Goal: Task Accomplishment & Management: Manage account settings

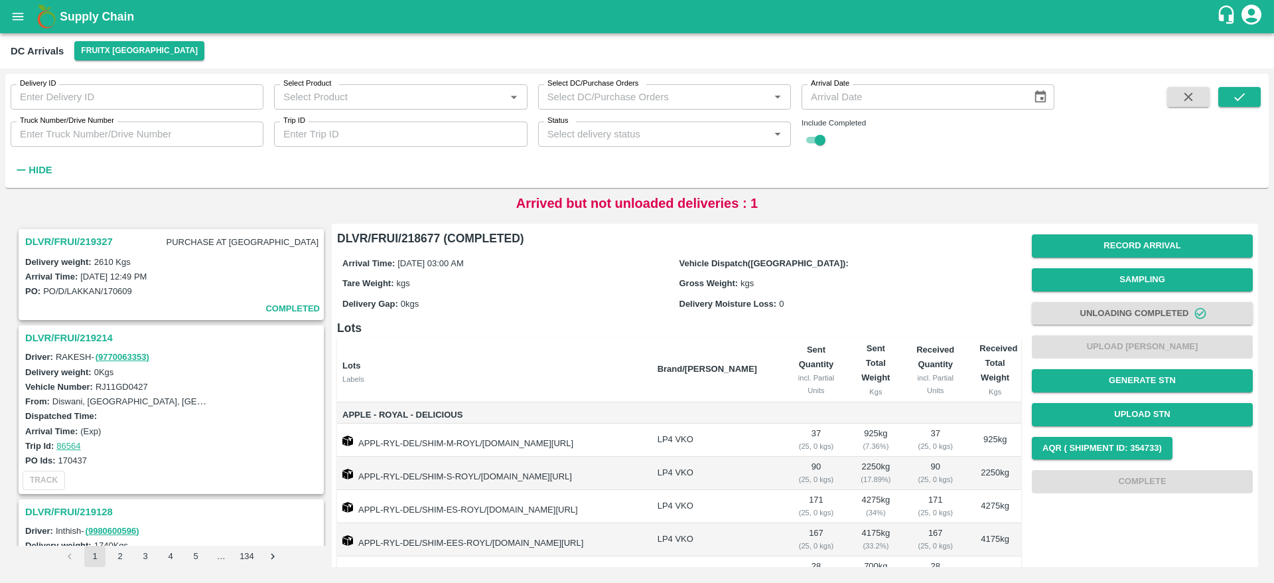
scroll to position [64, 0]
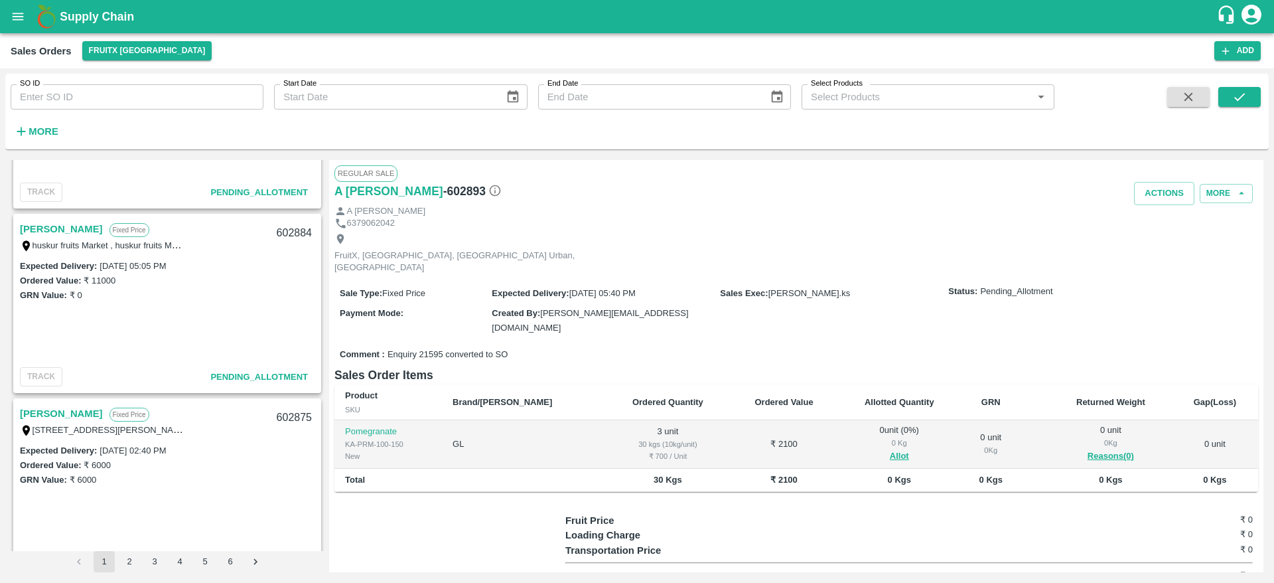
scroll to position [1239, 0]
click at [66, 224] on link "[PERSON_NAME]" at bounding box center [61, 229] width 83 height 17
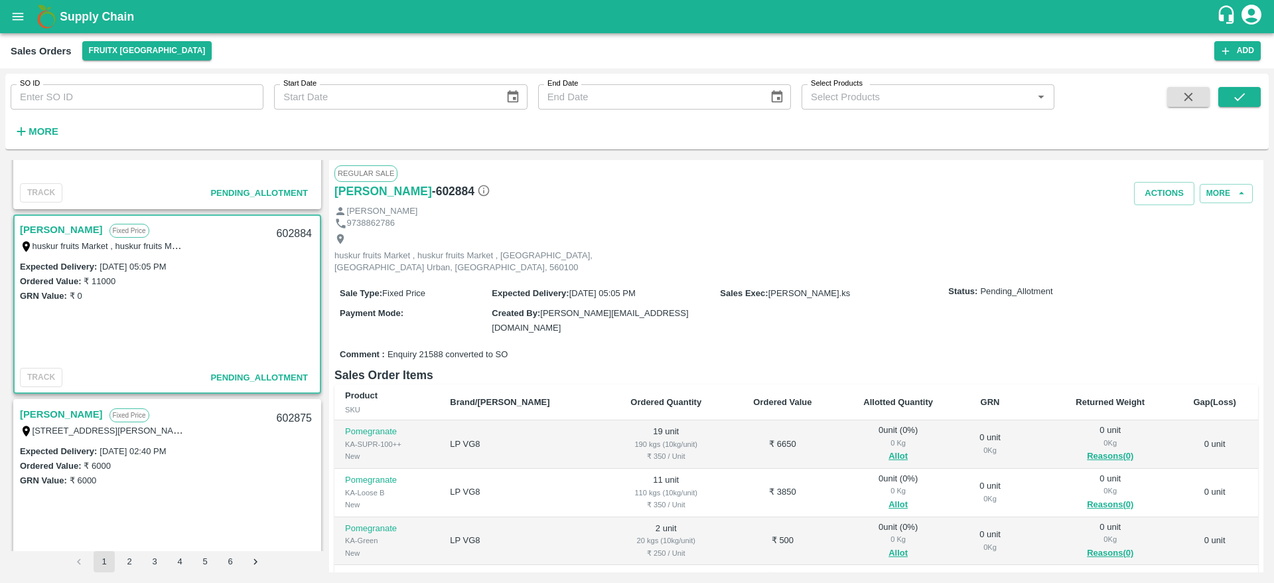
scroll to position [72, 0]
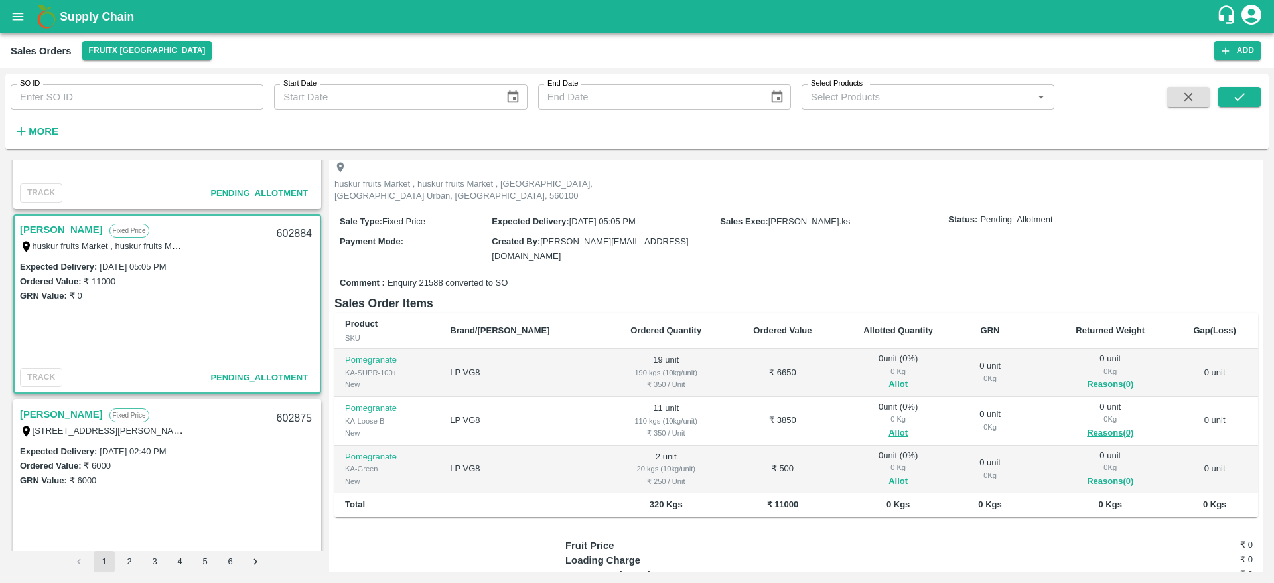
click at [296, 230] on div "602884" at bounding box center [294, 233] width 51 height 31
copy div "602884"
click at [857, 377] on span "Allot" at bounding box center [898, 384] width 102 height 15
click at [888, 377] on button "Allot" at bounding box center [897, 384] width 19 height 15
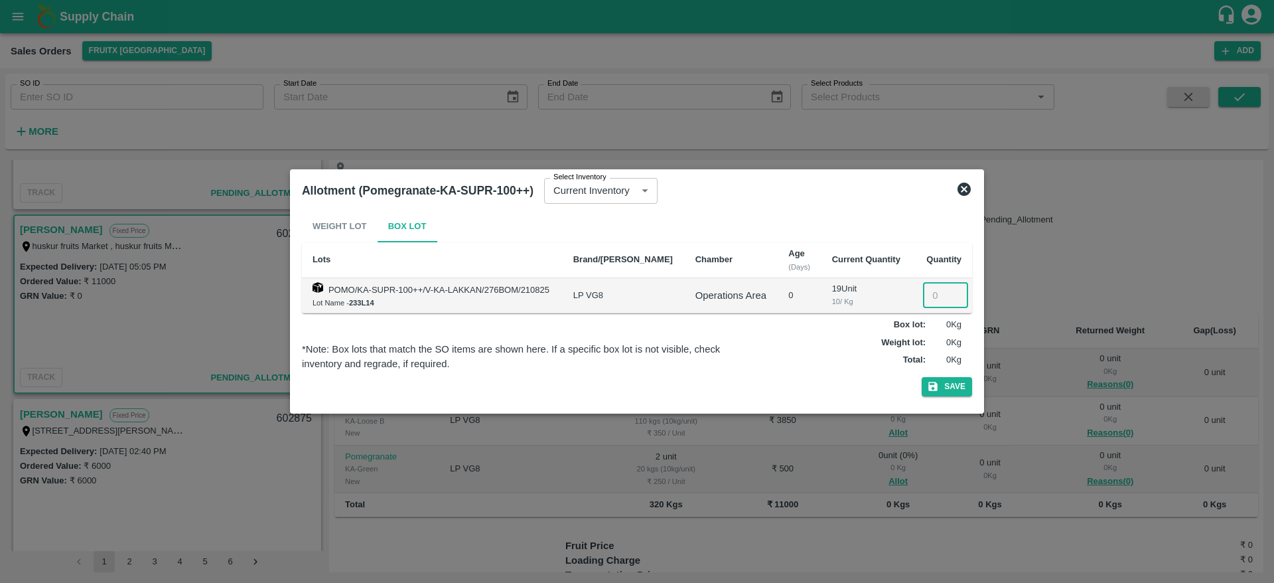
click at [929, 300] on input "number" at bounding box center [945, 295] width 45 height 25
type input "19"
click at [922, 377] on button "Save" at bounding box center [947, 386] width 50 height 19
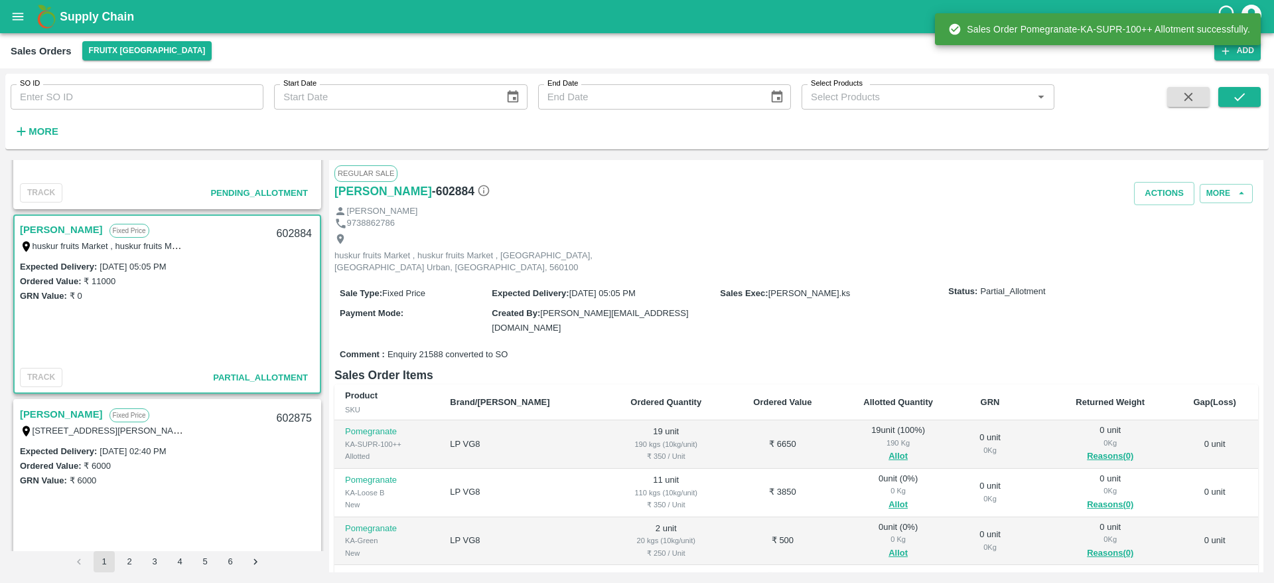
scroll to position [107, 0]
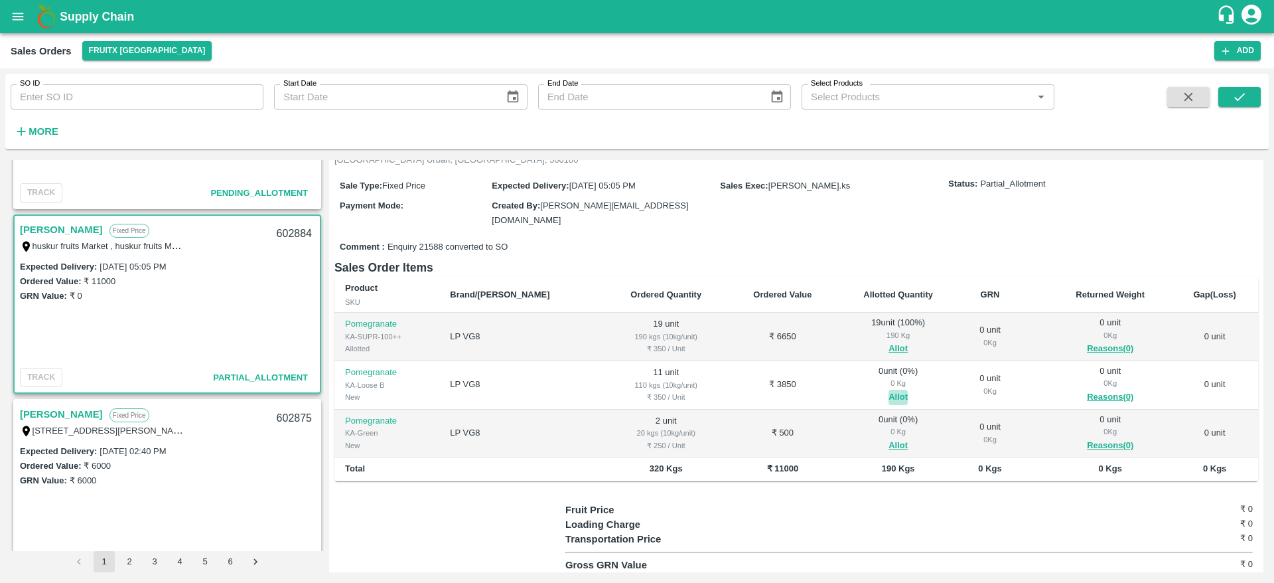
click at [888, 389] on button "Allot" at bounding box center [897, 396] width 19 height 15
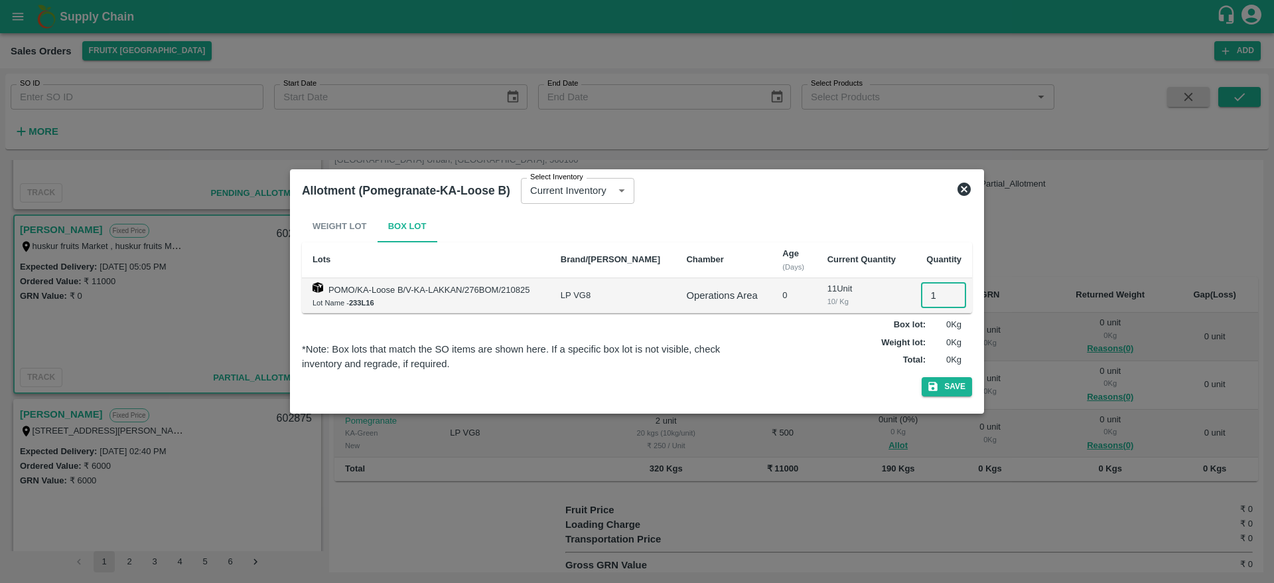
click at [924, 297] on input "1" at bounding box center [943, 295] width 45 height 25
type input "11"
click at [922, 377] on button "Save" at bounding box center [947, 386] width 50 height 19
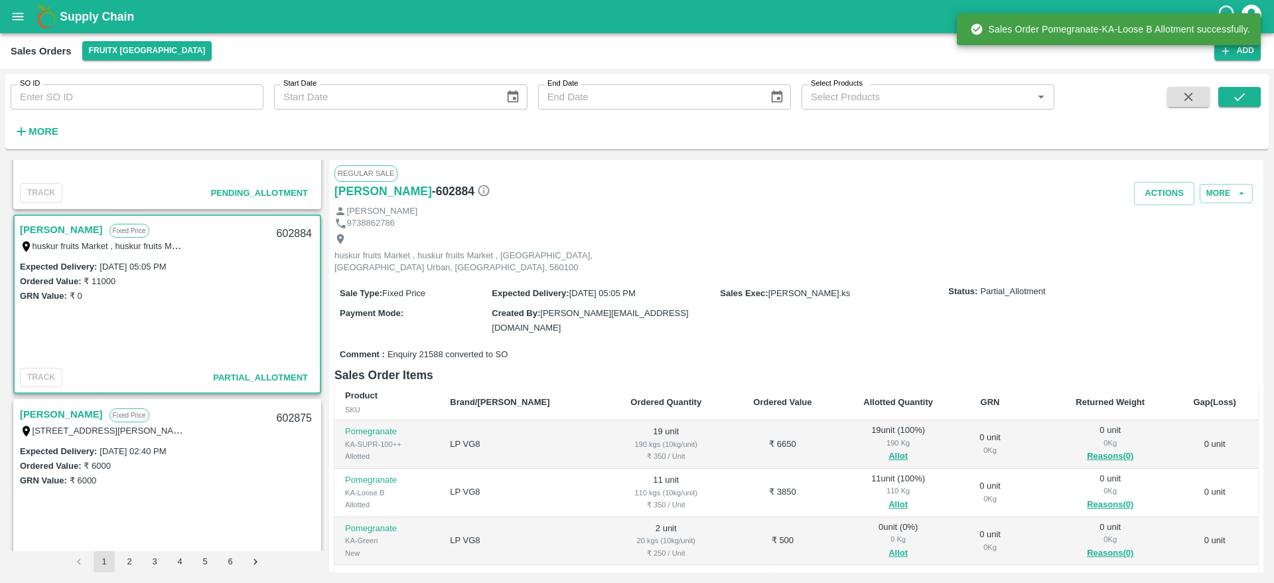
scroll to position [119, 0]
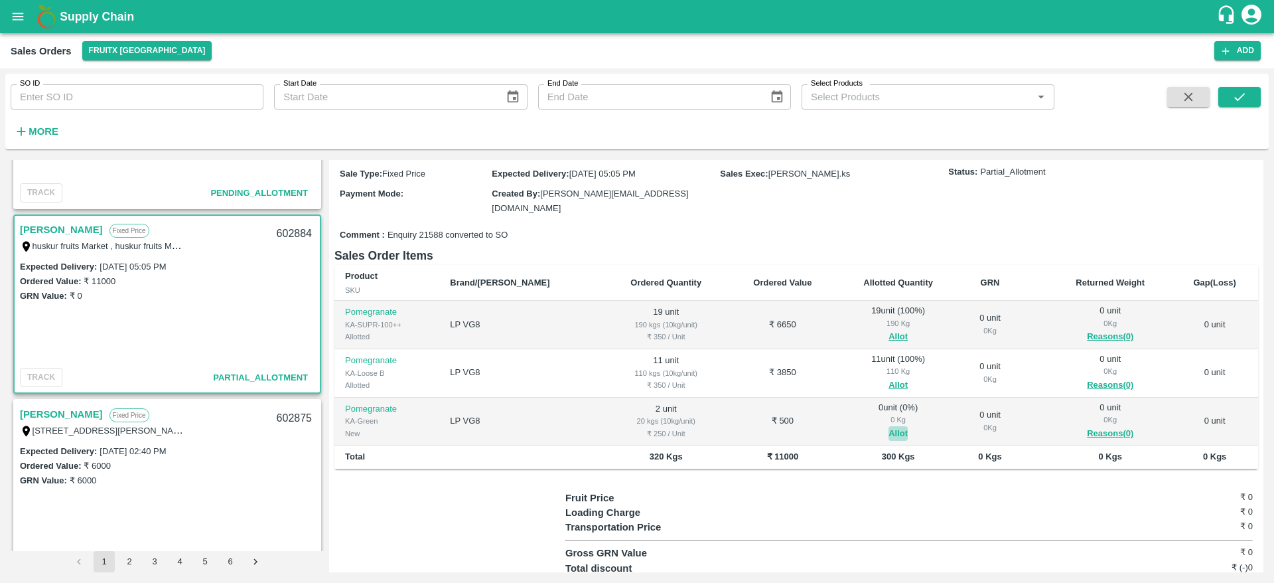
click at [888, 426] on button "Allot" at bounding box center [897, 433] width 19 height 15
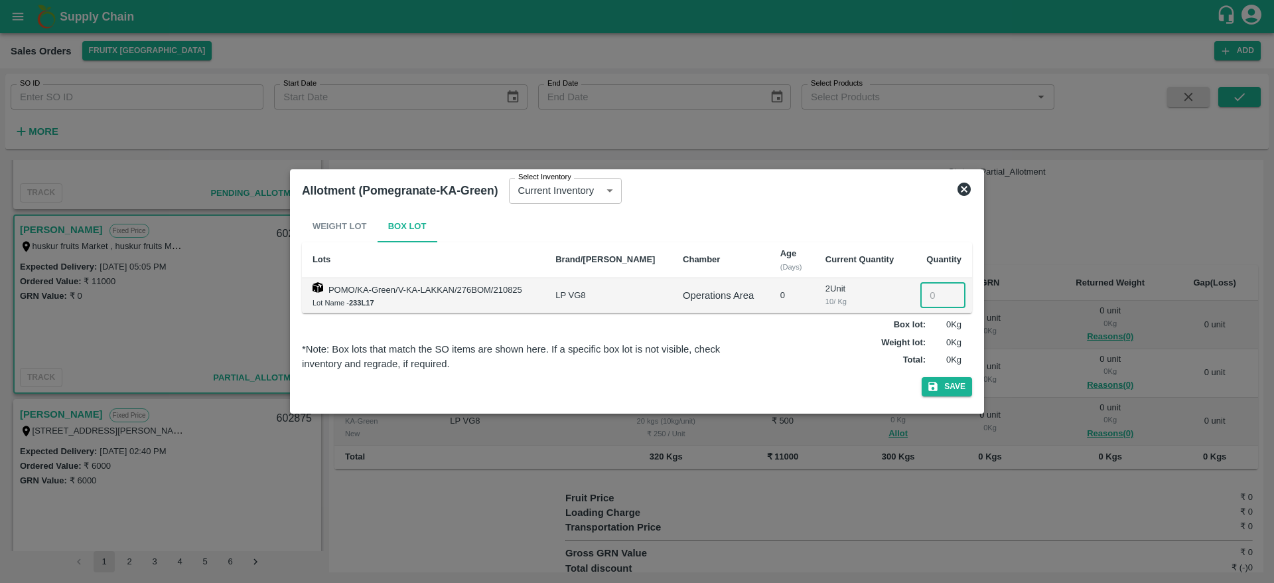
click at [924, 305] on input "number" at bounding box center [942, 295] width 45 height 25
type input "2"
click at [922, 377] on button "Save" at bounding box center [947, 386] width 50 height 19
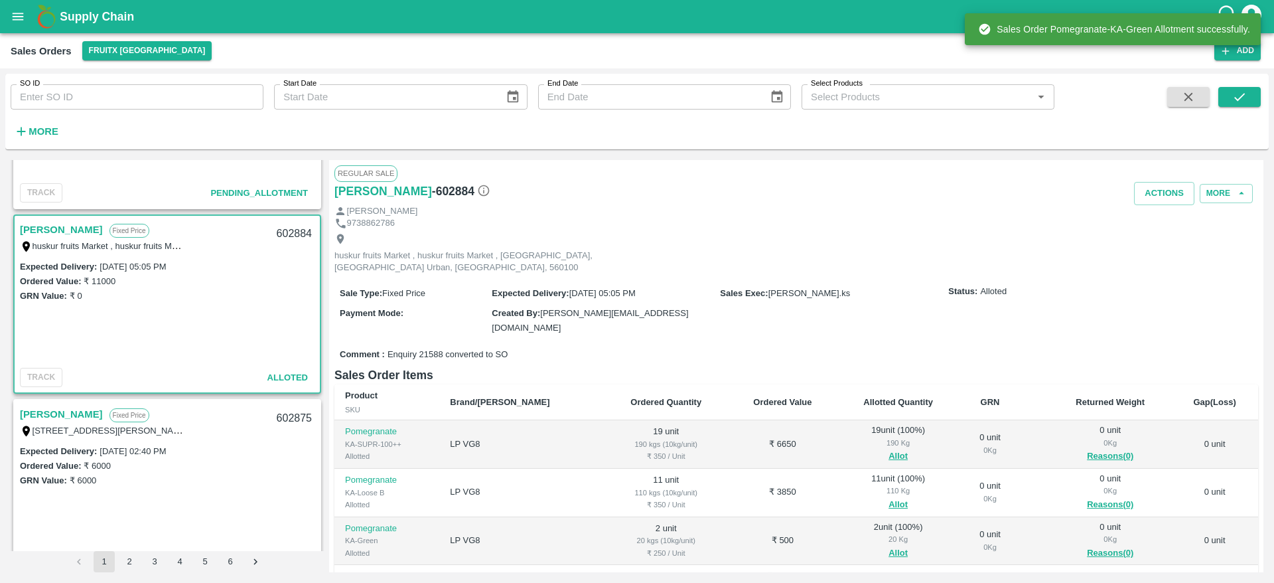
click at [285, 235] on div "602884" at bounding box center [294, 233] width 51 height 31
copy div "602884"
click at [1169, 186] on button "Actions" at bounding box center [1164, 193] width 60 height 23
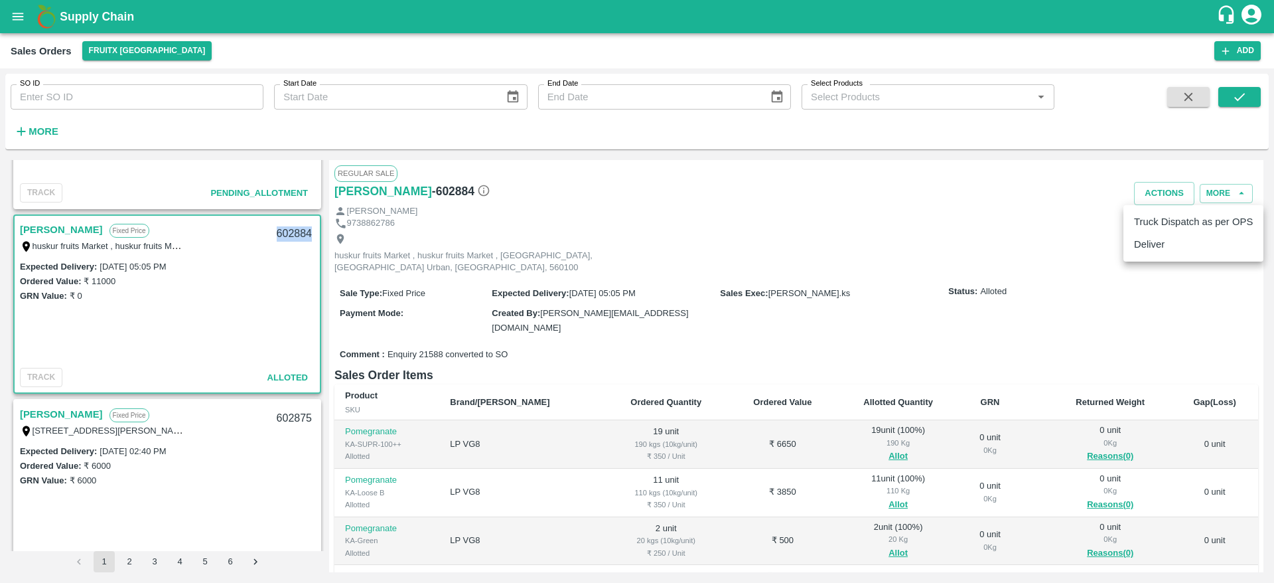
click at [1161, 248] on li "Deliver" at bounding box center [1193, 244] width 140 height 23
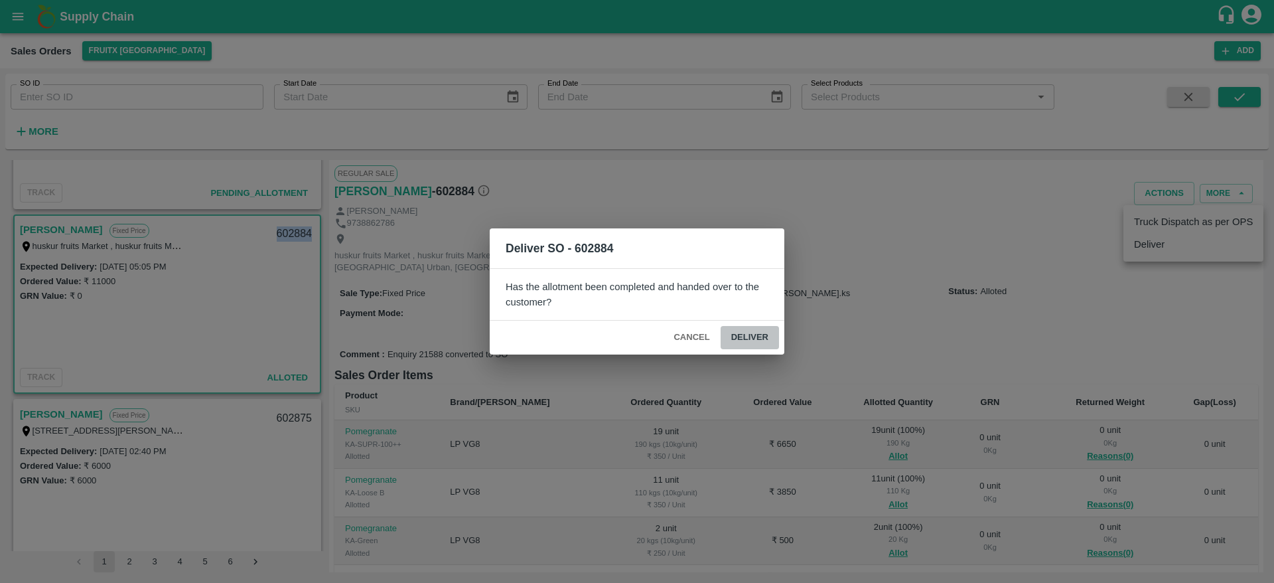
click at [746, 328] on button "Deliver" at bounding box center [750, 337] width 58 height 23
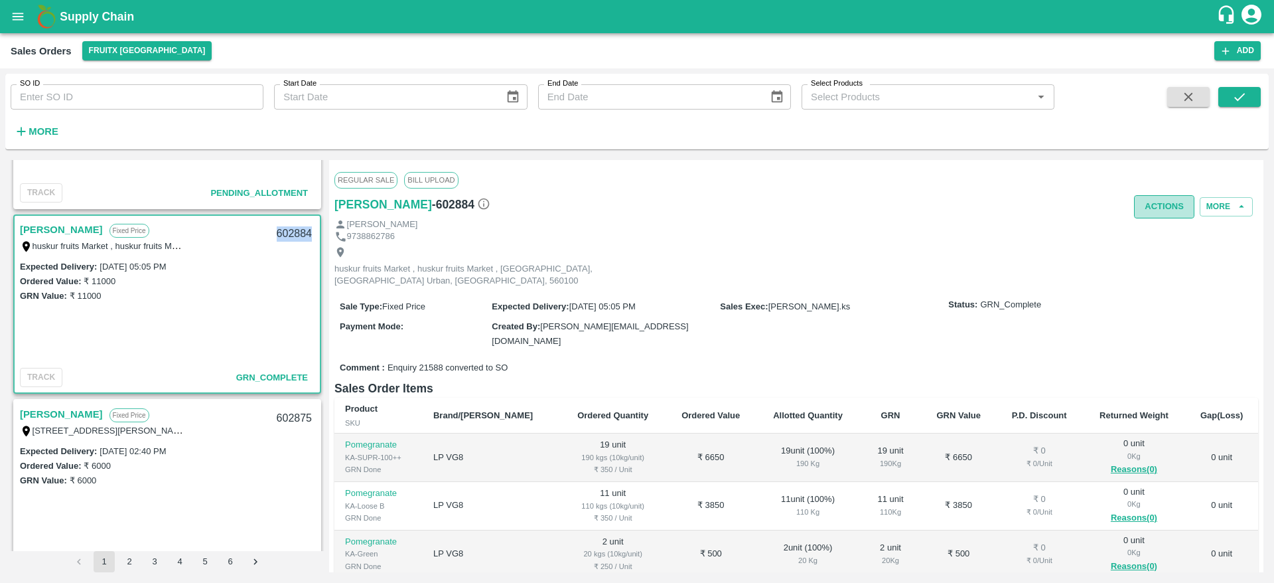
click at [1154, 195] on button "Actions" at bounding box center [1164, 206] width 60 height 23
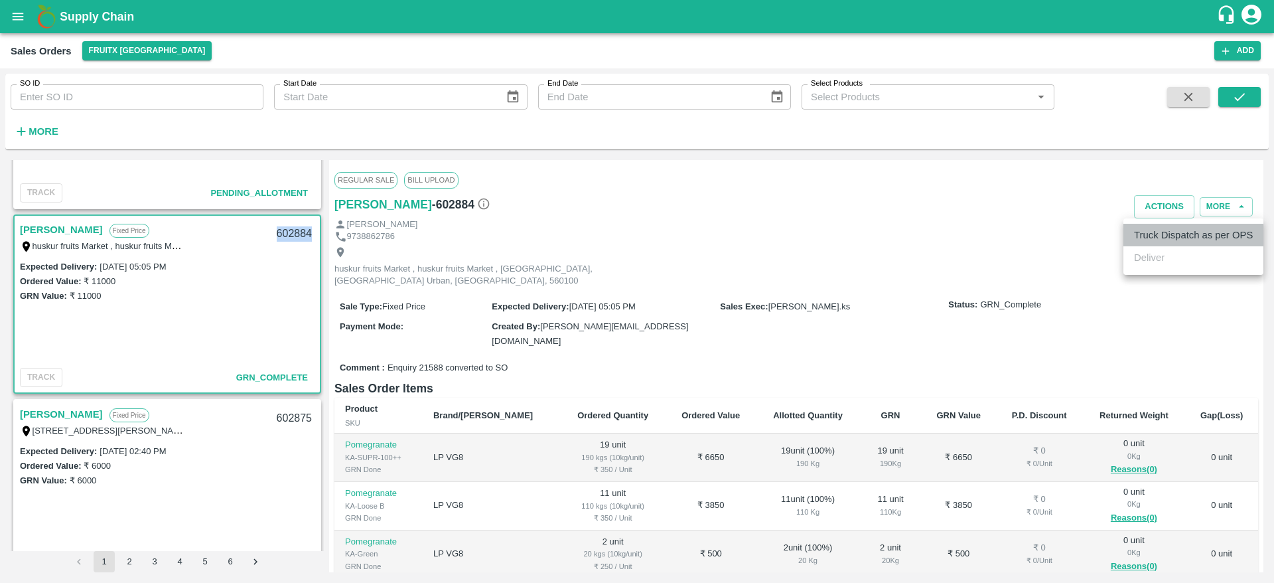
click at [1168, 235] on li "Truck Dispatch as per OPS" at bounding box center [1193, 235] width 140 height 23
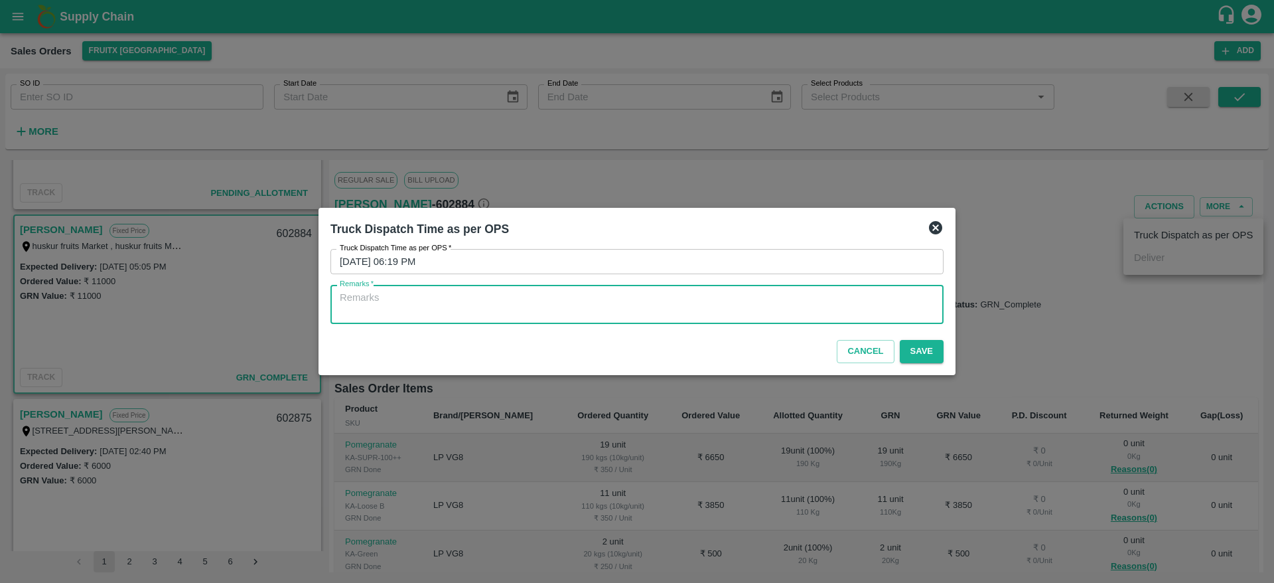
click at [843, 293] on textarea "Remarks   *" at bounding box center [637, 305] width 594 height 28
type textarea "OTD"
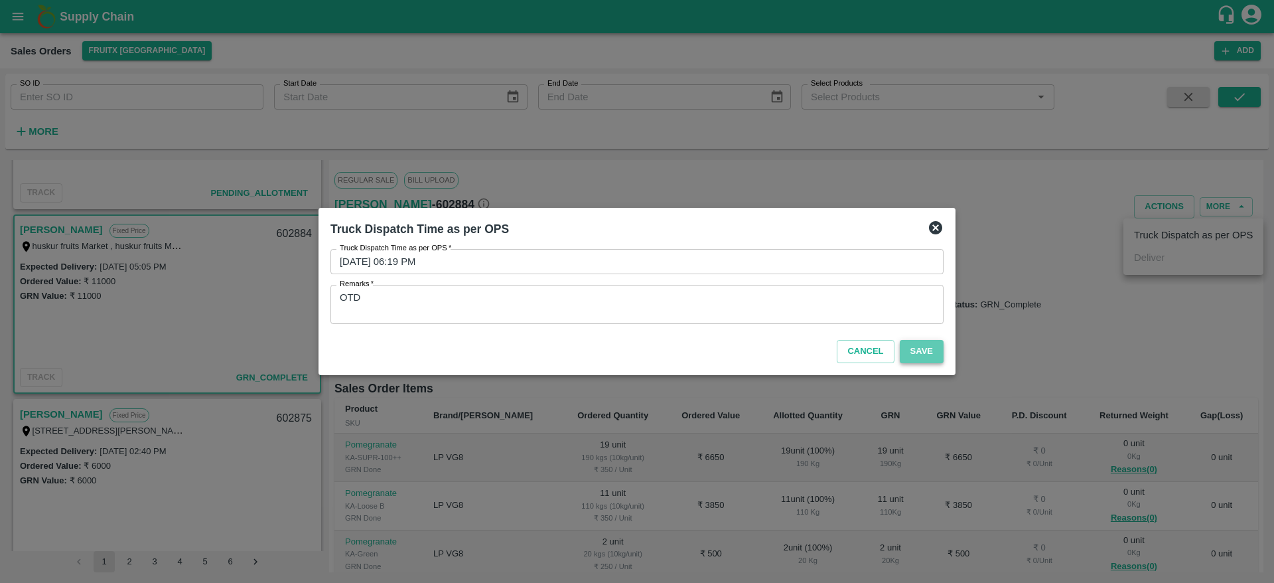
click at [921, 354] on button "Save" at bounding box center [922, 351] width 44 height 23
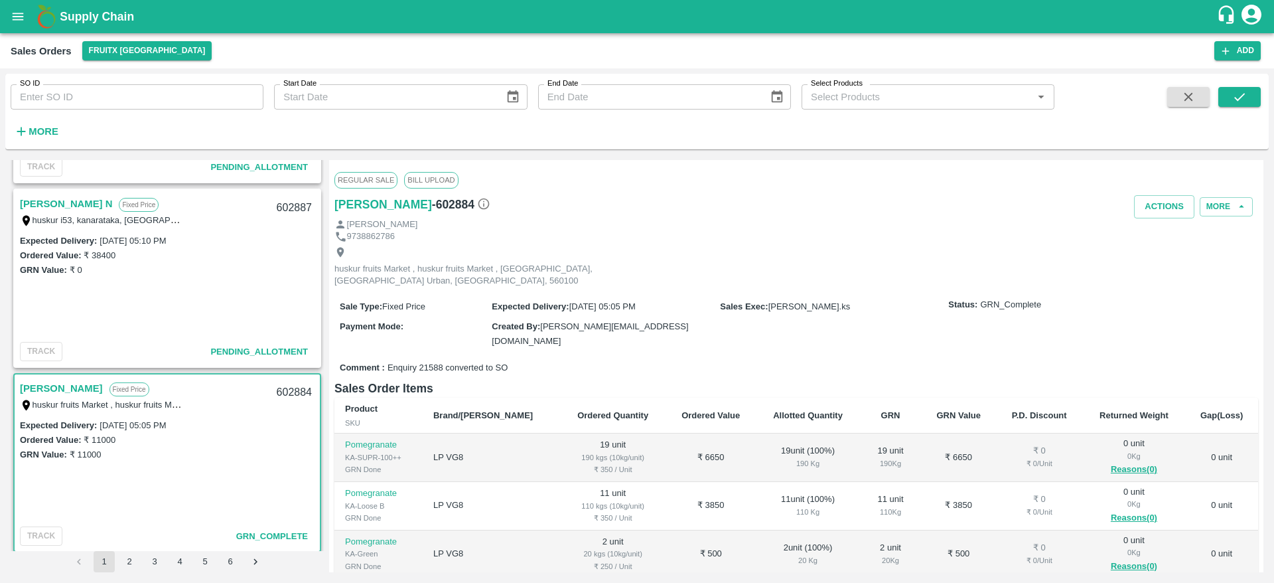
scroll to position [1080, 0]
click at [56, 197] on link "[PERSON_NAME] N" at bounding box center [66, 204] width 92 height 17
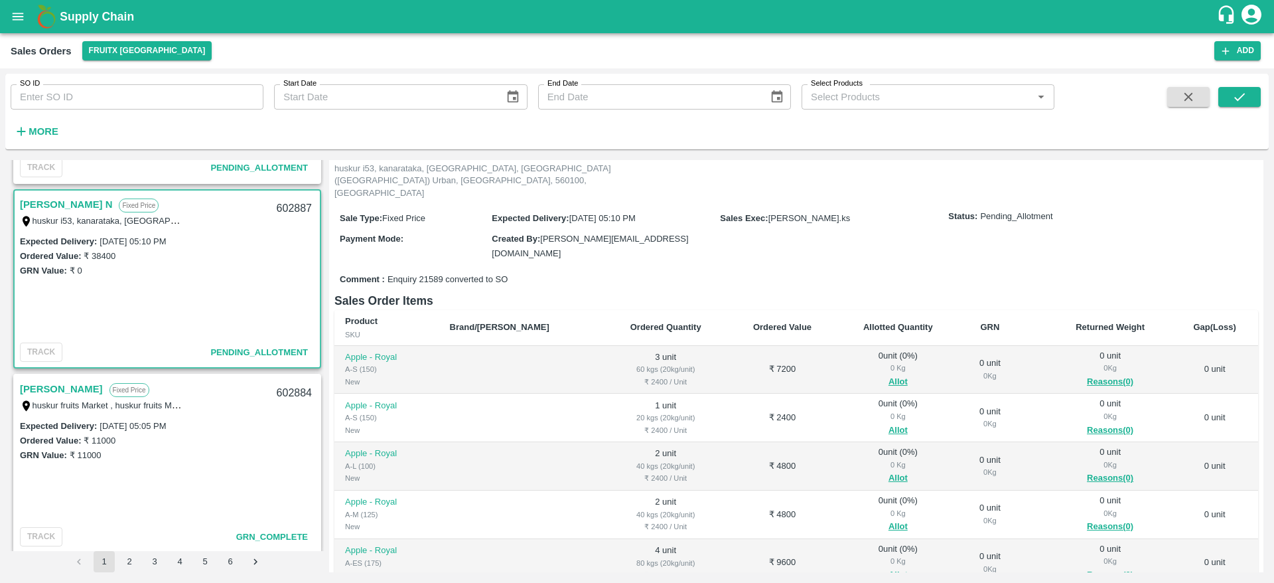
scroll to position [88, 0]
click at [888, 374] on button "Allot" at bounding box center [897, 381] width 19 height 15
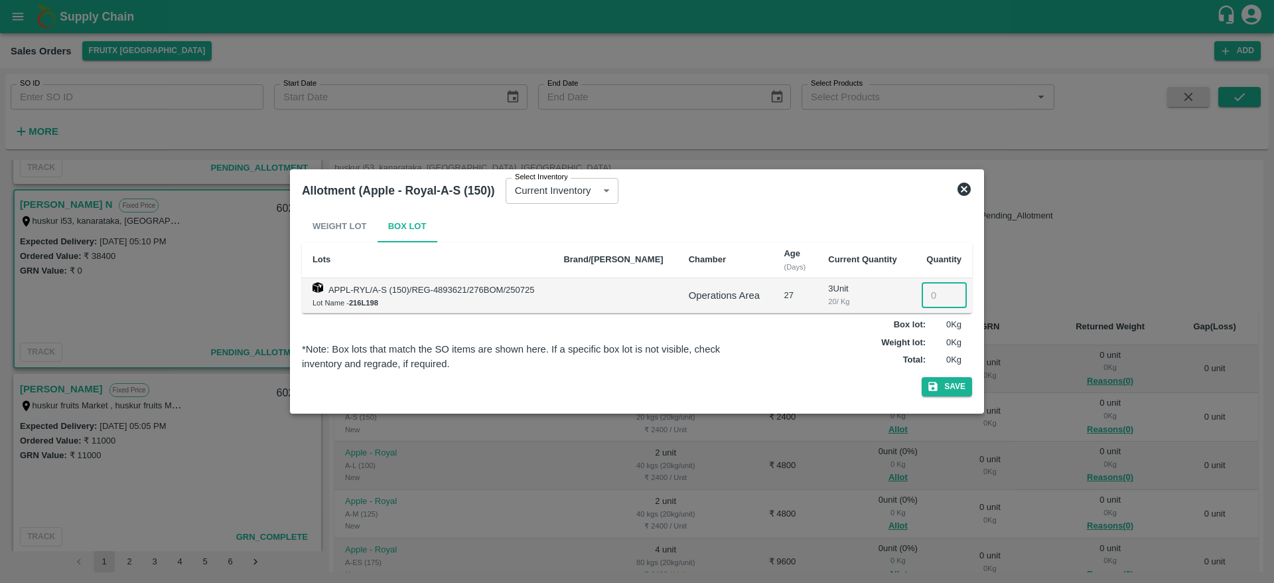
click at [930, 298] on input "number" at bounding box center [944, 295] width 45 height 25
type input "3"
click at [922, 377] on button "Save" at bounding box center [947, 386] width 50 height 19
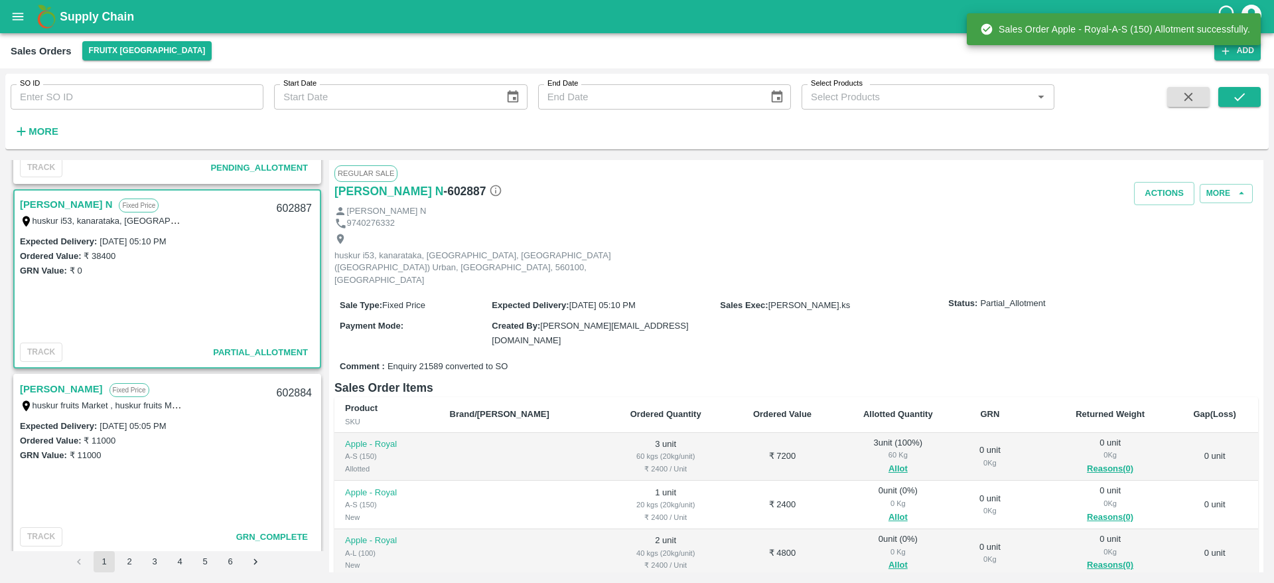
click at [293, 205] on div "602887" at bounding box center [294, 208] width 51 height 31
copy div "602887"
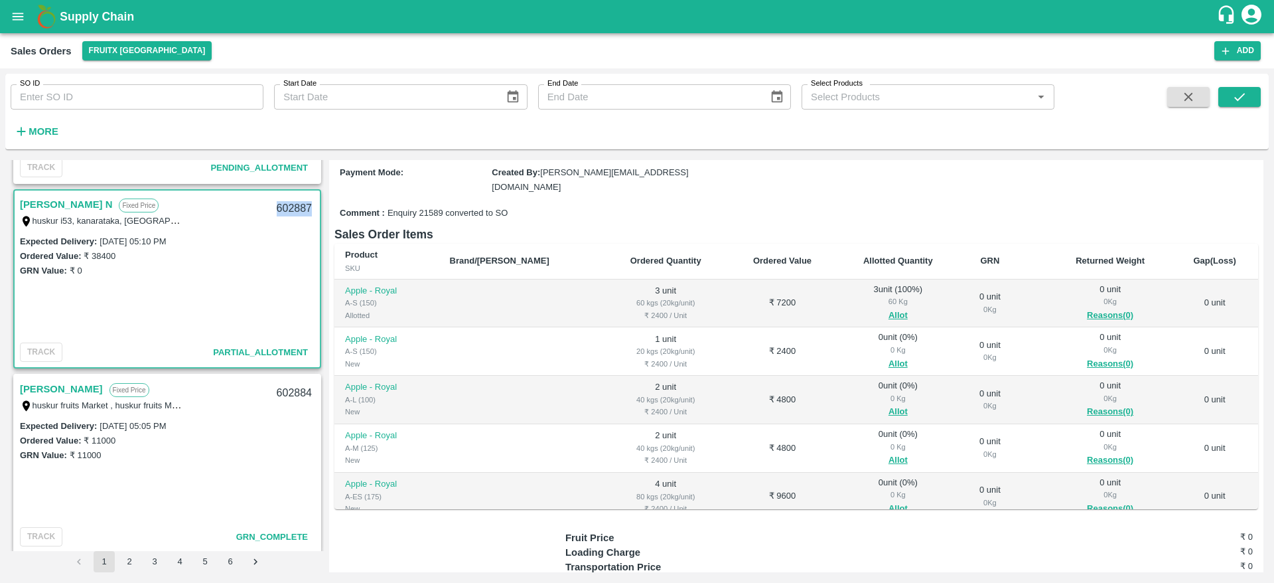
scroll to position [153, 0]
click at [888, 357] on button "Allot" at bounding box center [897, 364] width 19 height 15
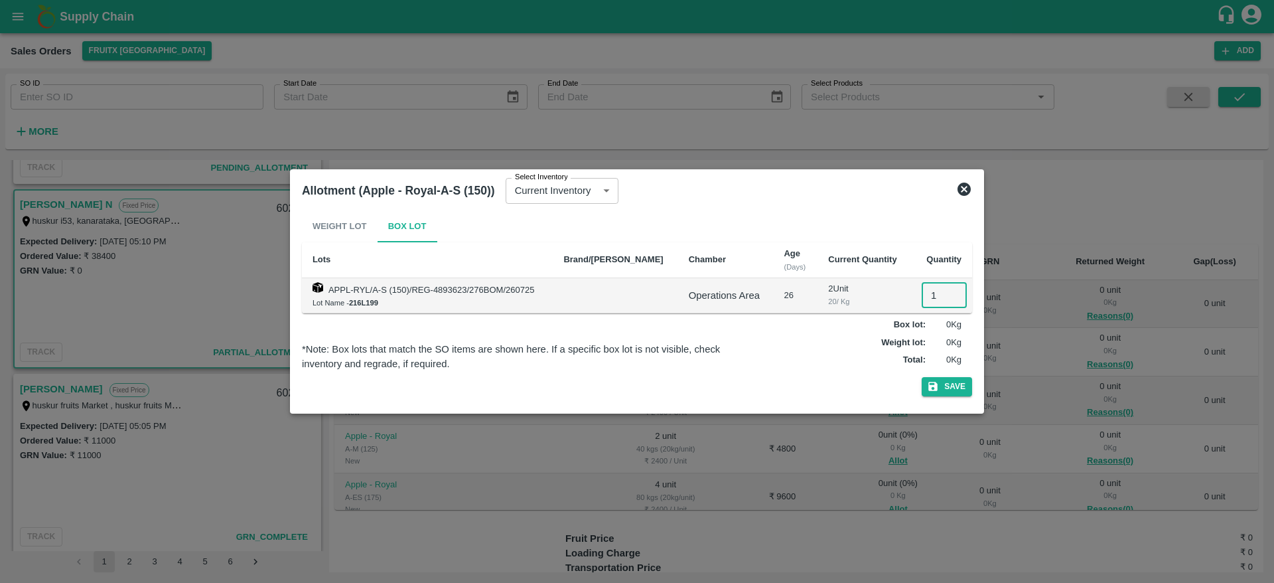
click at [938, 283] on input "1" at bounding box center [944, 295] width 45 height 25
type input "1"
click at [922, 377] on button "Save" at bounding box center [947, 386] width 50 height 19
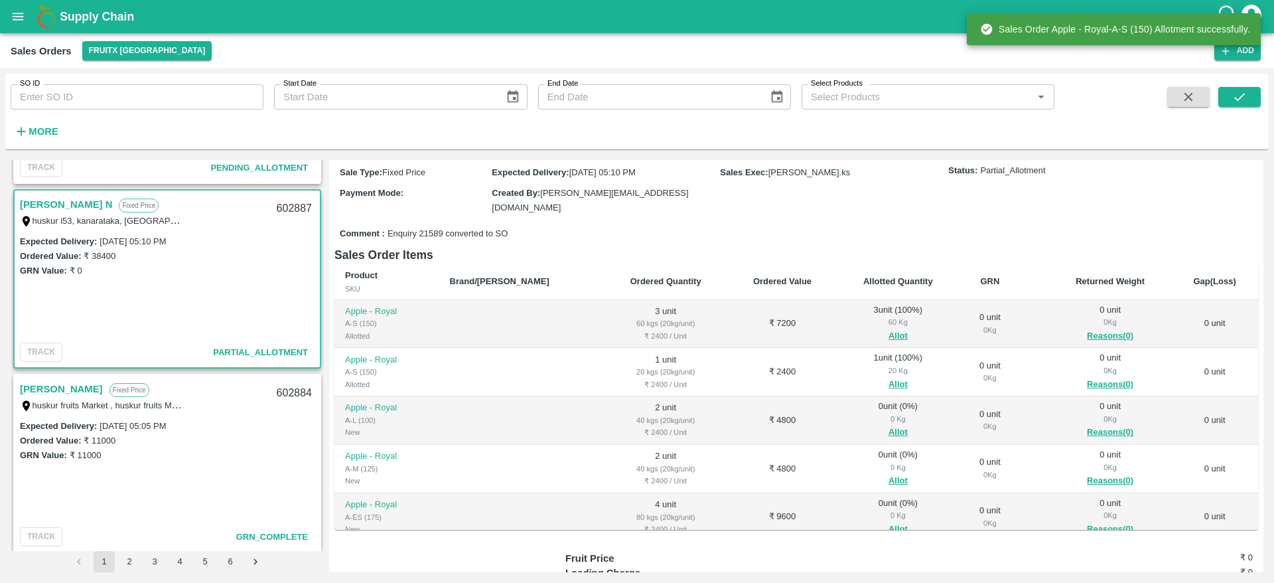
scroll to position [135, 0]
click at [888, 423] on button "Allot" at bounding box center [897, 430] width 19 height 15
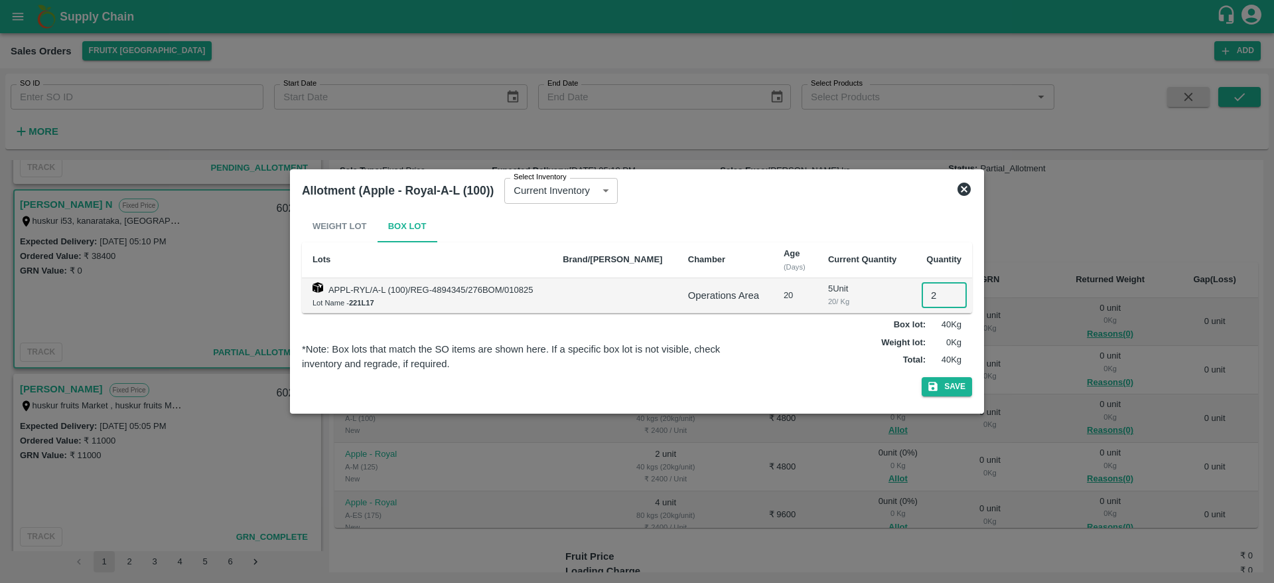
click at [928, 307] on input "2" at bounding box center [944, 295] width 45 height 25
type input "2"
click at [922, 377] on button "Save" at bounding box center [947, 386] width 50 height 19
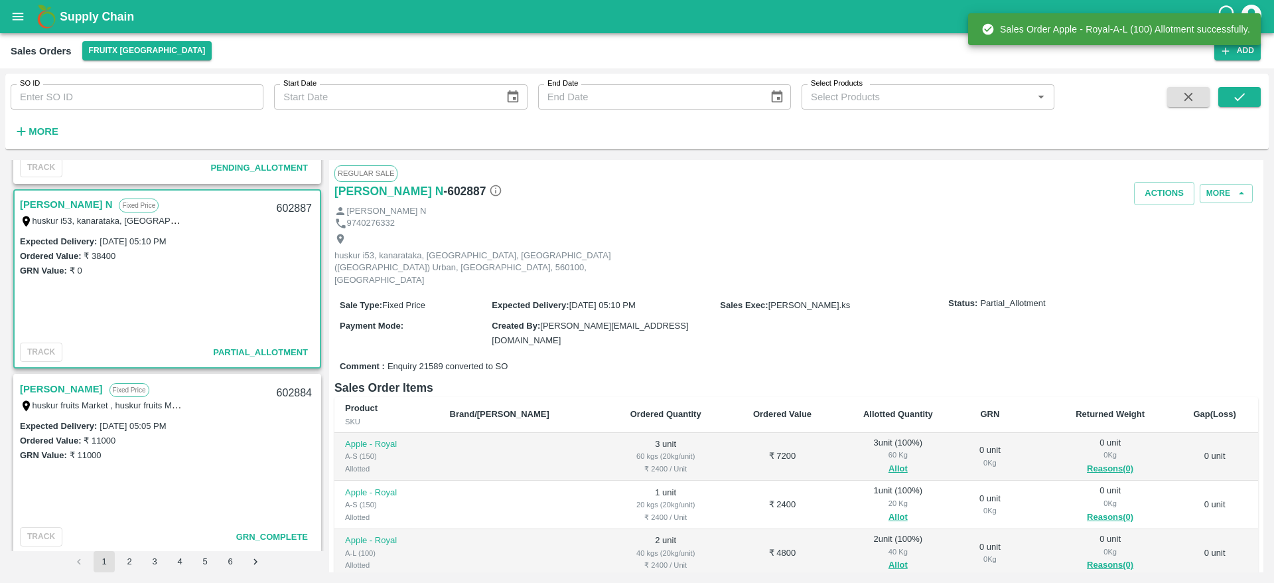
scroll to position [215, 0]
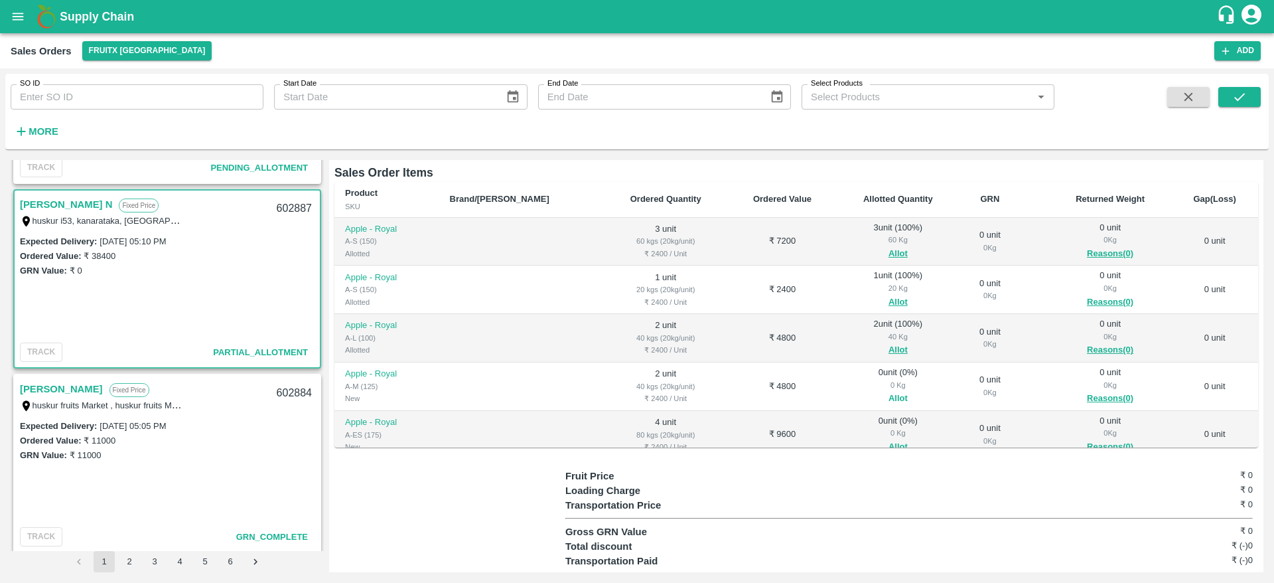
click at [888, 391] on button "Allot" at bounding box center [897, 398] width 19 height 15
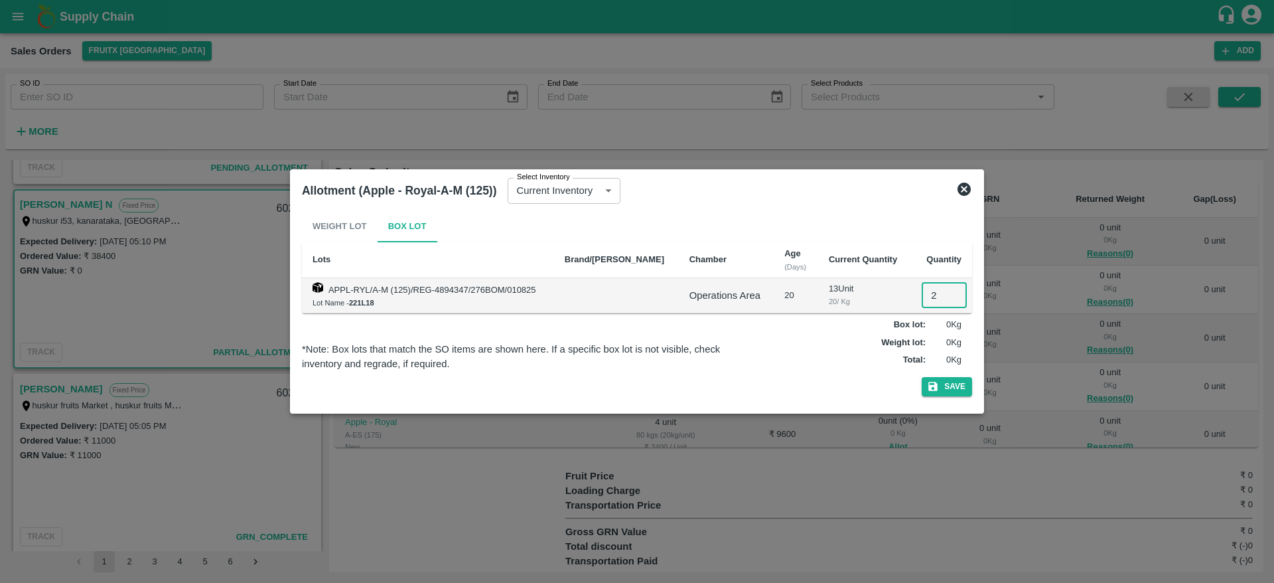
click at [928, 283] on input "2" at bounding box center [944, 295] width 45 height 25
type input "2"
click at [922, 377] on button "Save" at bounding box center [947, 386] width 50 height 19
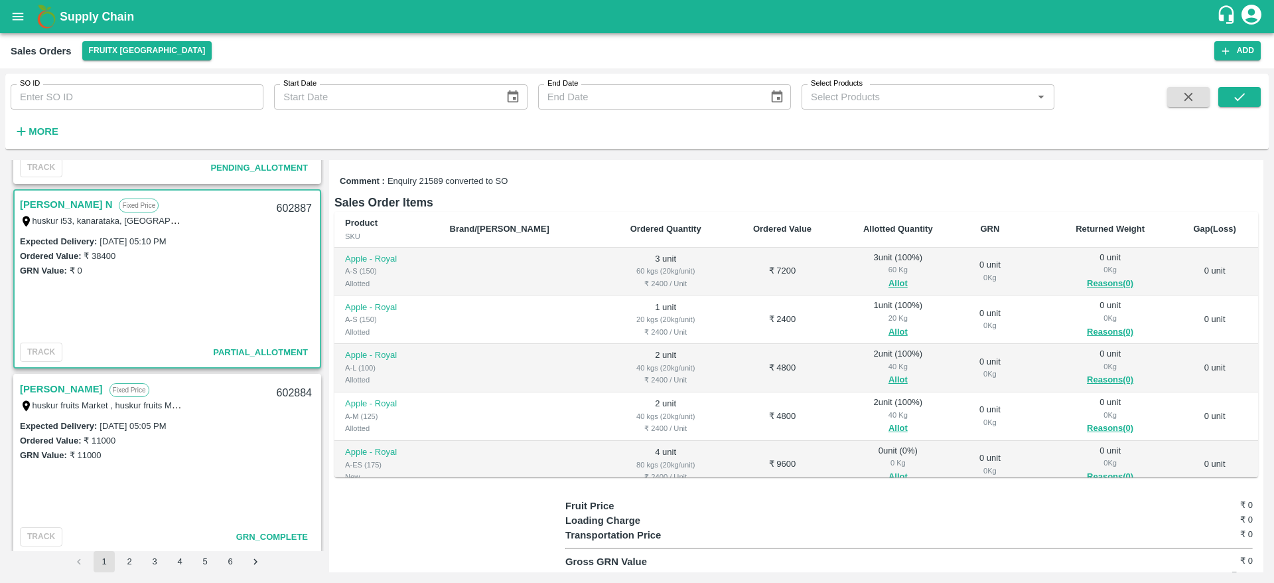
scroll to position [84, 0]
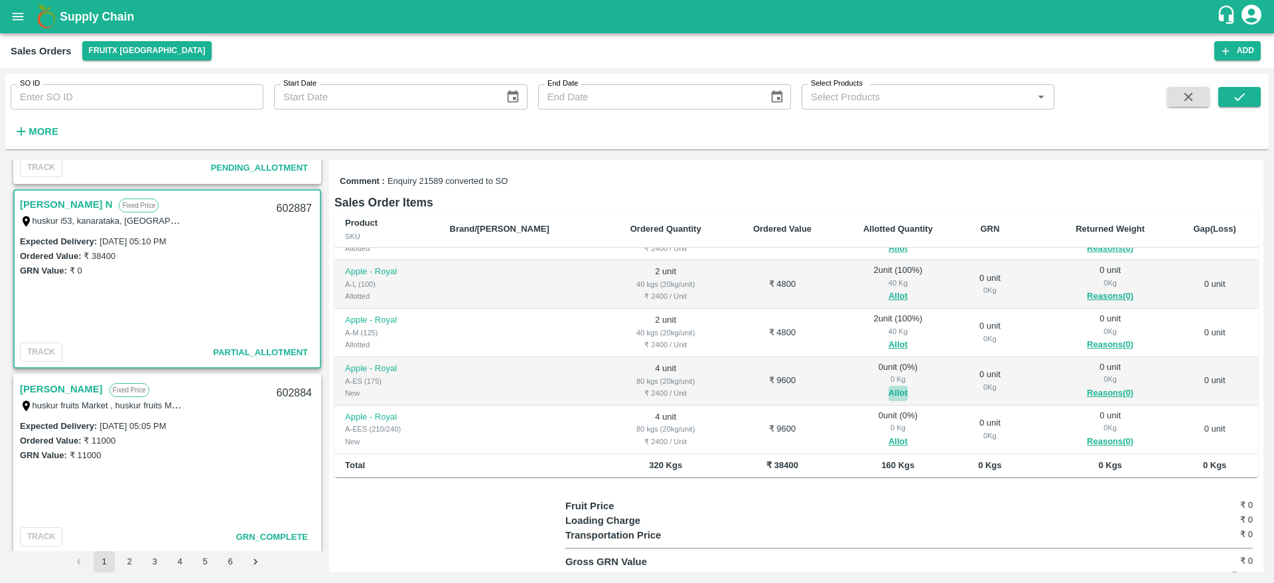
click at [888, 385] on button "Allot" at bounding box center [897, 392] width 19 height 15
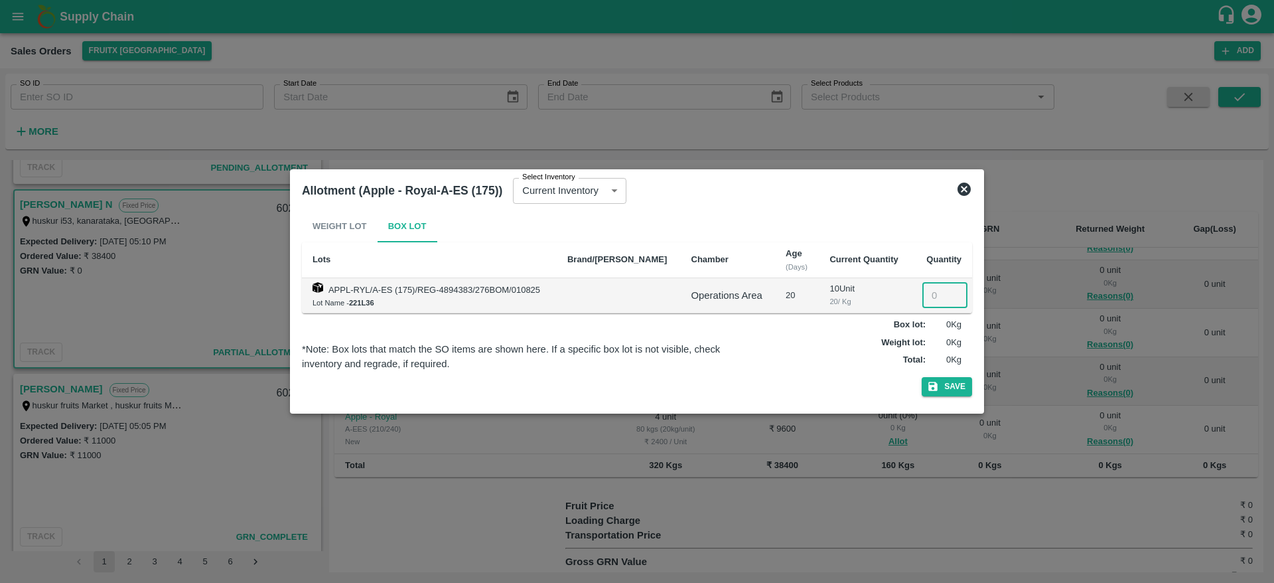
click at [928, 304] on input "number" at bounding box center [944, 295] width 45 height 25
type input "4"
click at [922, 377] on button "Save" at bounding box center [947, 386] width 50 height 19
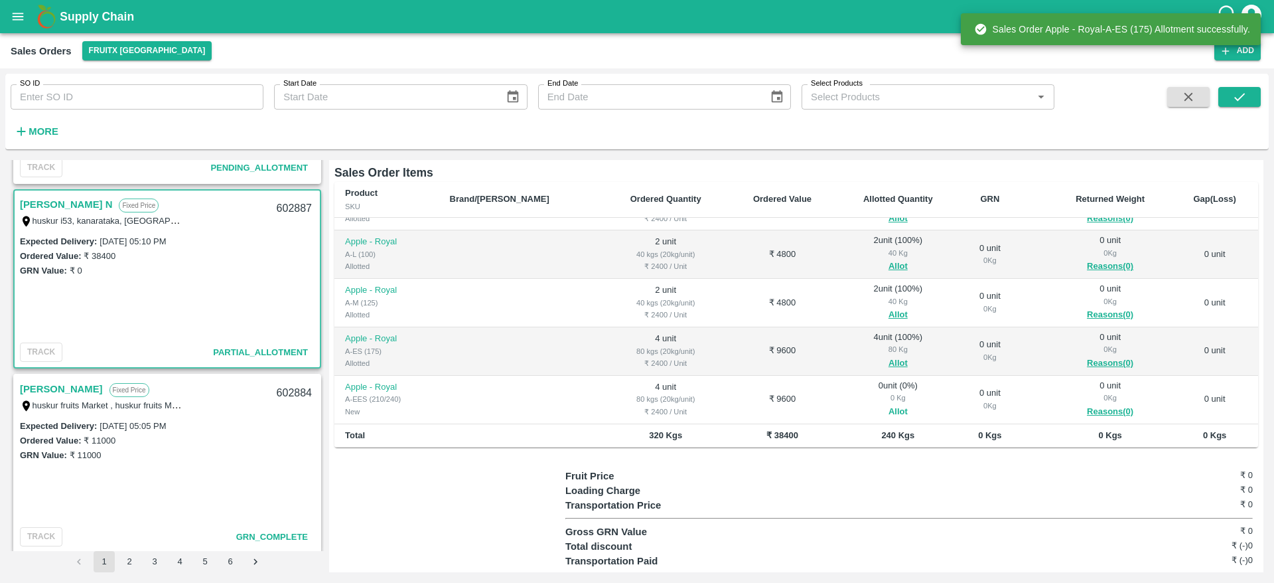
click at [888, 404] on button "Allot" at bounding box center [897, 411] width 19 height 15
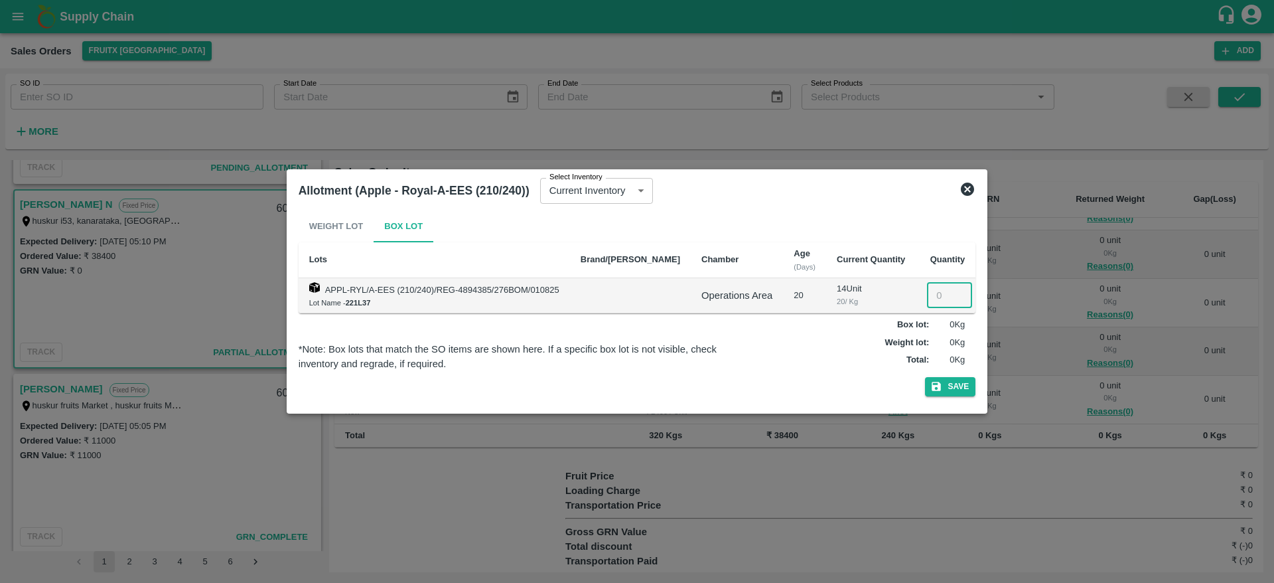
click at [927, 285] on input "number" at bounding box center [949, 295] width 45 height 25
type input "4"
click at [925, 377] on button "Save" at bounding box center [950, 386] width 50 height 19
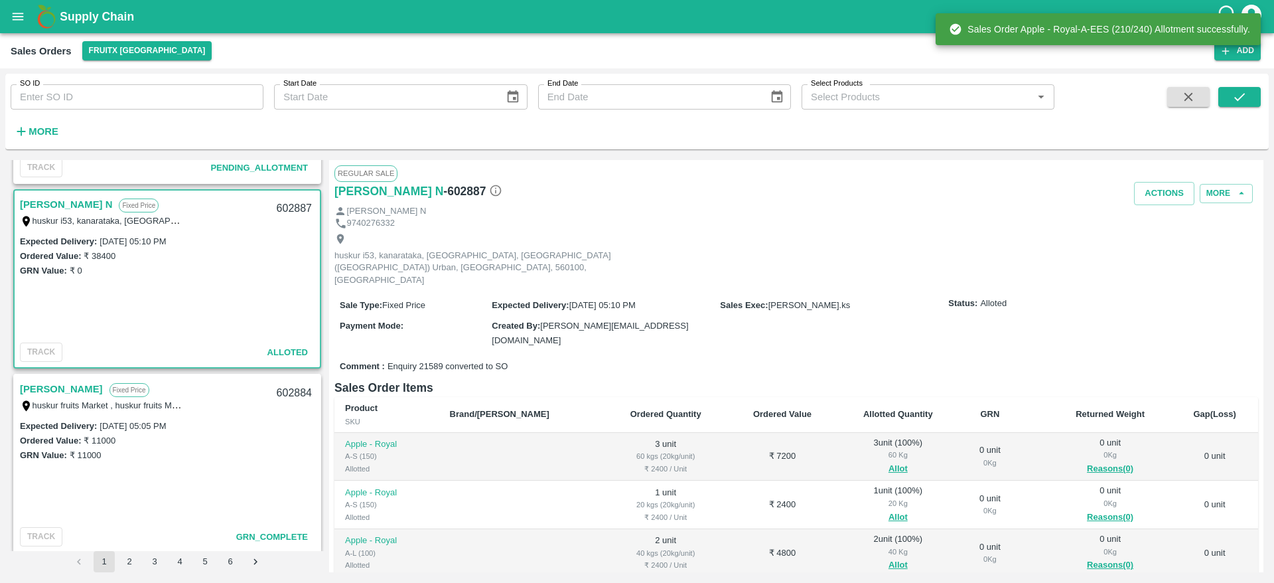
click at [297, 212] on div "602887" at bounding box center [294, 208] width 51 height 31
copy div "602887"
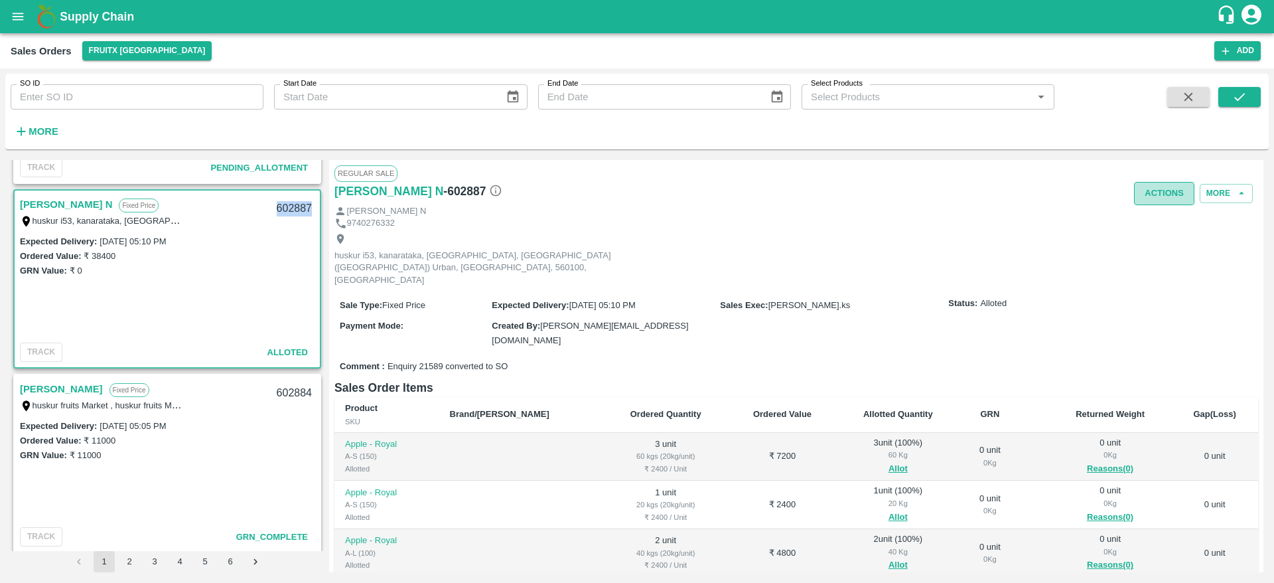
click at [1157, 187] on button "Actions" at bounding box center [1164, 193] width 60 height 23
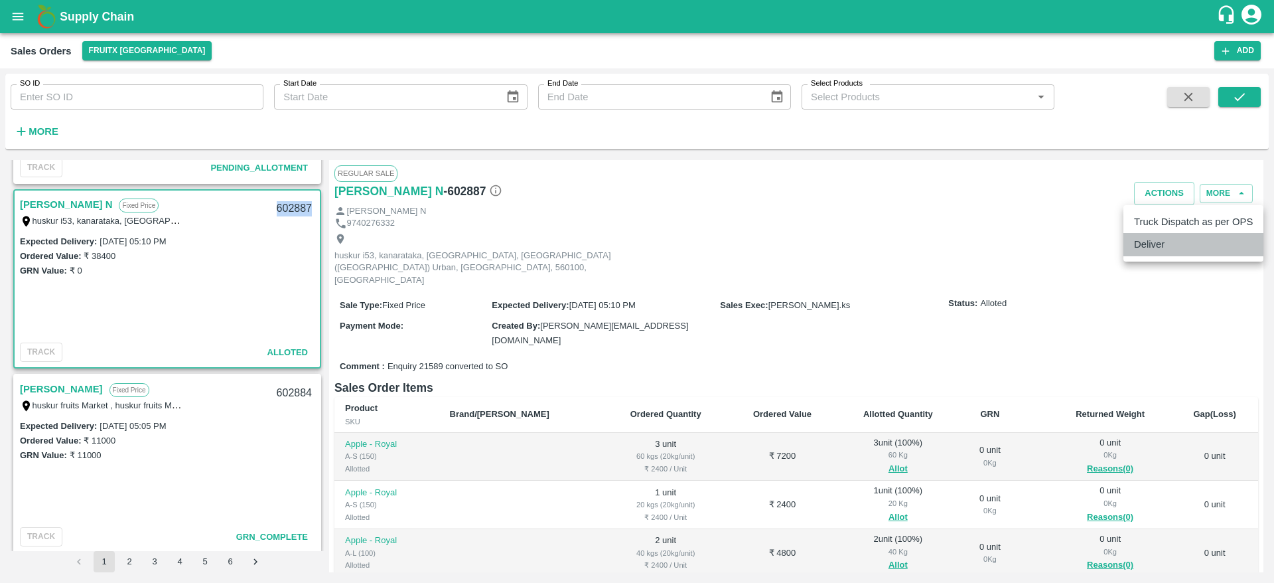
click at [1163, 255] on li "Deliver" at bounding box center [1193, 244] width 140 height 23
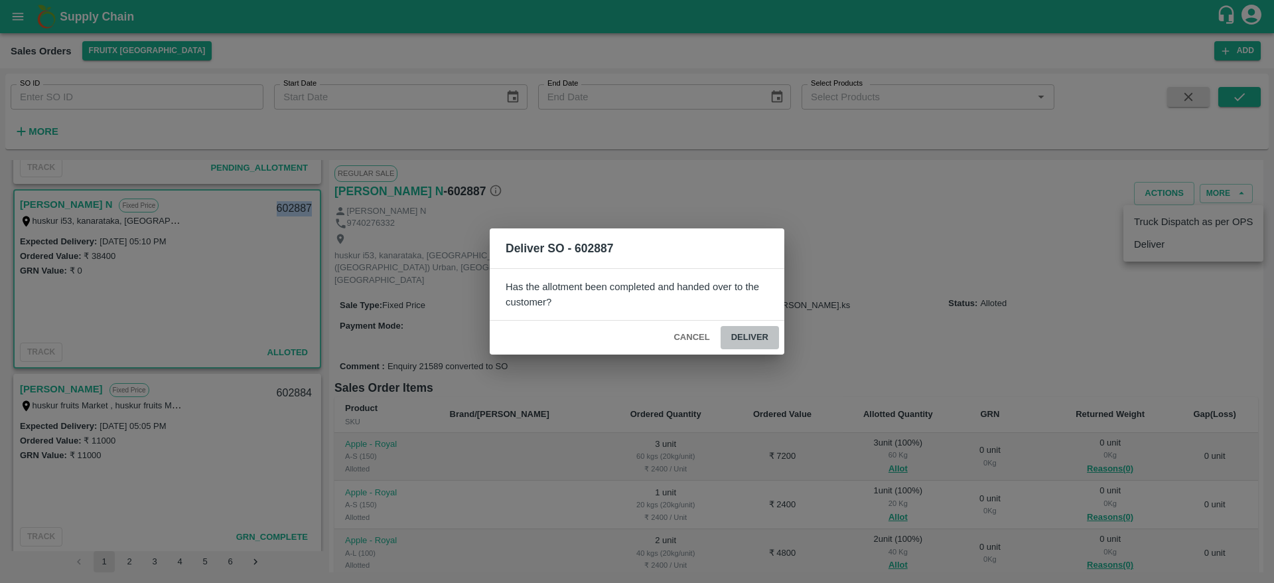
click at [758, 329] on button "Deliver" at bounding box center [750, 337] width 58 height 23
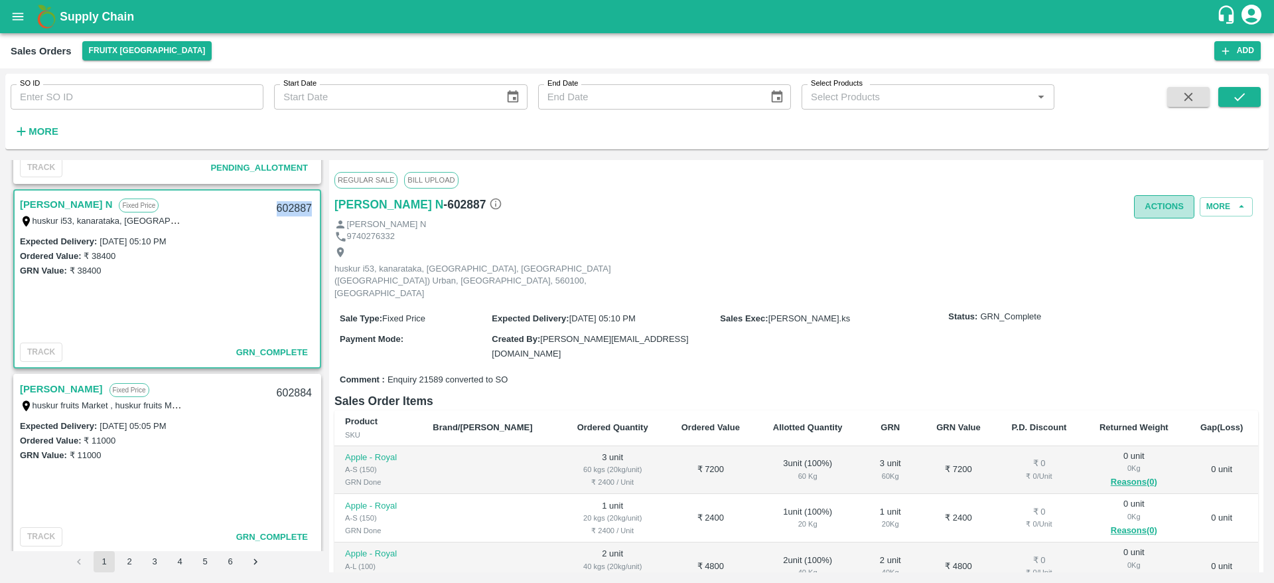
click at [1182, 208] on button "Actions" at bounding box center [1164, 206] width 60 height 23
click at [1167, 228] on li "Truck Dispatch as per OPS" at bounding box center [1193, 235] width 140 height 23
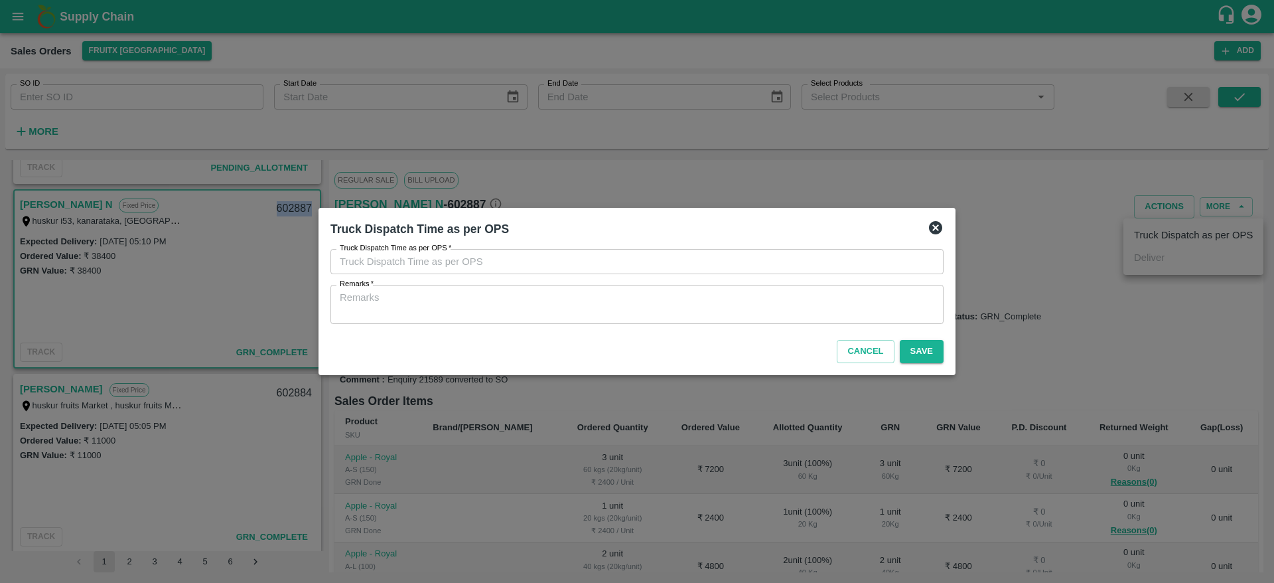
type input "[DATE] 06:22 PM"
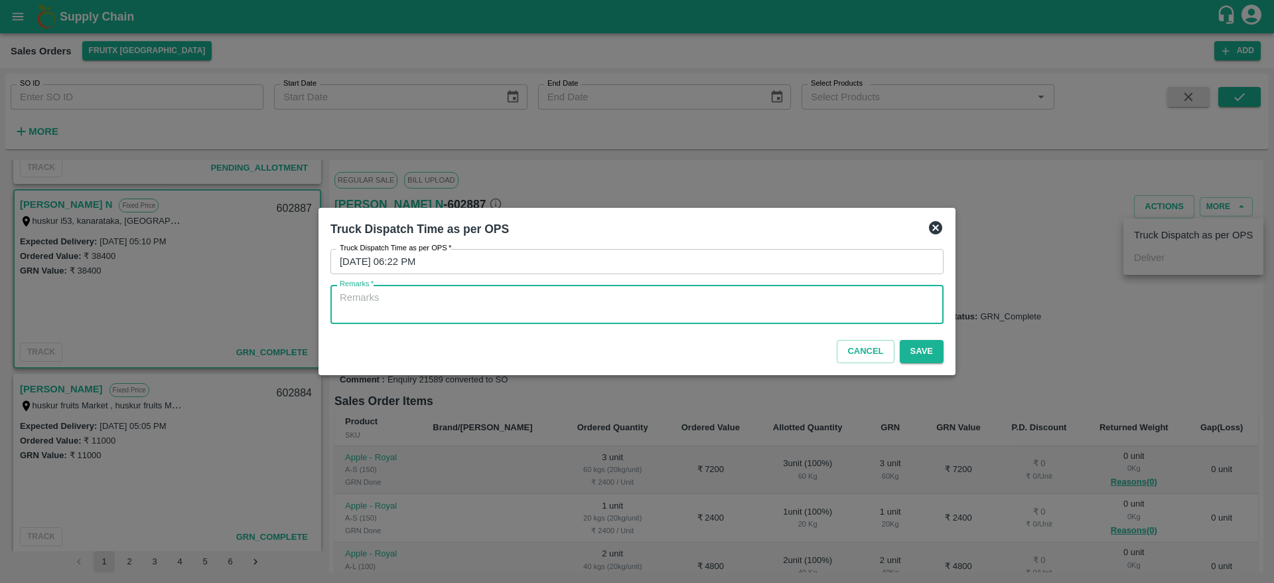
click at [750, 313] on textarea "Remarks   *" at bounding box center [637, 305] width 594 height 28
type textarea "OTD"
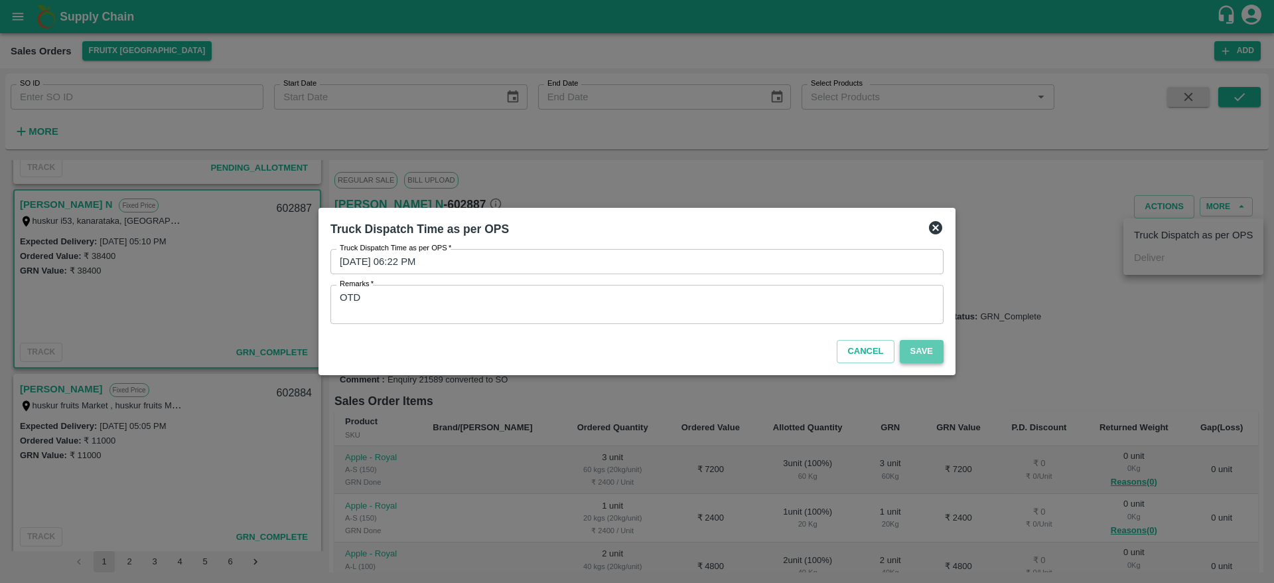
click at [917, 348] on button "Save" at bounding box center [922, 351] width 44 height 23
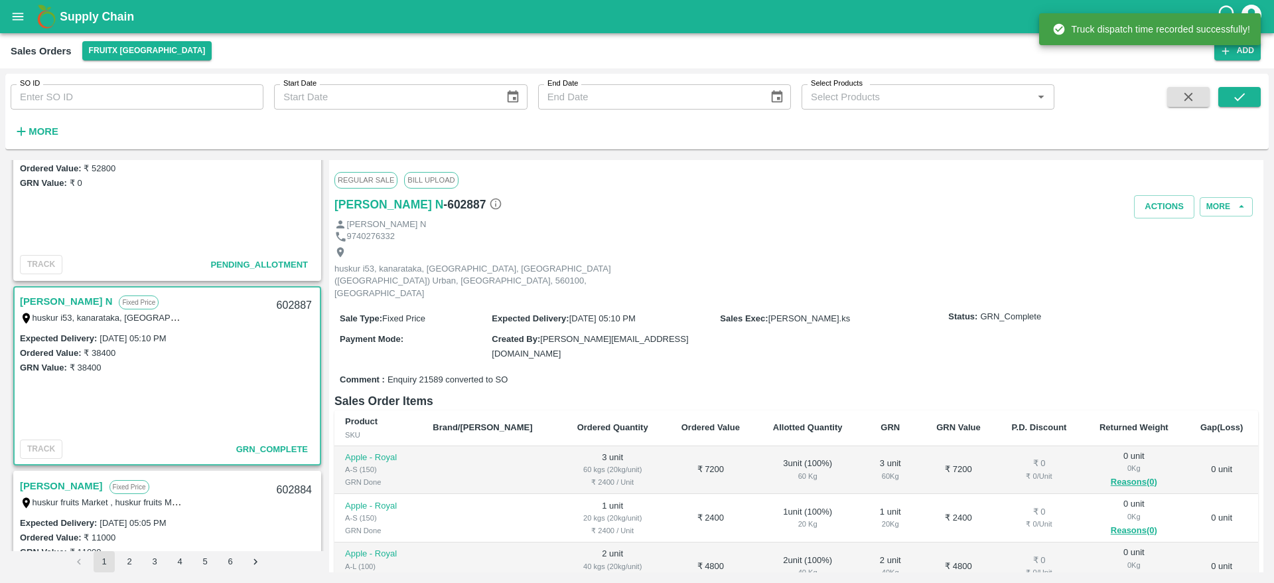
scroll to position [971, 0]
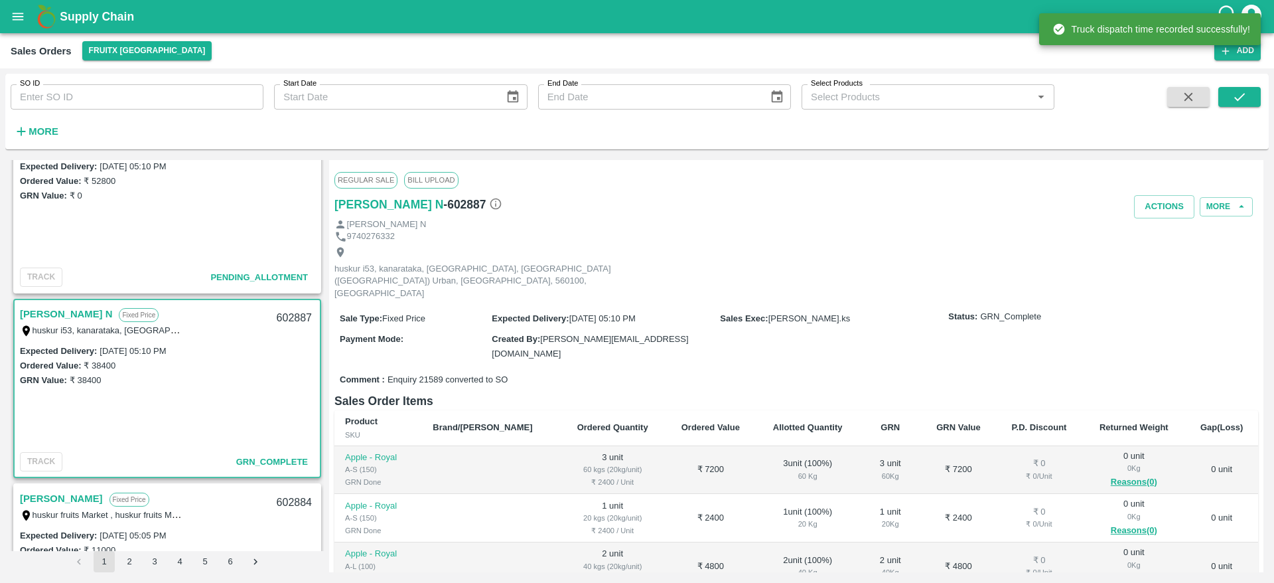
click at [282, 313] on div "602887" at bounding box center [294, 318] width 51 height 31
copy div "602887"
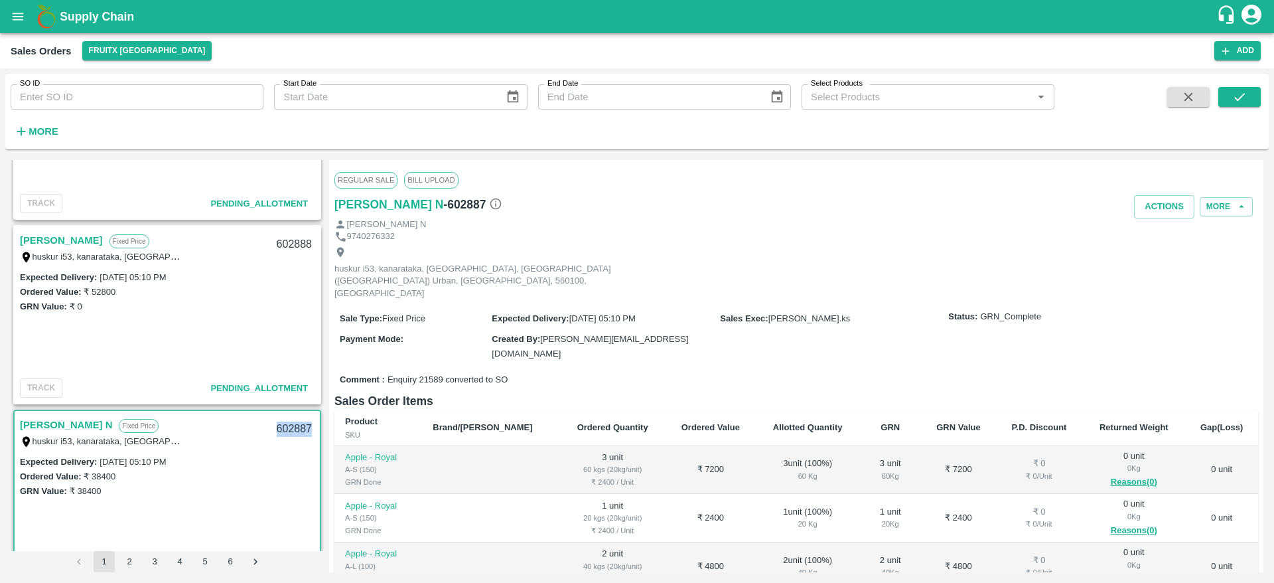
scroll to position [851, 0]
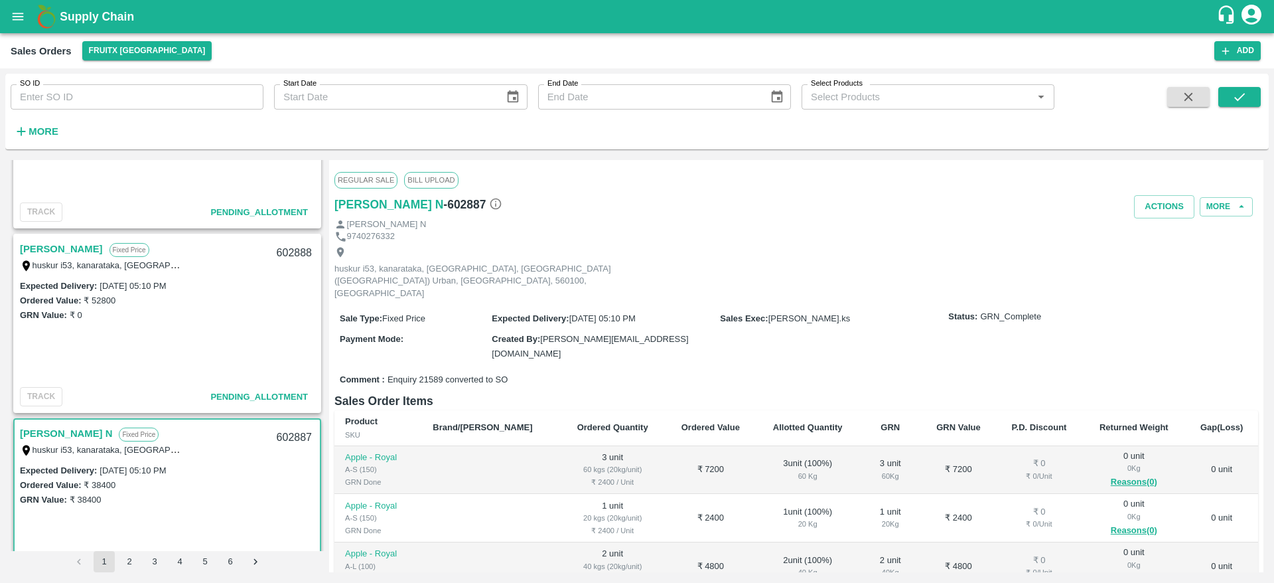
click at [68, 245] on link "[PERSON_NAME]" at bounding box center [61, 248] width 83 height 17
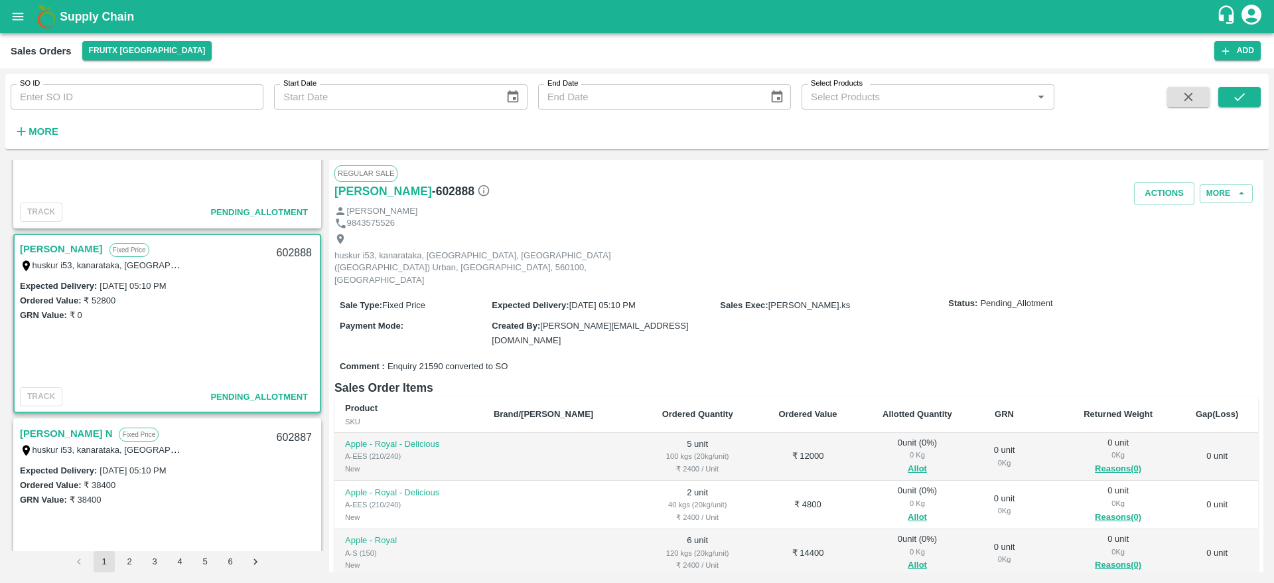
scroll to position [52, 0]
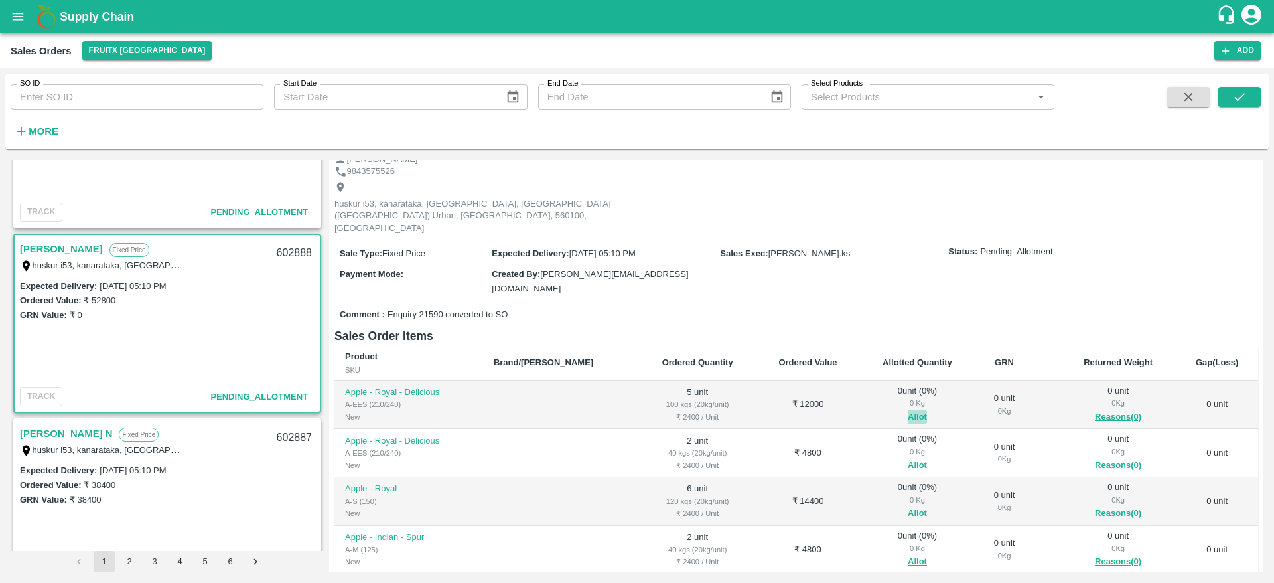
click at [908, 409] on button "Allot" at bounding box center [917, 416] width 19 height 15
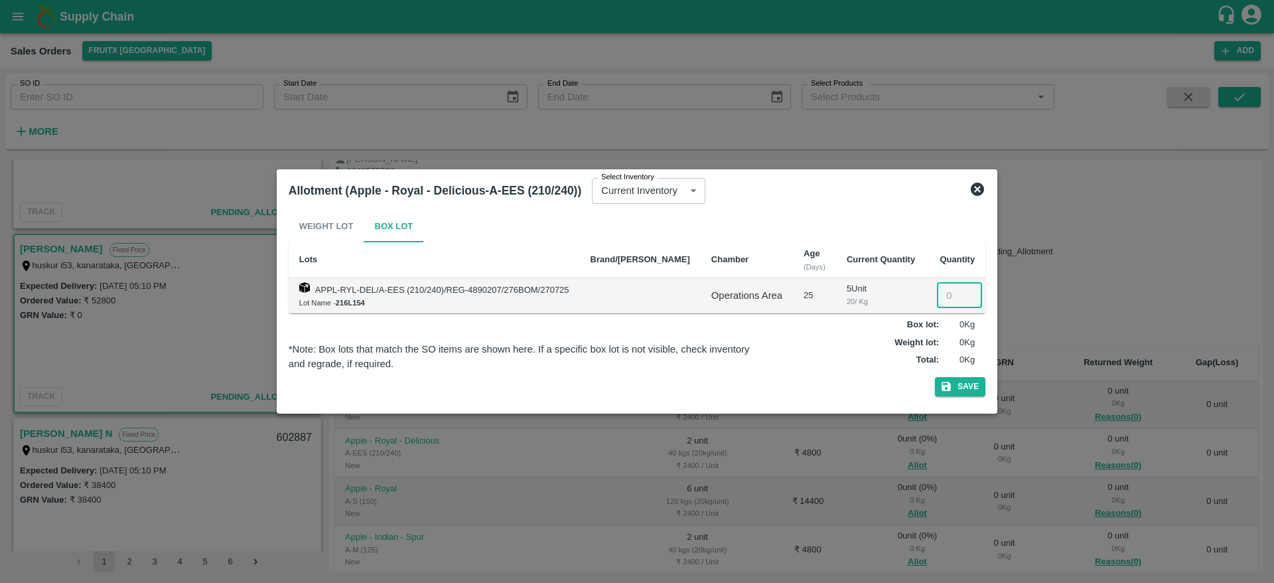
click at [941, 303] on input "number" at bounding box center [959, 295] width 45 height 25
type input "5"
click at [935, 377] on button "Save" at bounding box center [960, 386] width 50 height 19
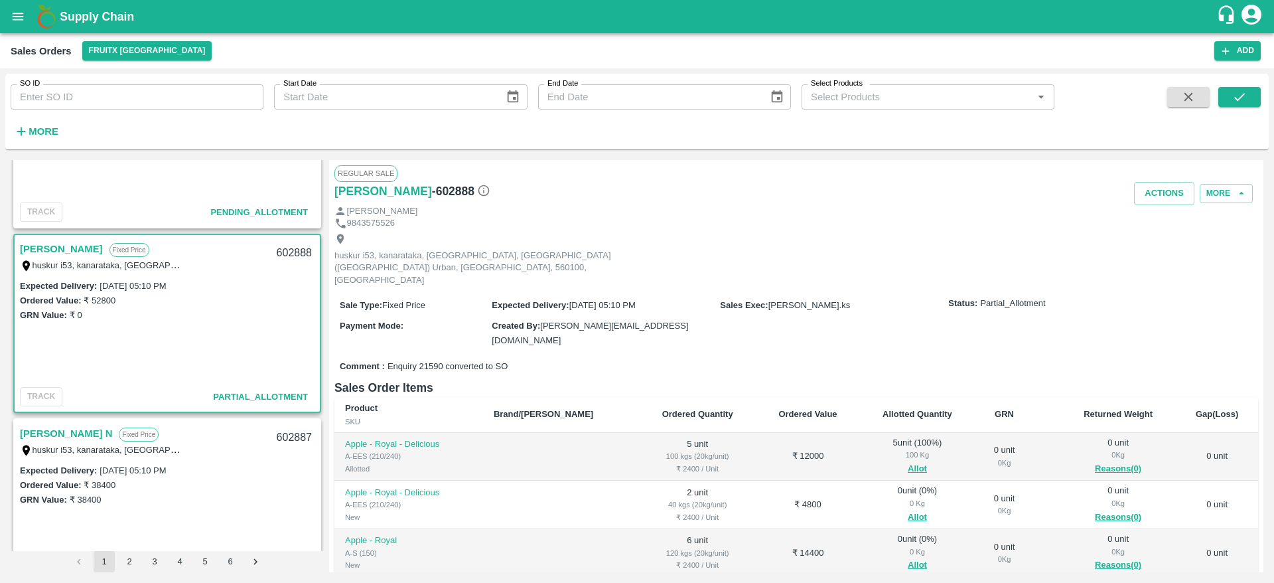
scroll to position [188, 0]
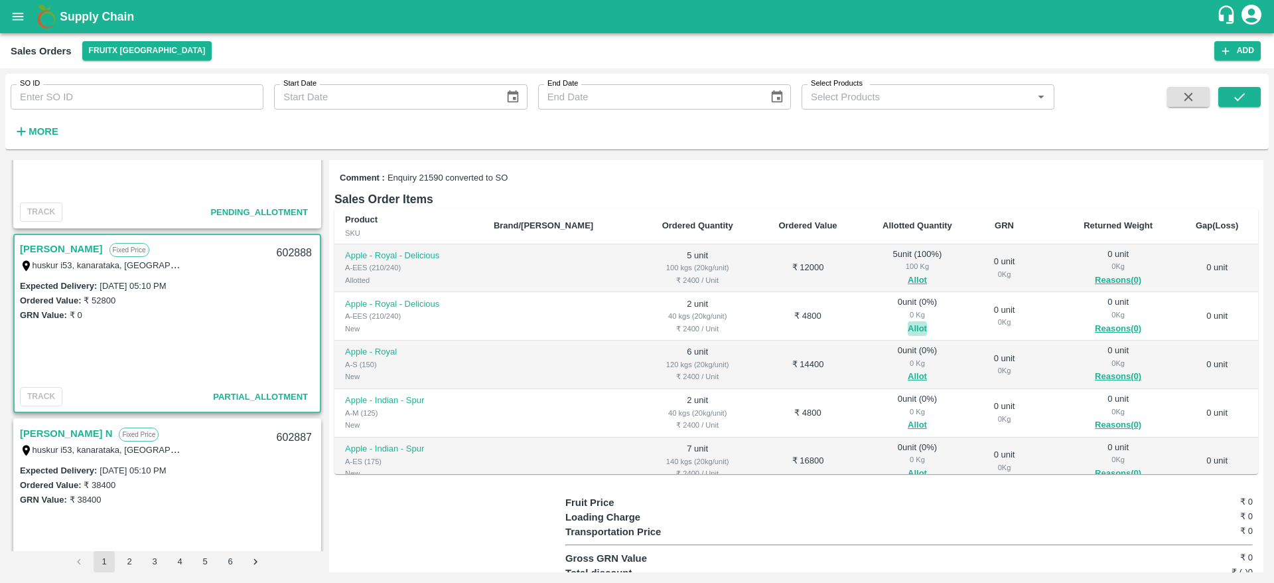
click at [908, 321] on button "Allot" at bounding box center [917, 328] width 19 height 15
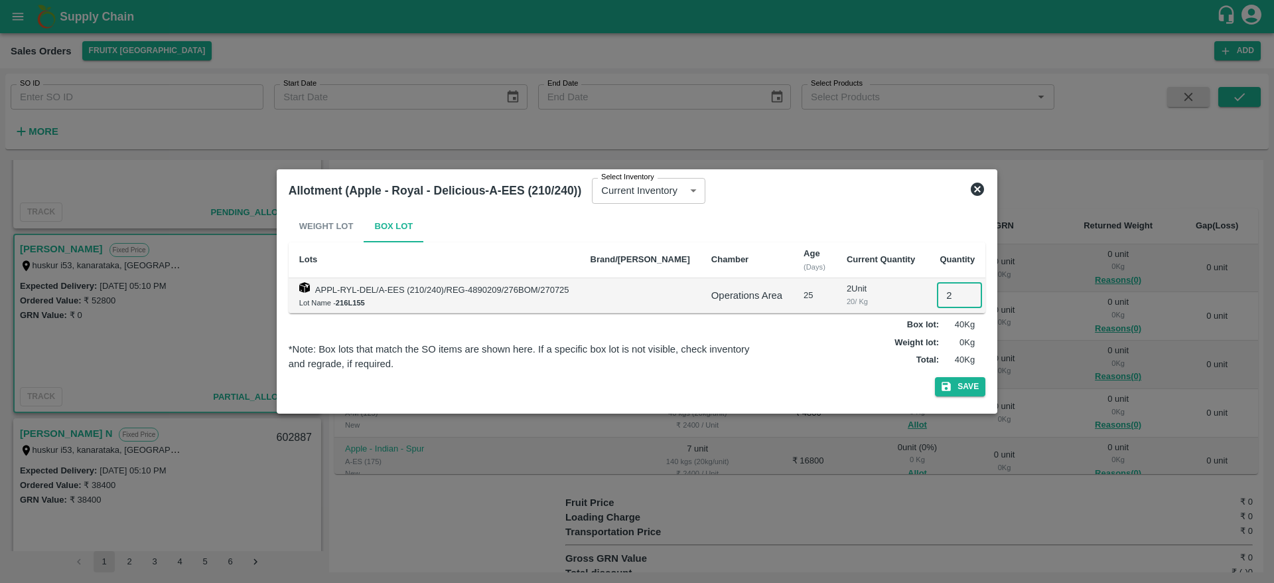
click at [937, 291] on input "2" at bounding box center [959, 295] width 45 height 25
type input "2"
click at [935, 377] on button "Save" at bounding box center [960, 386] width 50 height 19
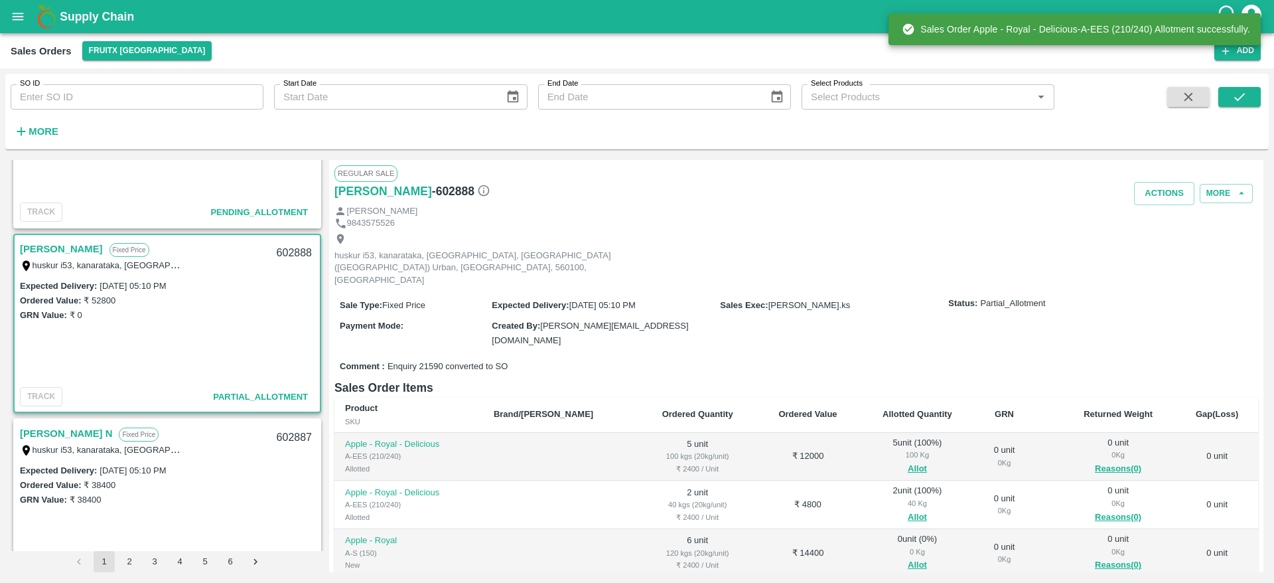
scroll to position [181, 0]
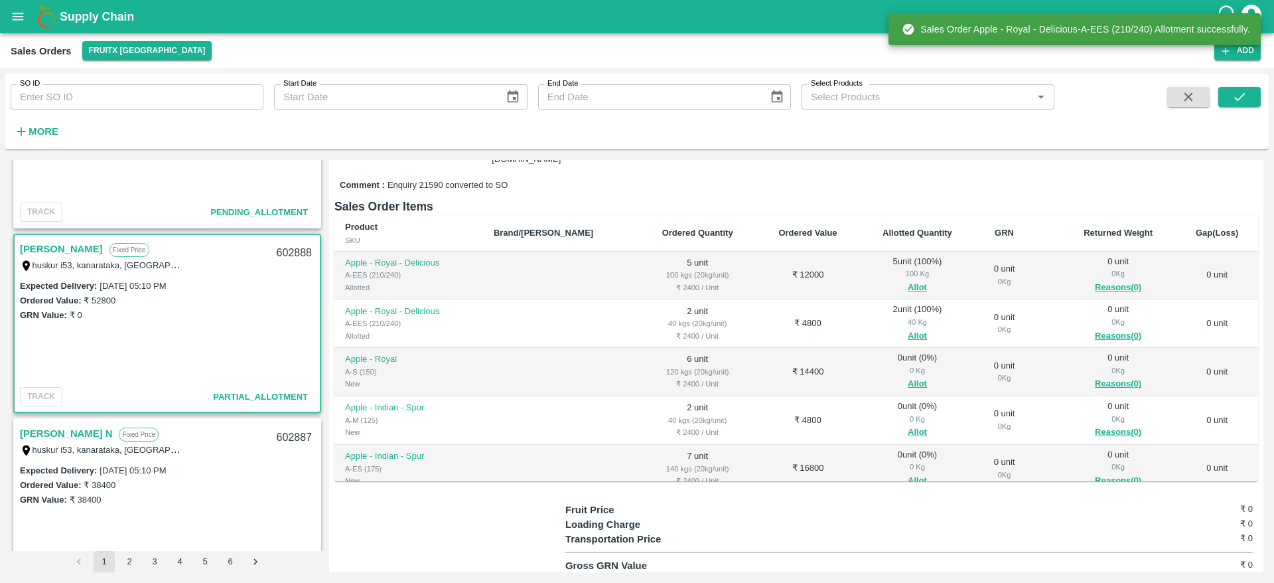
click at [902, 376] on span "Allot" at bounding box center [918, 383] width 96 height 15
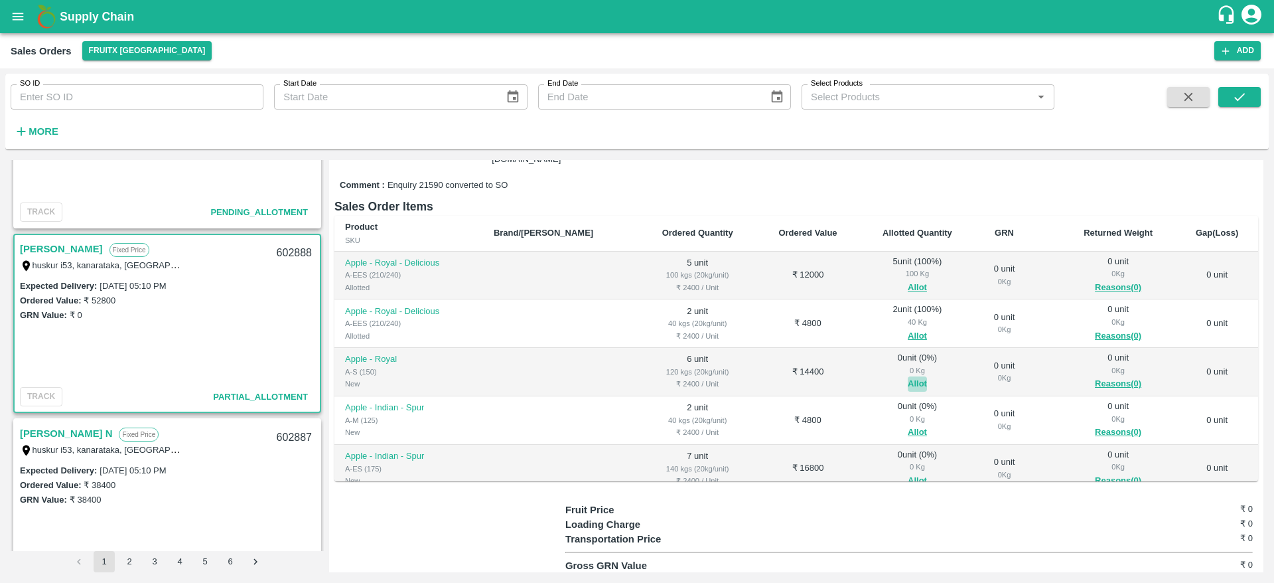
click at [908, 376] on button "Allot" at bounding box center [917, 383] width 19 height 15
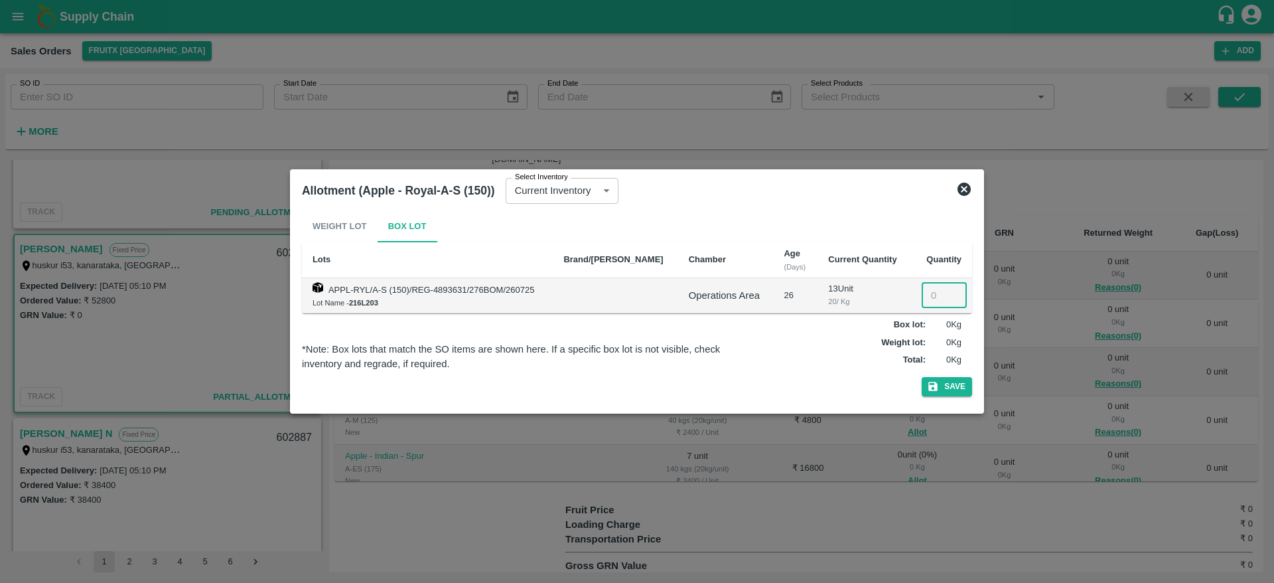
click at [928, 290] on input "number" at bounding box center [944, 295] width 45 height 25
type input "6"
click at [922, 377] on button "Save" at bounding box center [947, 386] width 50 height 19
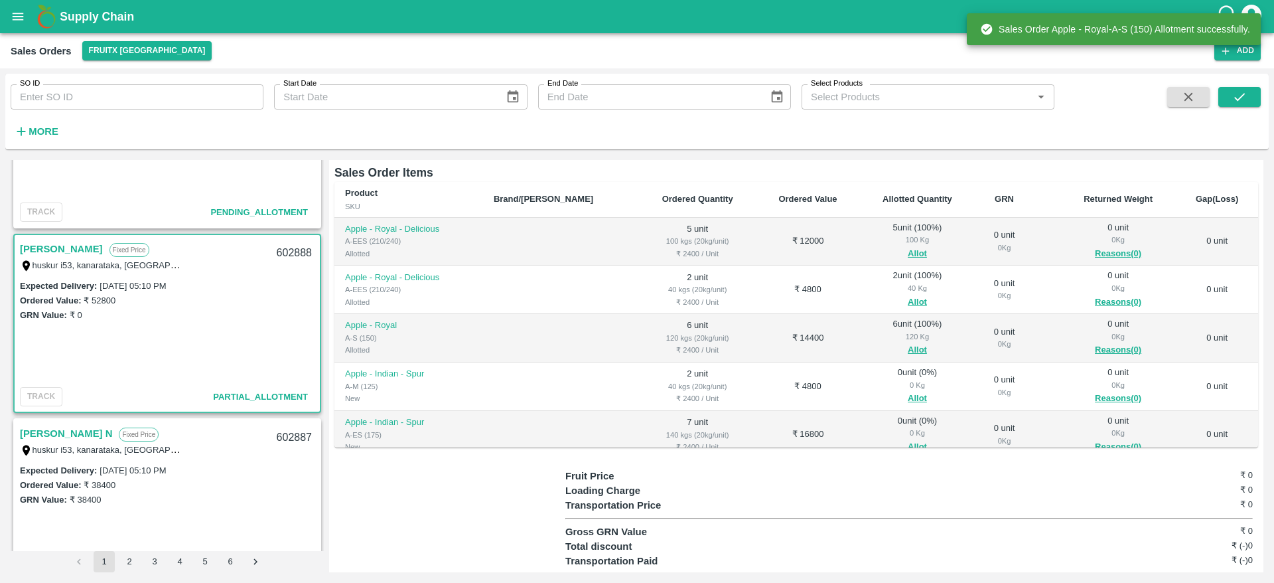
scroll to position [35, 0]
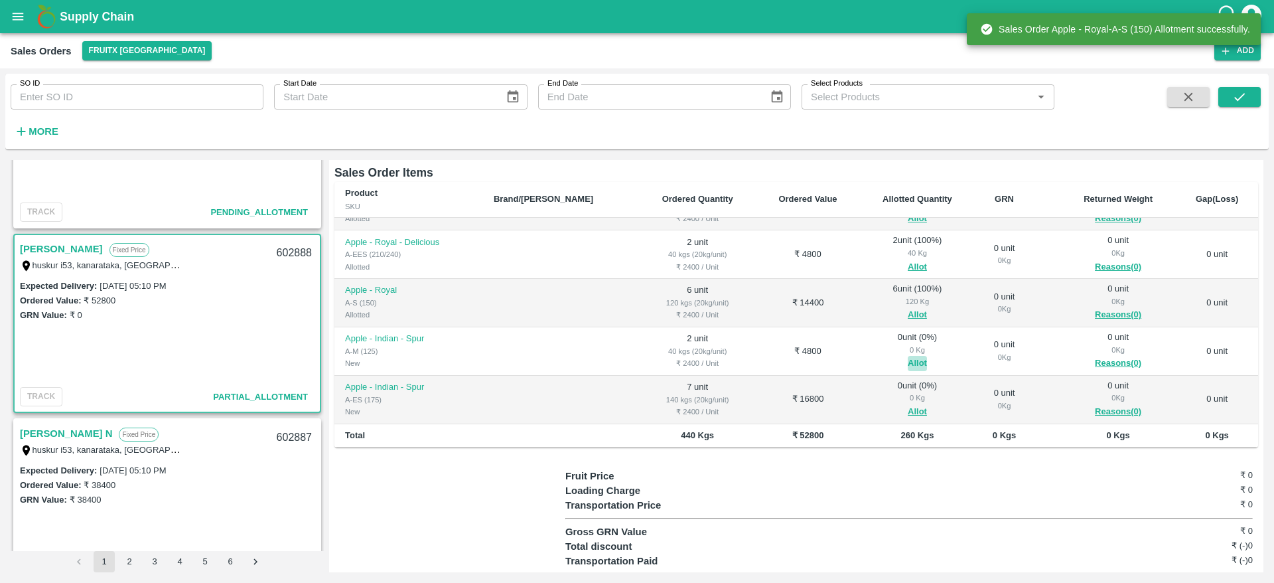
click at [908, 356] on button "Allot" at bounding box center [917, 363] width 19 height 15
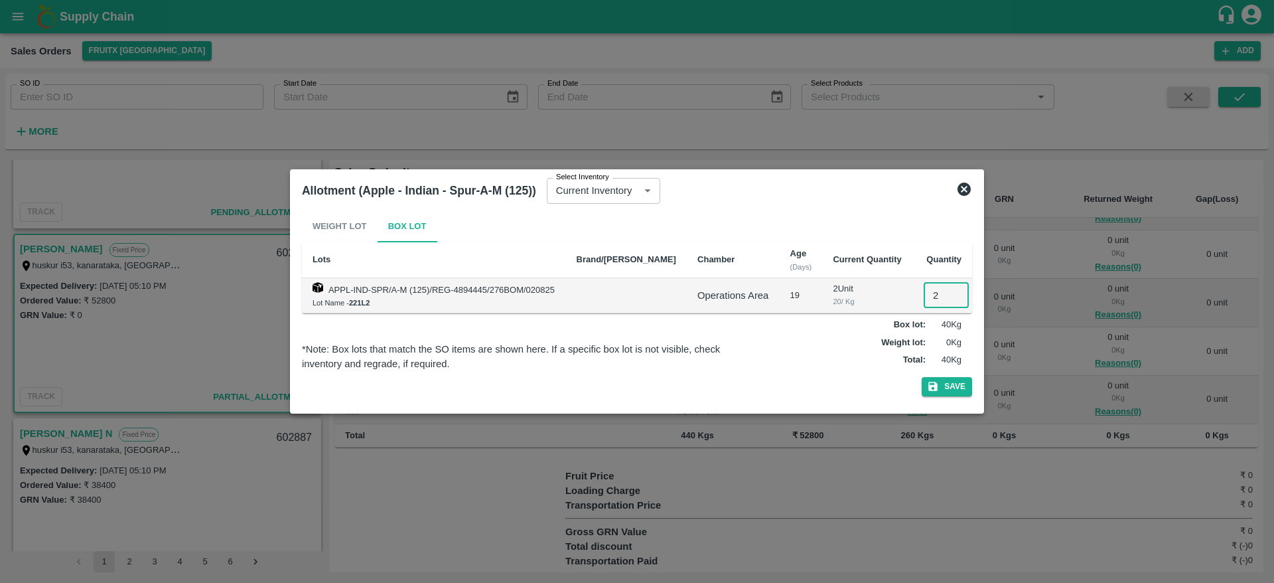
click at [932, 291] on input "2" at bounding box center [946, 295] width 45 height 25
type input "2"
click at [922, 377] on button "Save" at bounding box center [947, 386] width 50 height 19
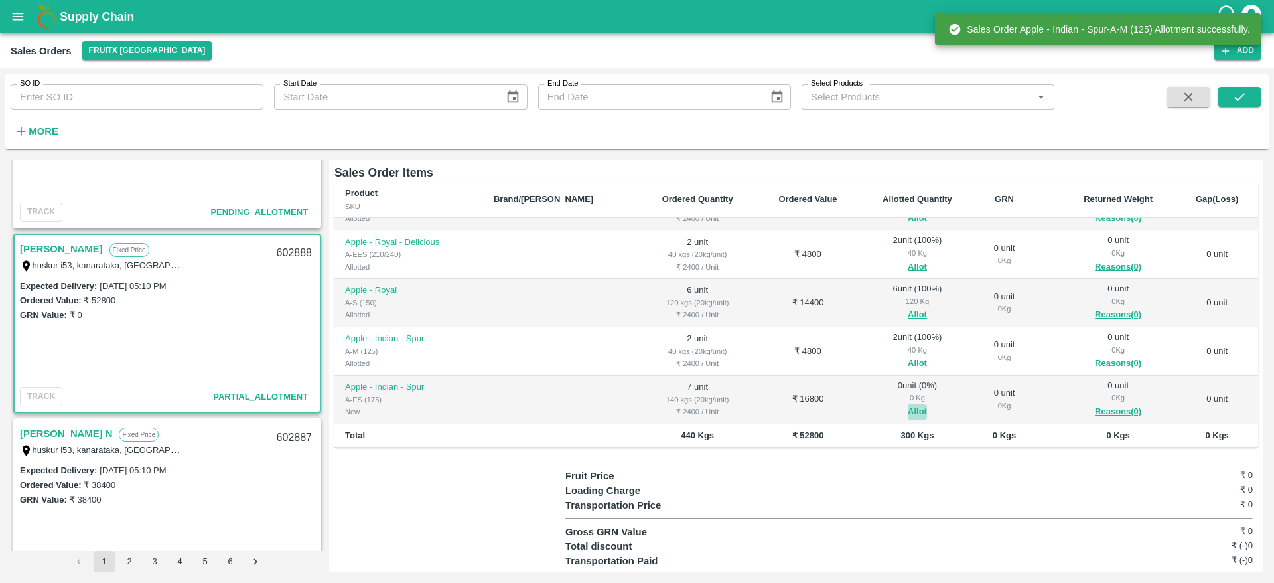
click at [908, 404] on button "Allot" at bounding box center [917, 411] width 19 height 15
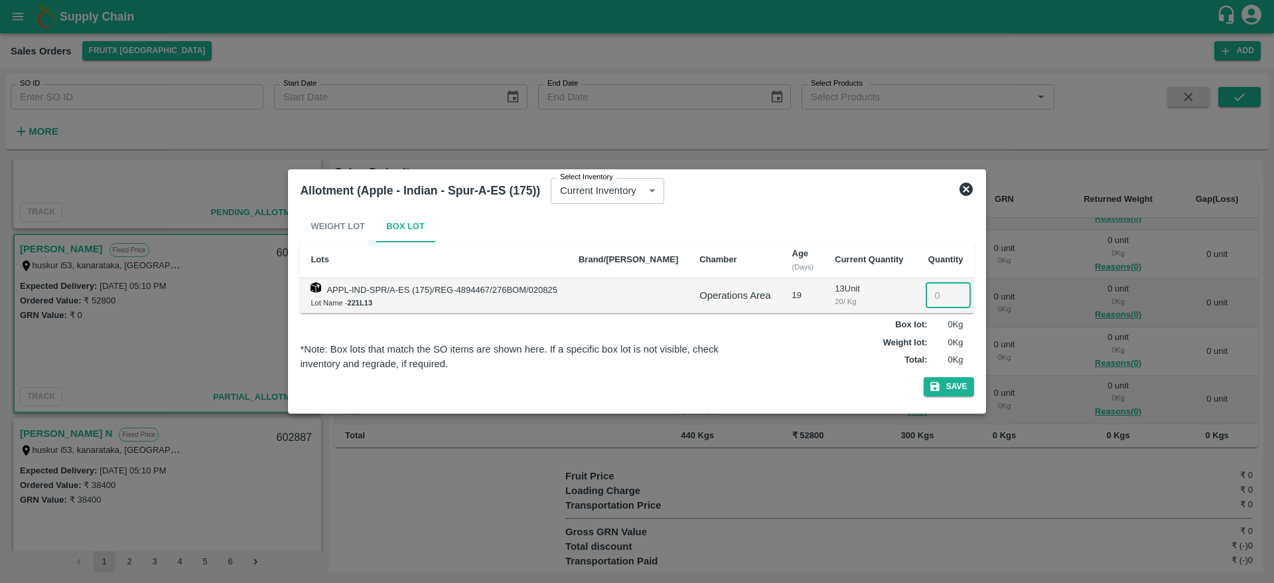
click at [932, 291] on input "number" at bounding box center [948, 295] width 45 height 25
type input "7"
click at [924, 377] on button "Save" at bounding box center [949, 386] width 50 height 19
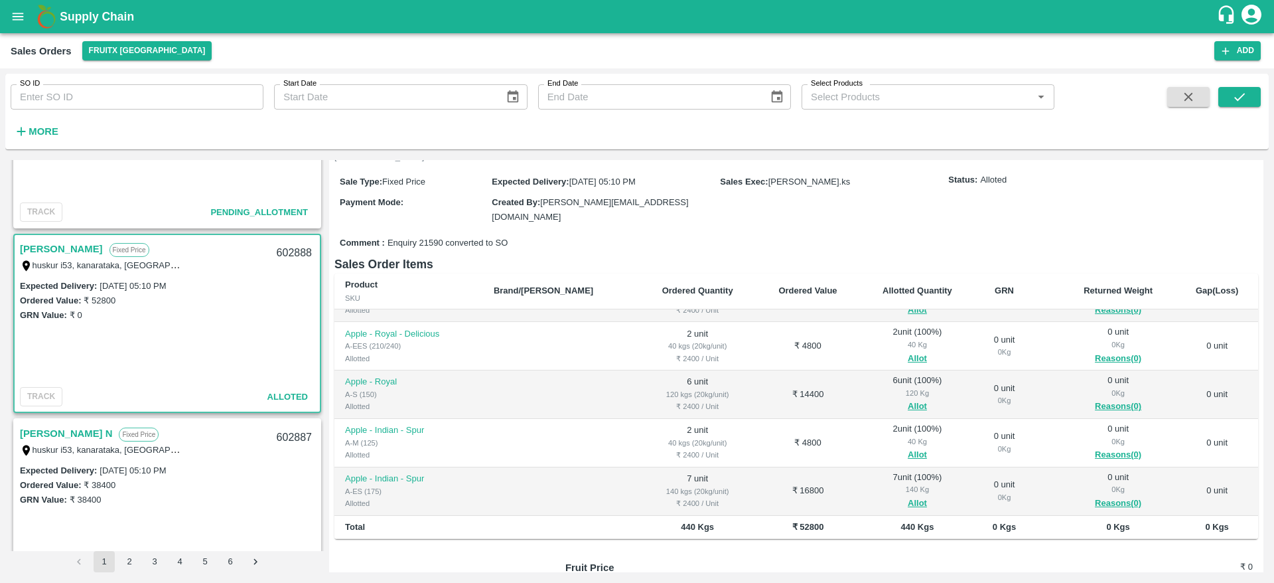
scroll to position [127, 0]
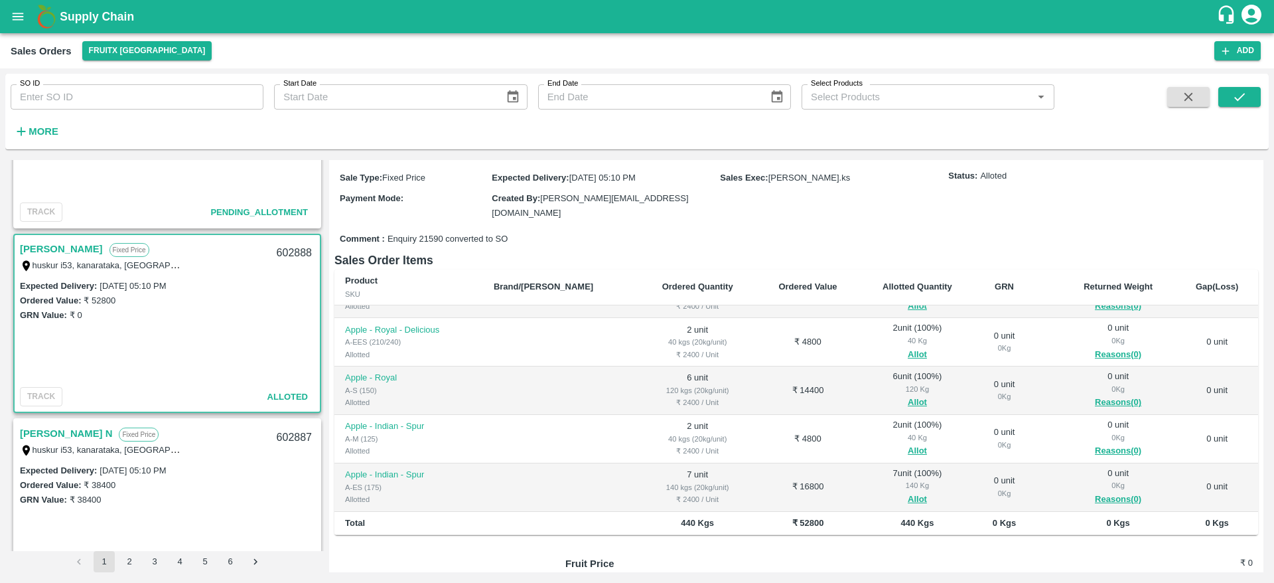
click at [287, 248] on div "602888" at bounding box center [294, 253] width 51 height 31
copy div "602888"
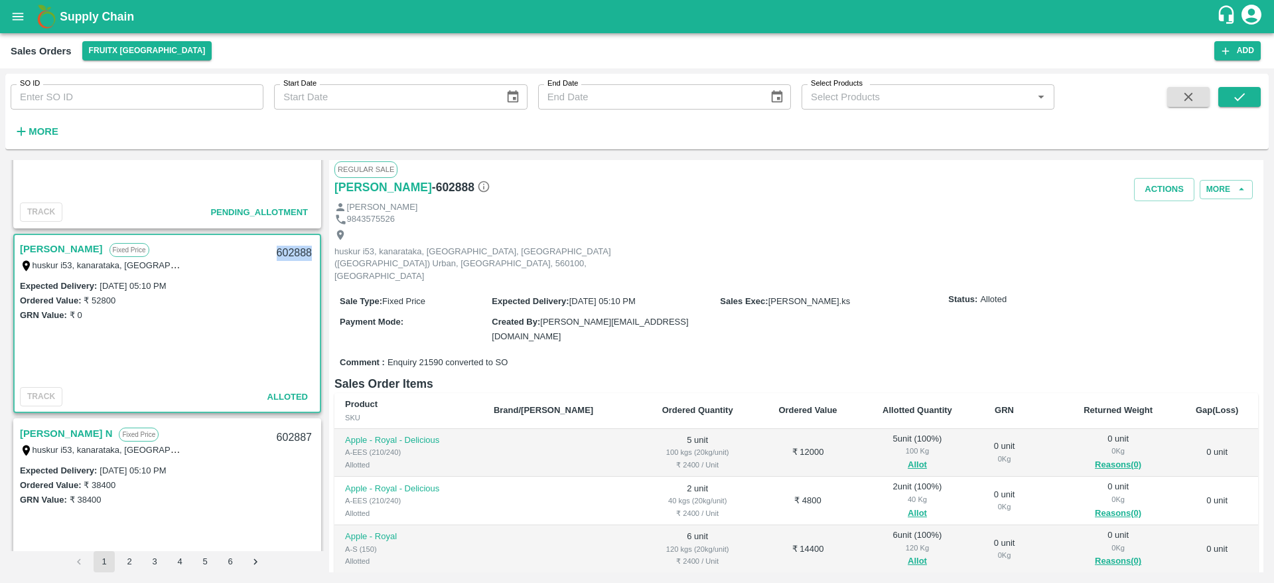
scroll to position [0, 0]
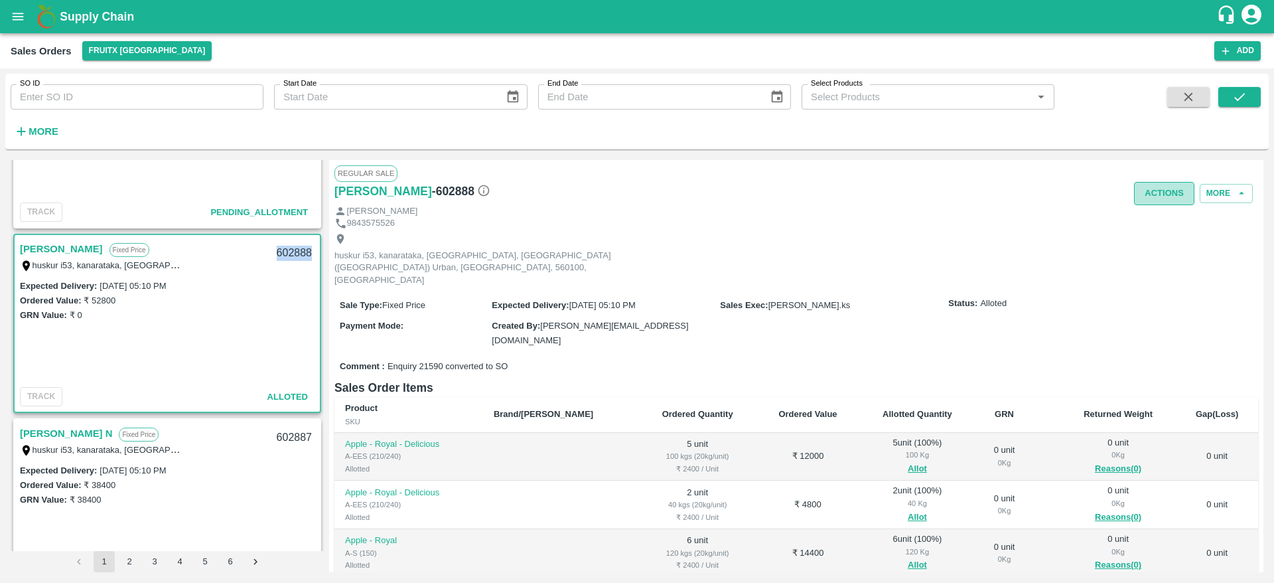
click at [1169, 196] on button "Actions" at bounding box center [1164, 193] width 60 height 23
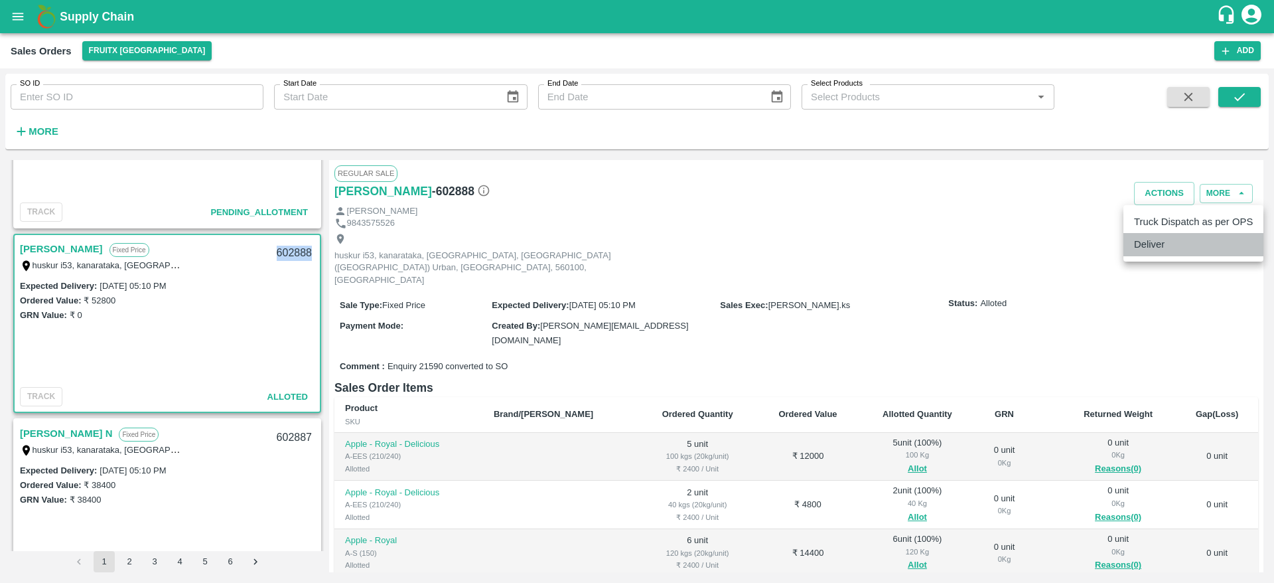
click at [1154, 244] on li "Deliver" at bounding box center [1193, 244] width 140 height 23
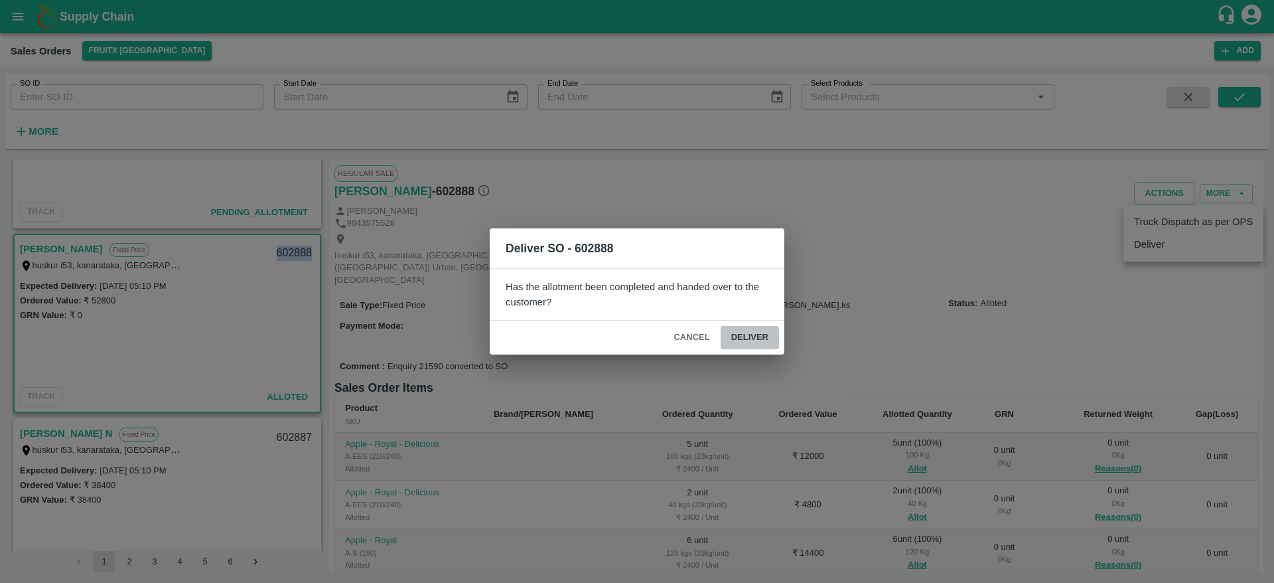
click at [740, 339] on button "Deliver" at bounding box center [750, 337] width 58 height 23
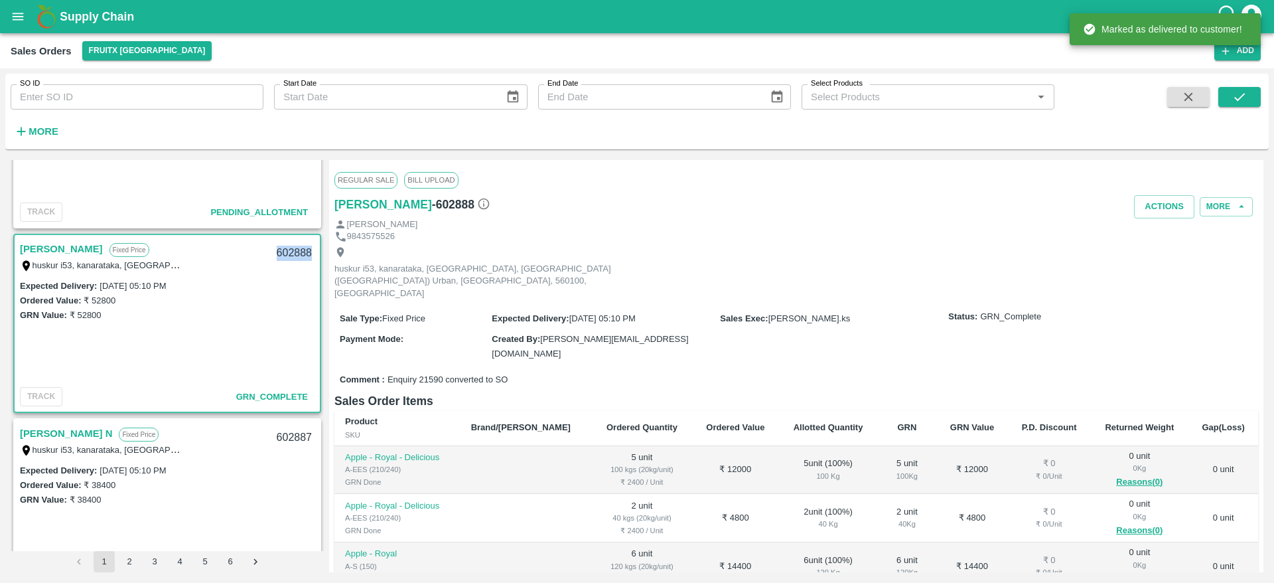
click at [1157, 200] on button "Actions" at bounding box center [1164, 206] width 60 height 23
click at [1181, 234] on li "Truck Dispatch as per OPS" at bounding box center [1193, 235] width 140 height 23
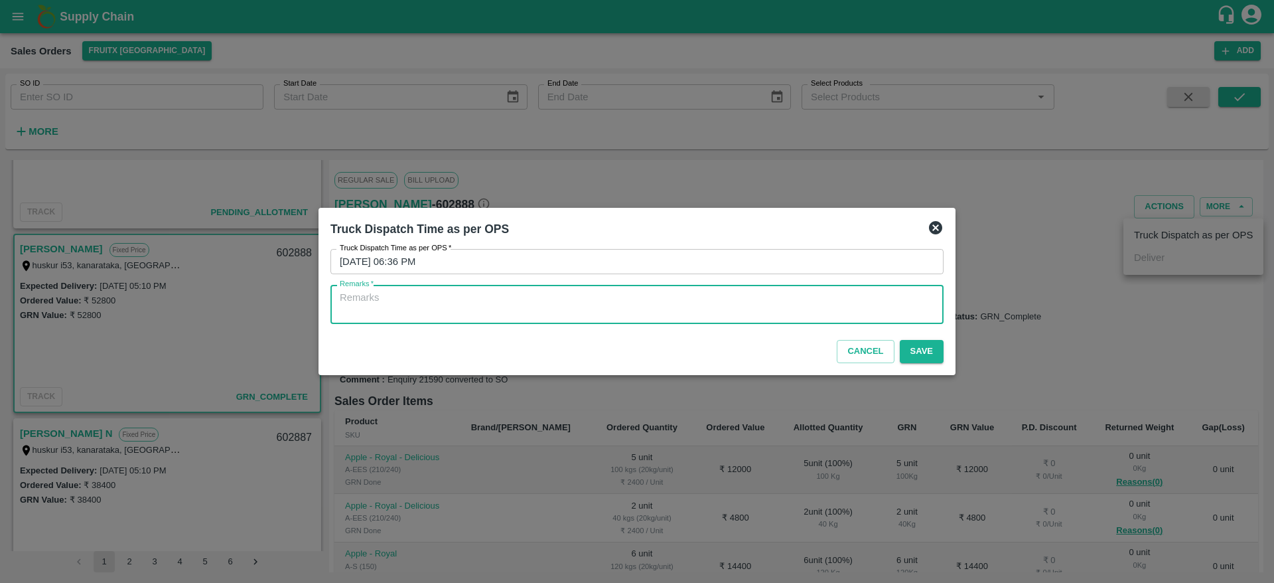
click at [858, 302] on textarea "Remarks   *" at bounding box center [637, 305] width 594 height 28
type textarea "OTD"
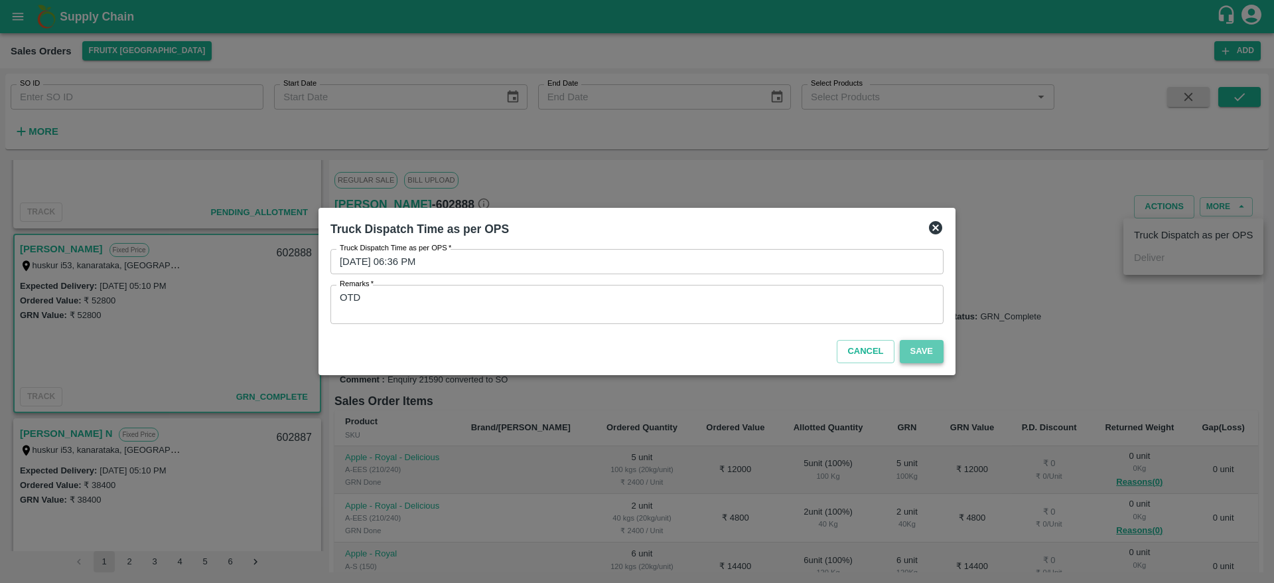
click at [924, 348] on button "Save" at bounding box center [922, 351] width 44 height 23
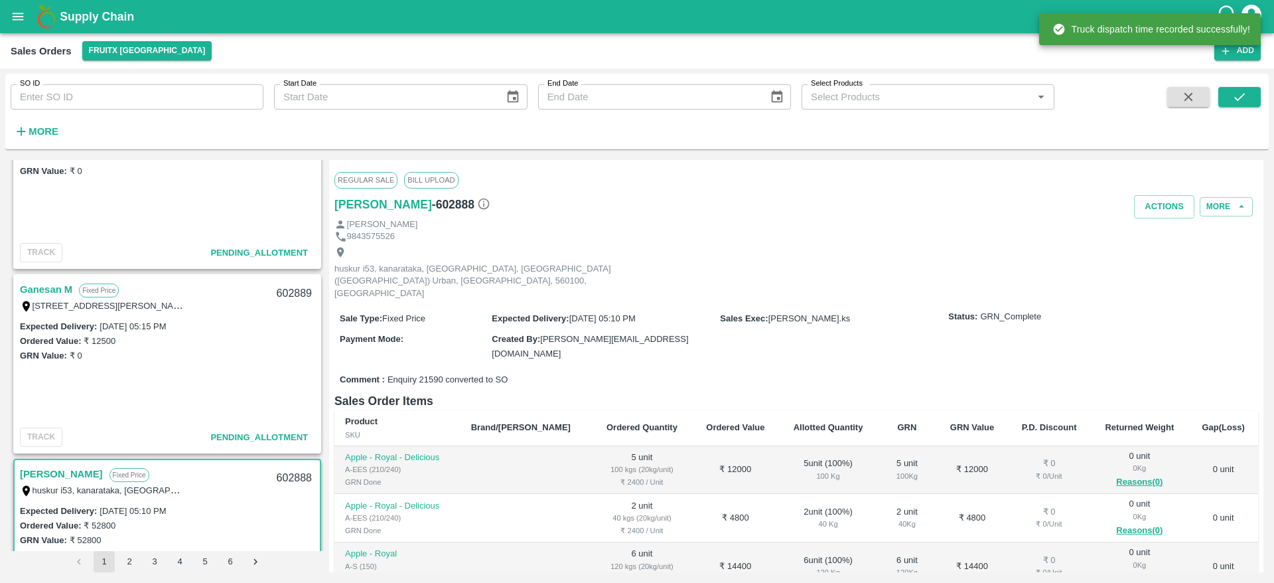
scroll to position [624, 0]
click at [62, 293] on link "Ganesan M" at bounding box center [46, 291] width 52 height 17
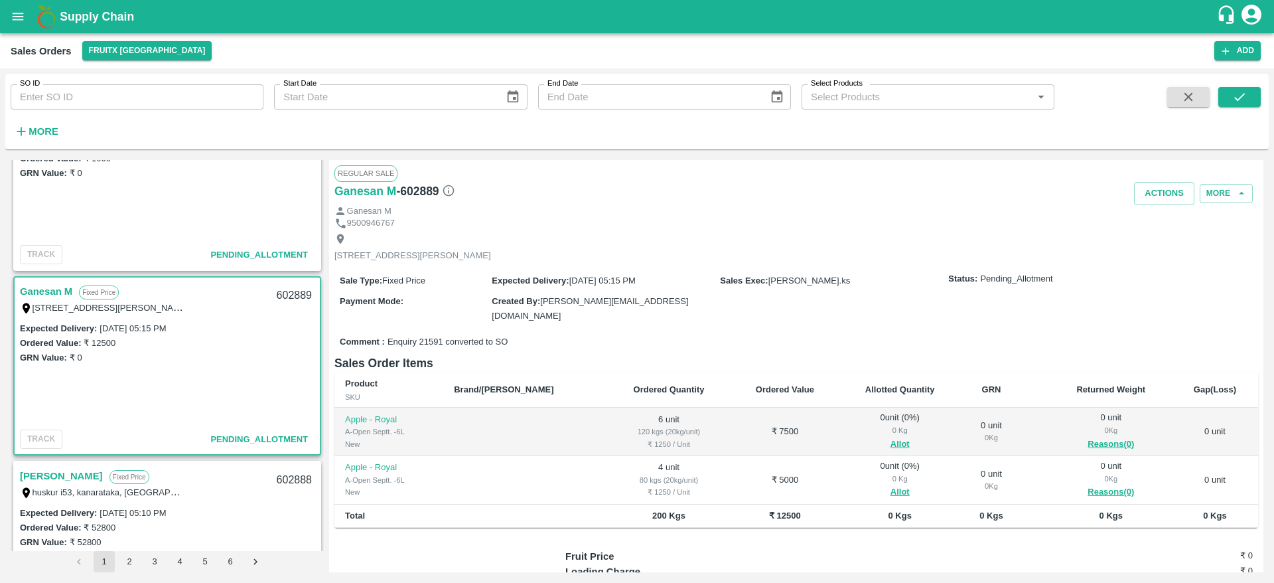
scroll to position [52, 0]
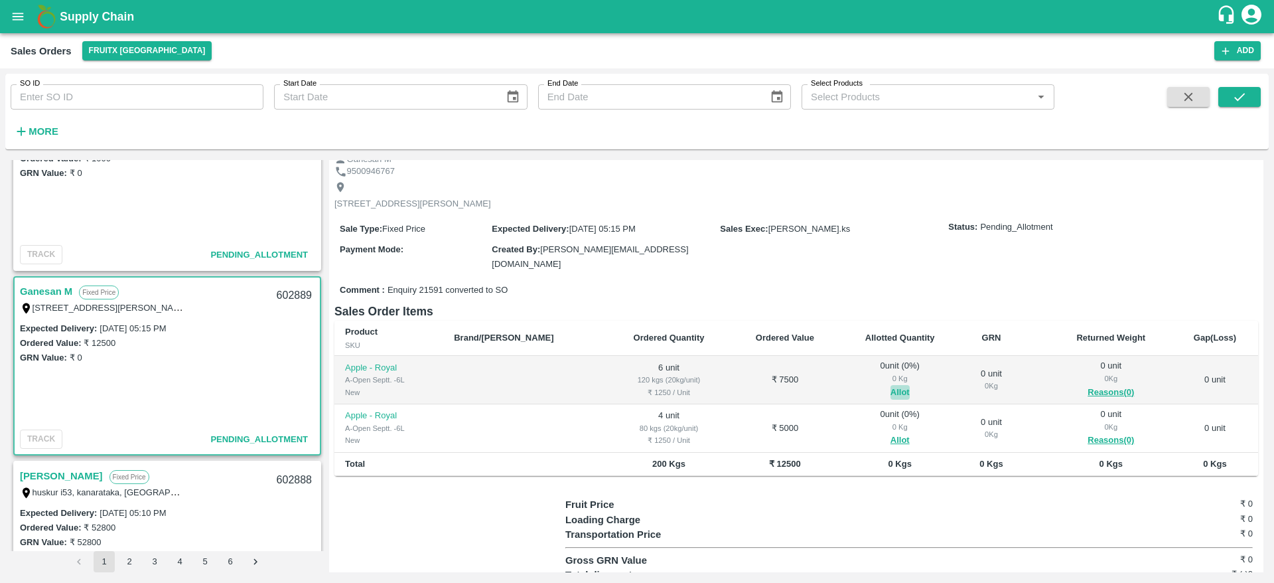
click at [890, 387] on button "Allot" at bounding box center [899, 392] width 19 height 15
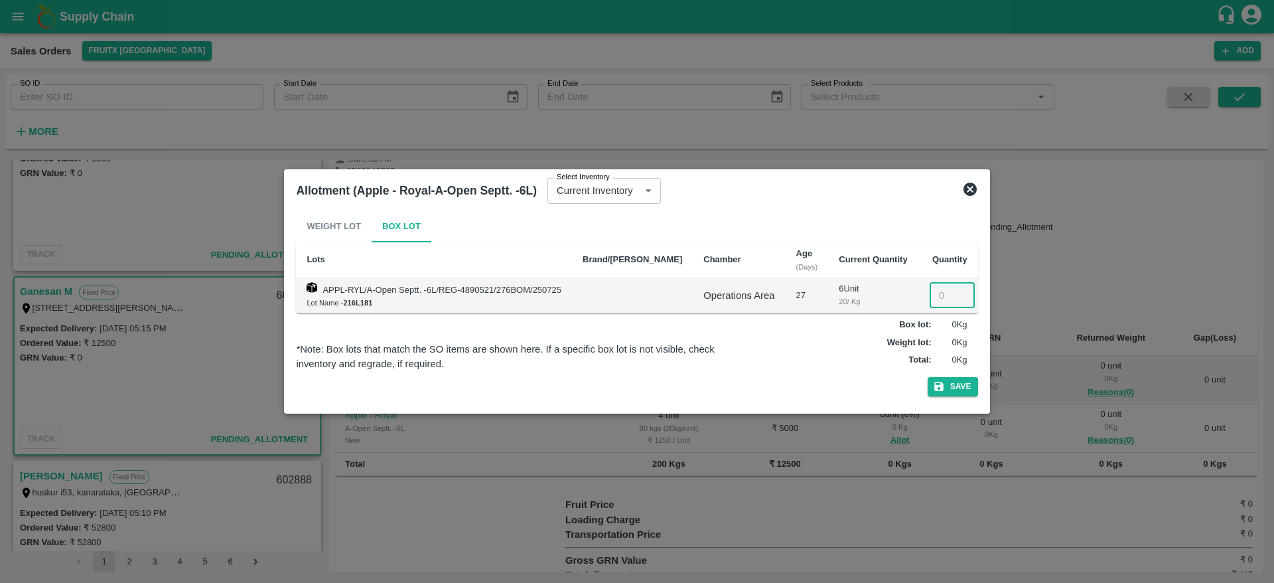
click at [930, 293] on input "number" at bounding box center [952, 295] width 45 height 25
type input "6"
click at [928, 377] on button "Save" at bounding box center [953, 386] width 50 height 19
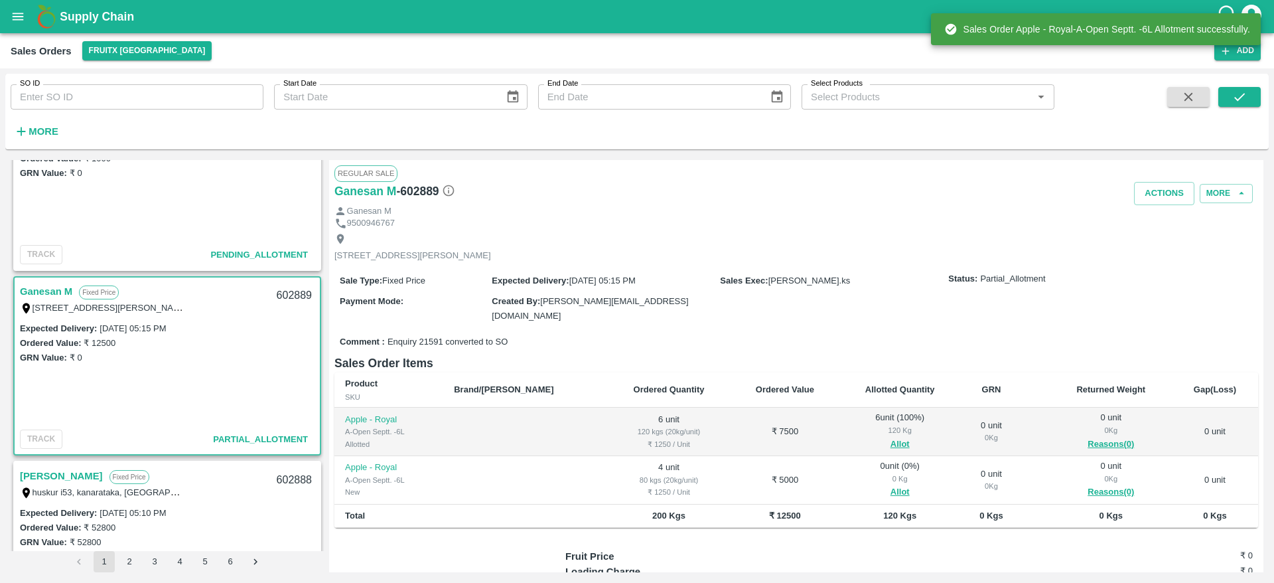
click at [295, 296] on div "602889" at bounding box center [294, 295] width 51 height 31
copy div "602889"
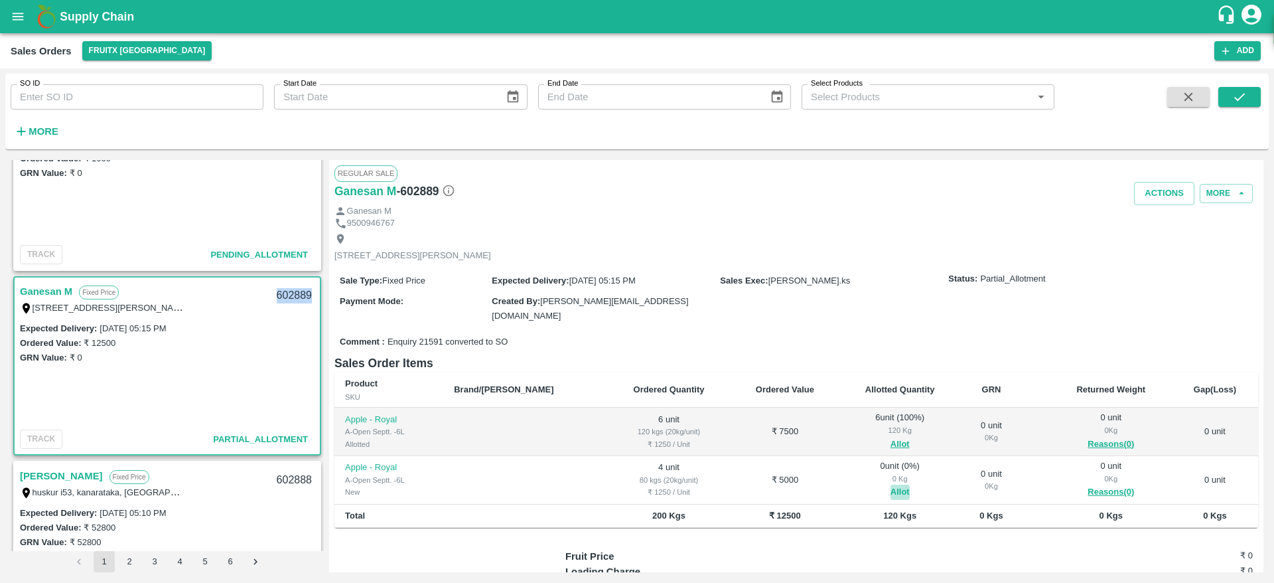
click at [890, 486] on button "Allot" at bounding box center [899, 491] width 19 height 15
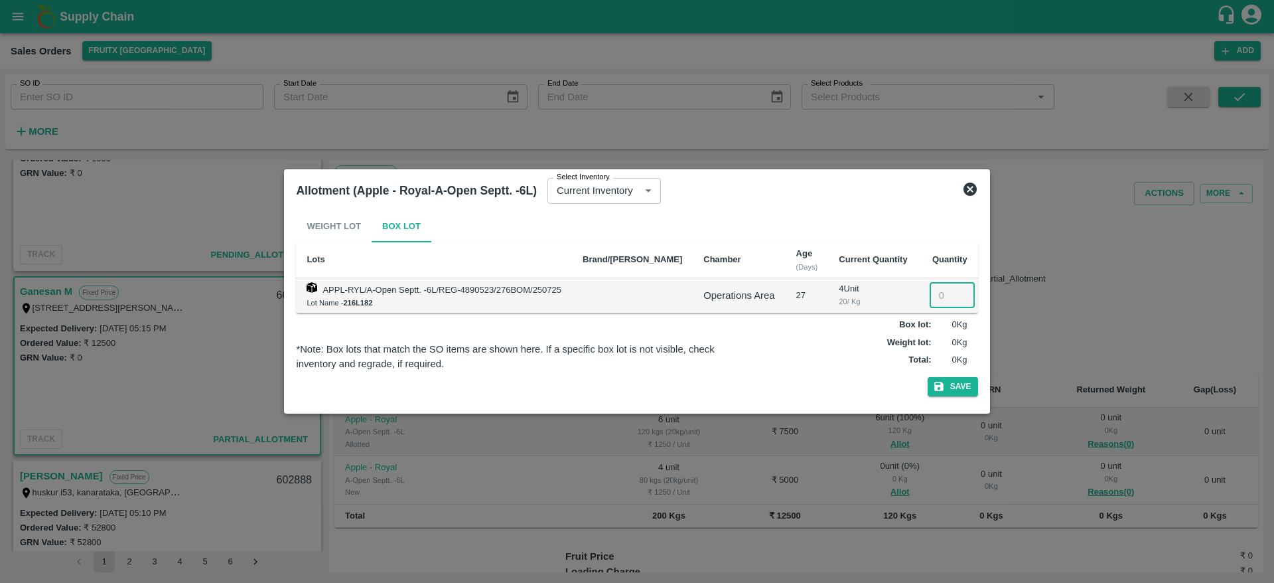
click at [942, 291] on input "number" at bounding box center [952, 295] width 45 height 25
type input "4"
click at [928, 377] on button "Save" at bounding box center [953, 386] width 50 height 19
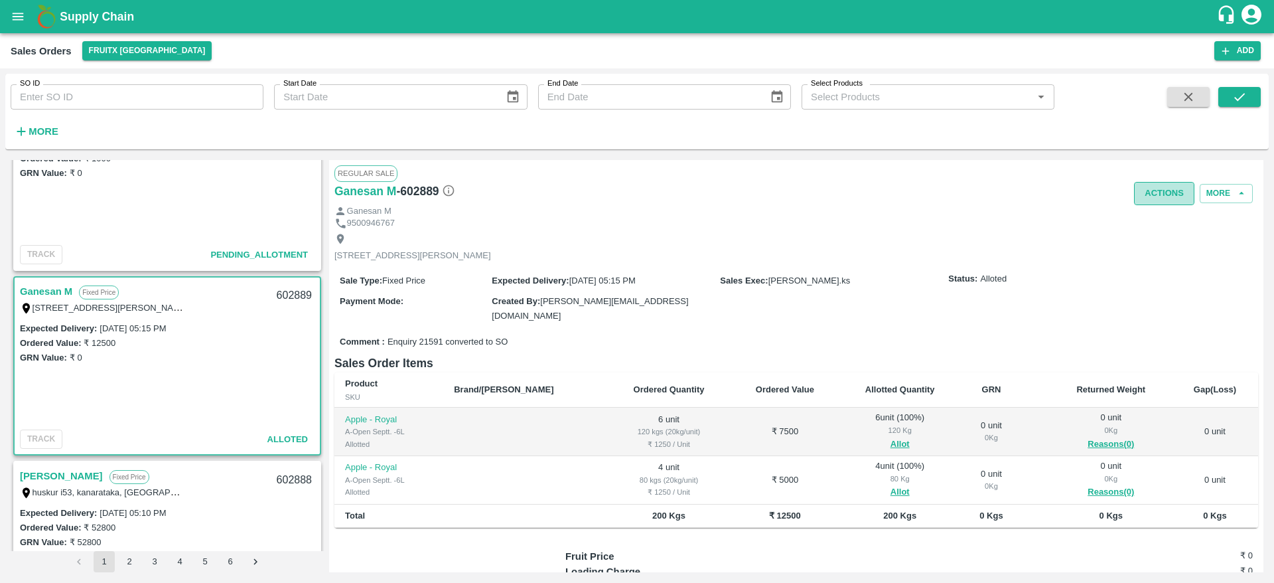
click at [1150, 189] on button "Actions" at bounding box center [1164, 193] width 60 height 23
click at [1145, 238] on li "Deliver" at bounding box center [1193, 244] width 140 height 23
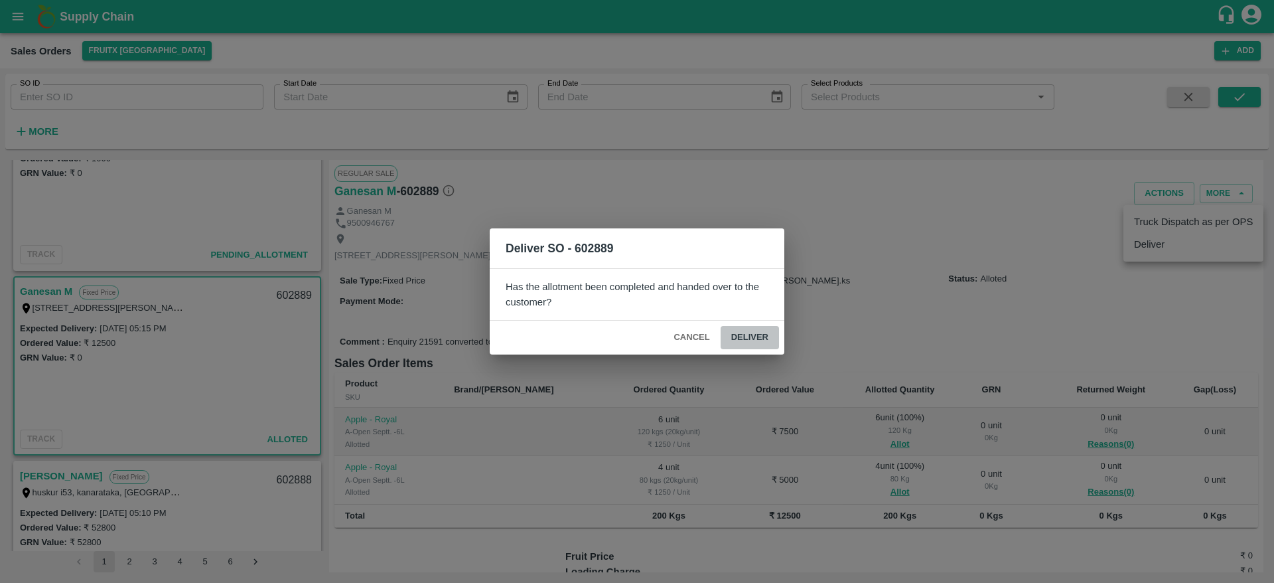
click at [766, 330] on button "Deliver" at bounding box center [750, 337] width 58 height 23
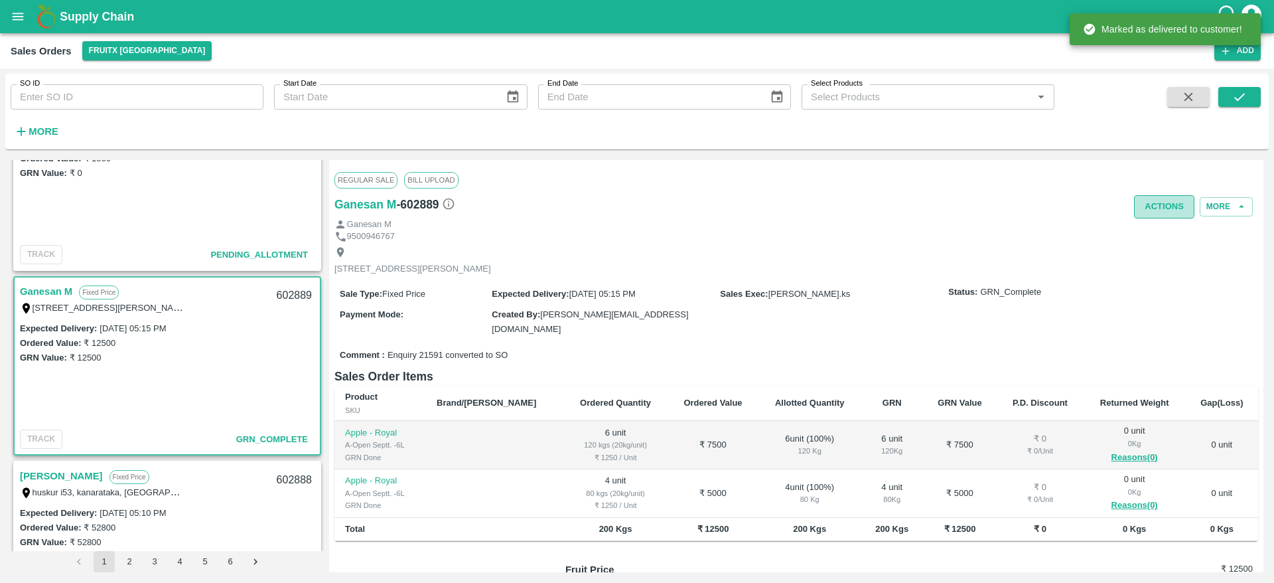
click at [1139, 202] on button "Actions" at bounding box center [1164, 206] width 60 height 23
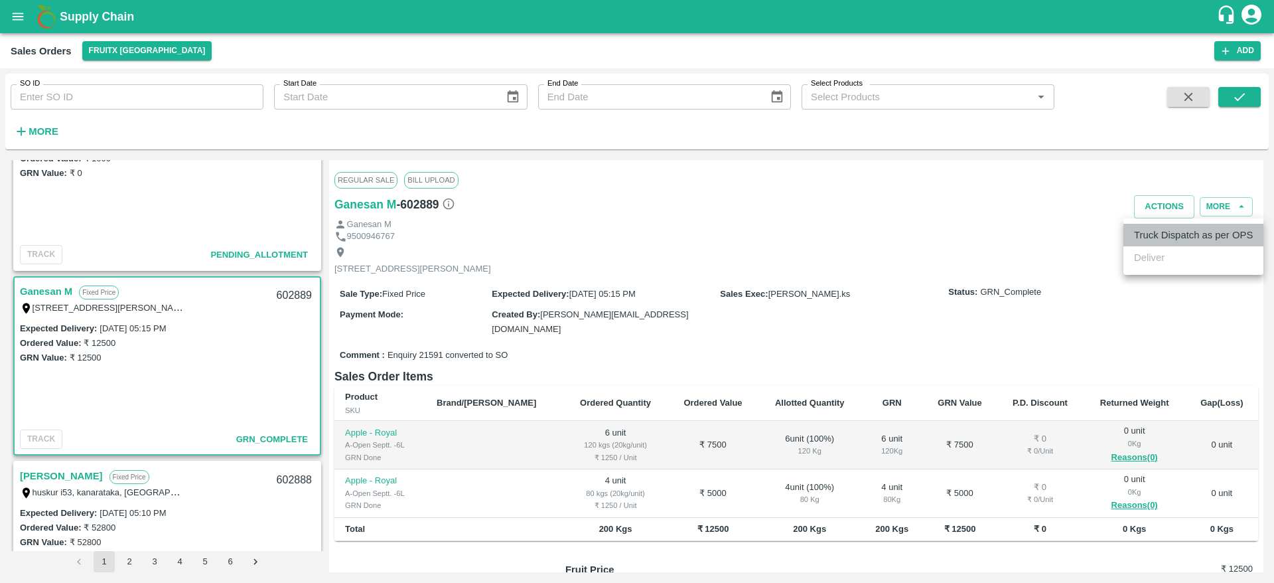
click at [1156, 235] on li "Truck Dispatch as per OPS" at bounding box center [1193, 235] width 140 height 23
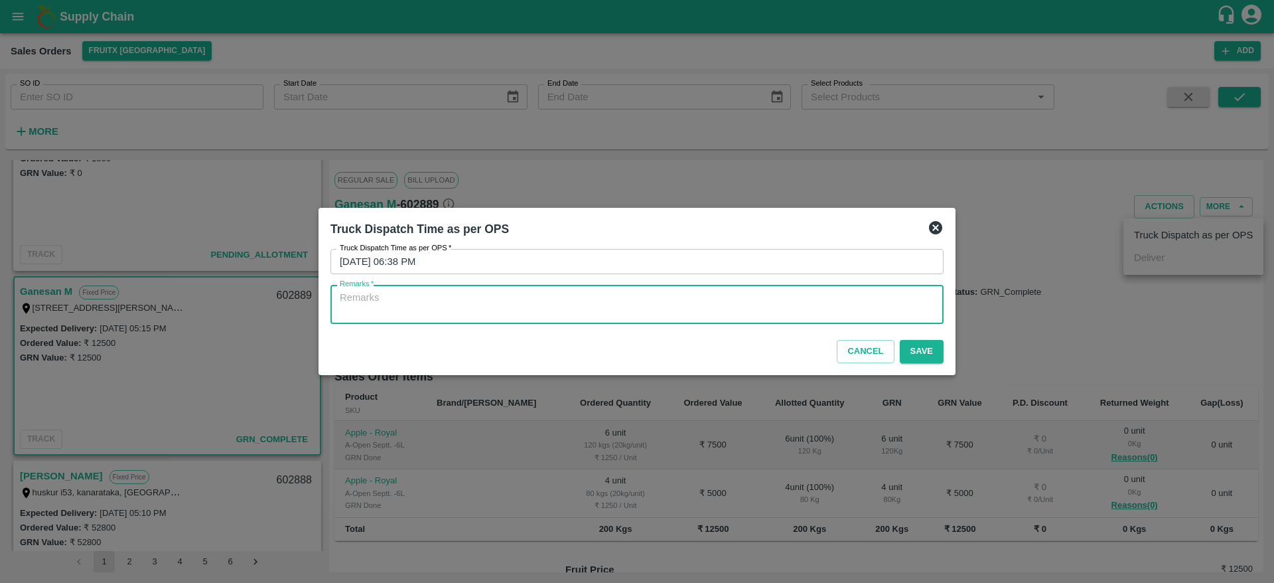
click at [807, 293] on textarea "Remarks   *" at bounding box center [637, 305] width 594 height 28
type textarea "OTD"
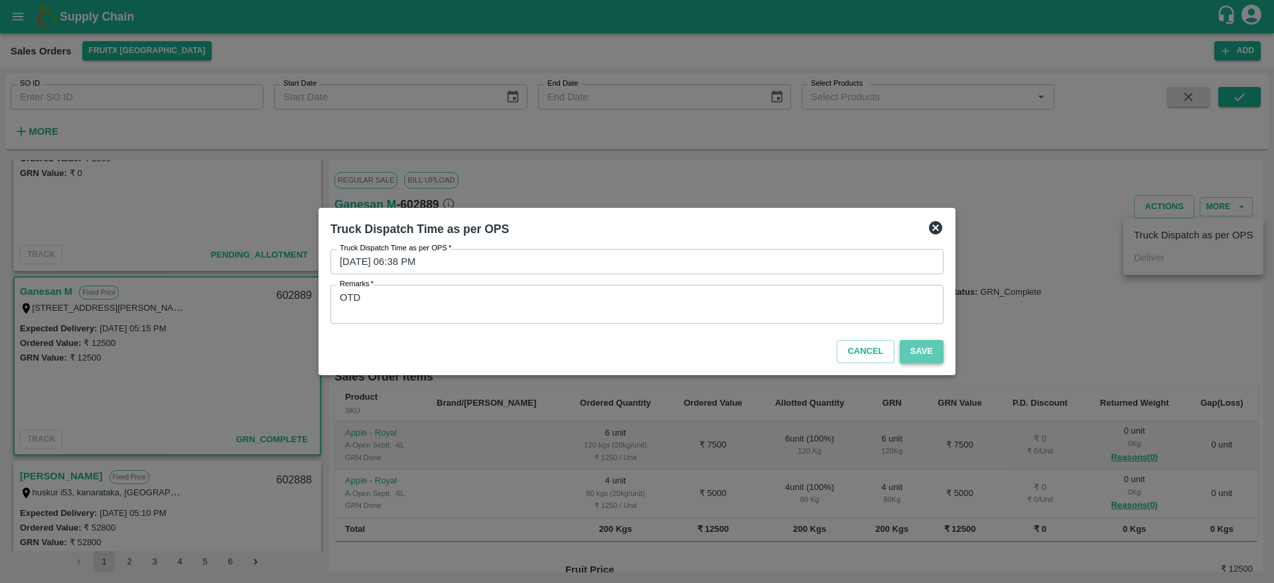
click at [918, 358] on button "Save" at bounding box center [922, 351] width 44 height 23
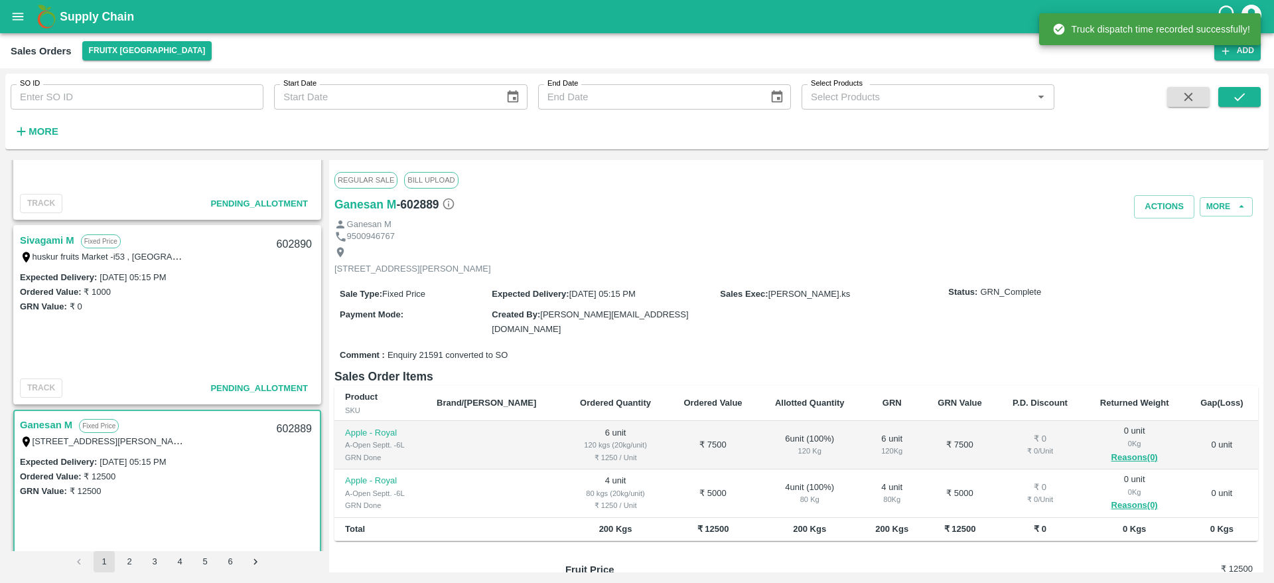
scroll to position [490, 0]
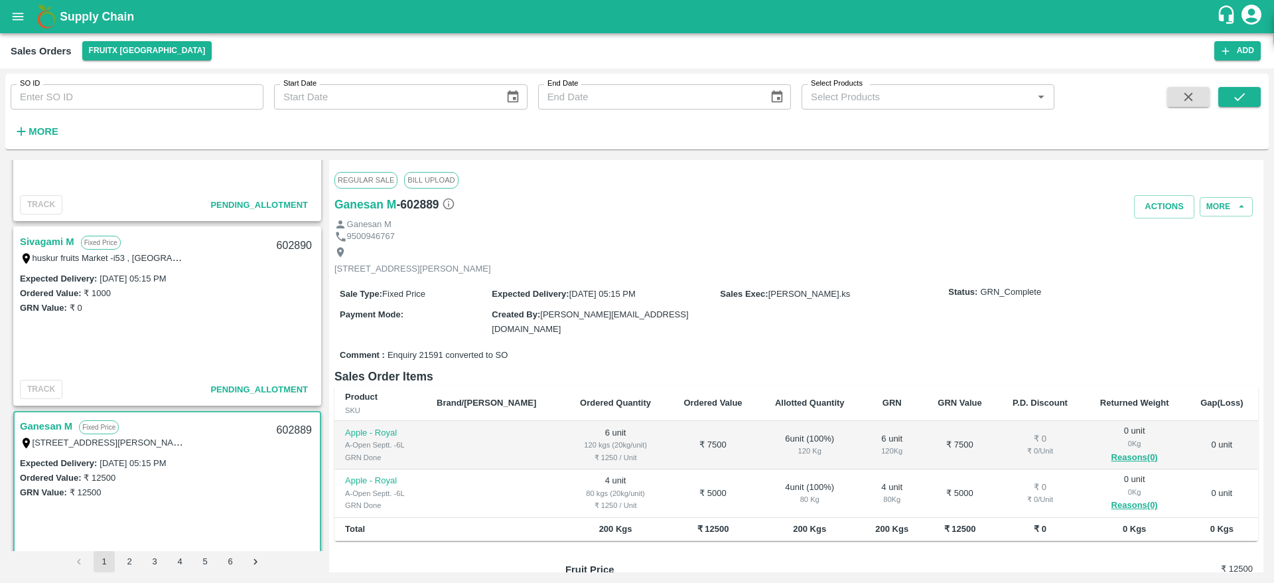
click at [46, 230] on div "Sivagami M Fixed Price huskur fruits Market -i53 , huskur fruits Market , [GEOG…" at bounding box center [167, 249] width 305 height 42
click at [48, 237] on link "Sivagami M" at bounding box center [47, 241] width 54 height 17
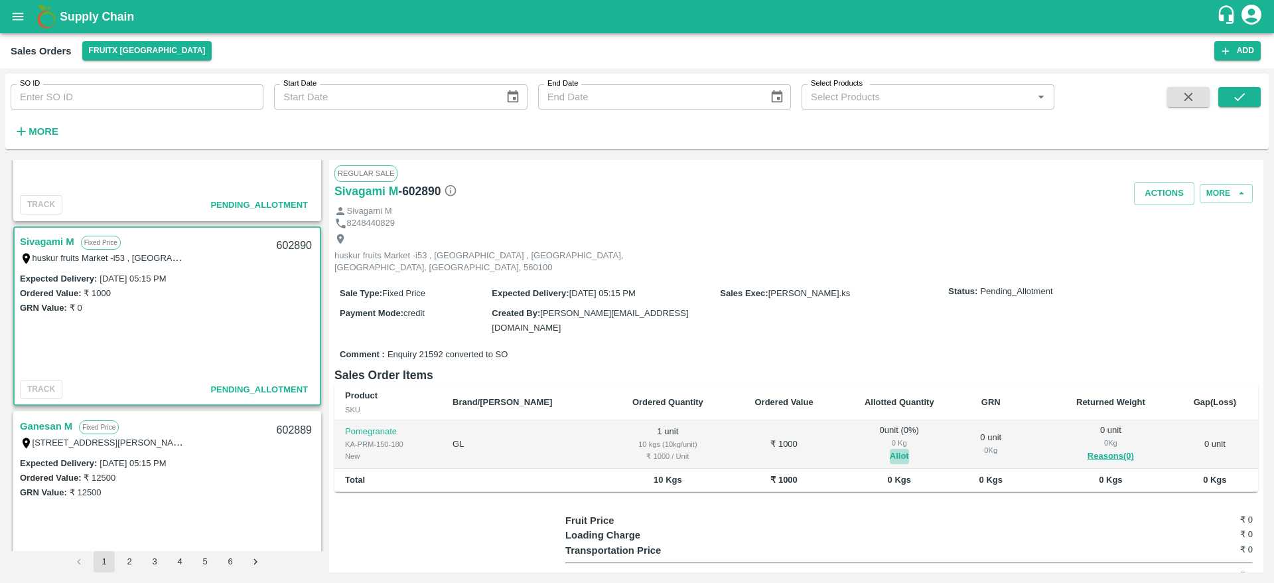
click at [890, 449] on button "Allot" at bounding box center [899, 456] width 19 height 15
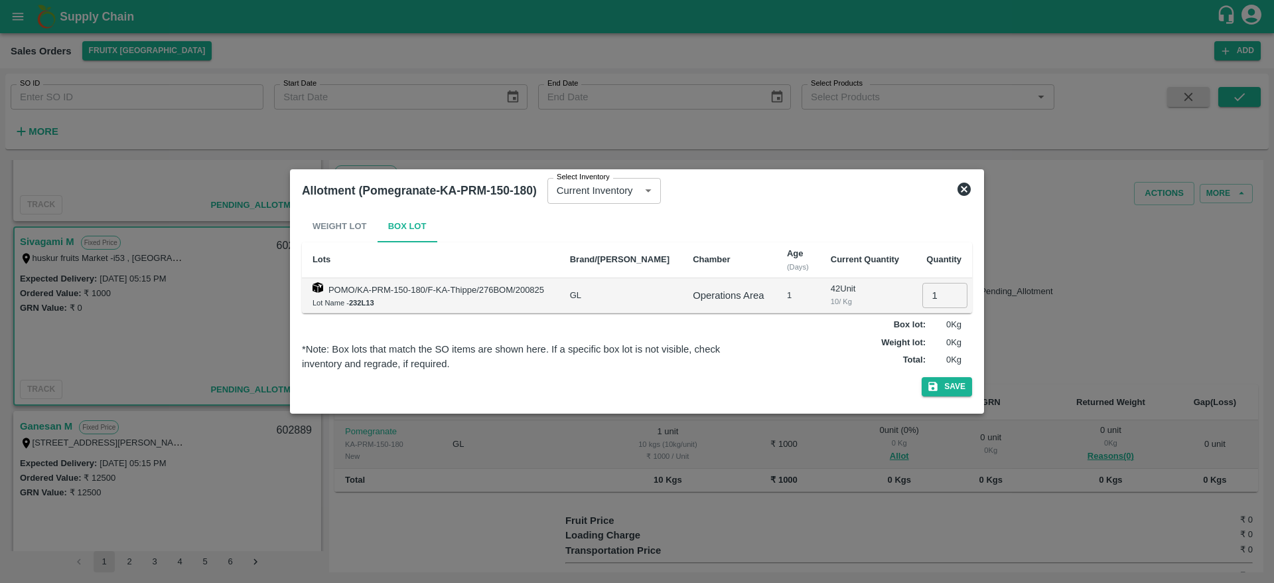
click at [936, 299] on input "1" at bounding box center [944, 295] width 45 height 25
type input "1"
click at [922, 377] on button "Save" at bounding box center [947, 386] width 50 height 19
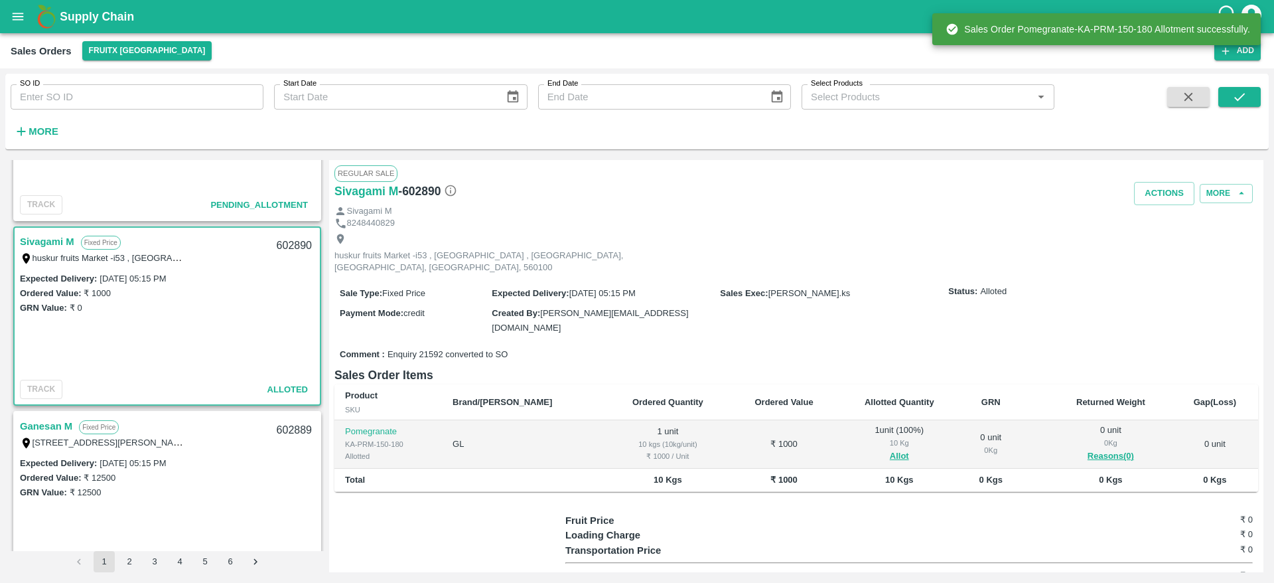
click at [294, 245] on div "602890" at bounding box center [294, 245] width 51 height 31
copy div "602890"
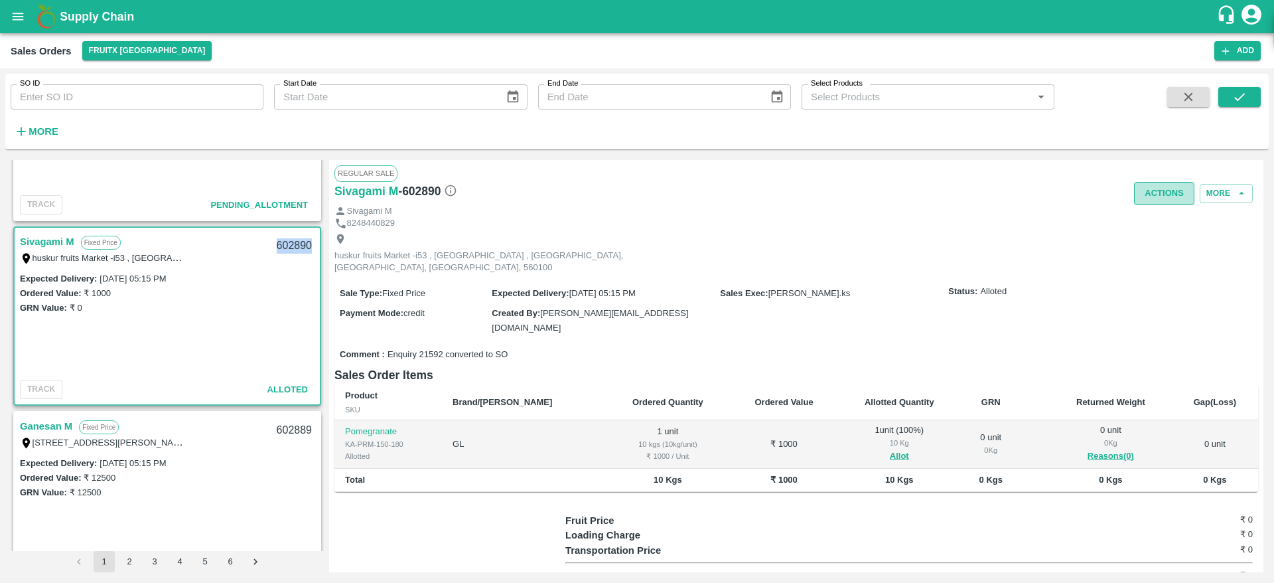
click at [1158, 196] on button "Actions" at bounding box center [1164, 193] width 60 height 23
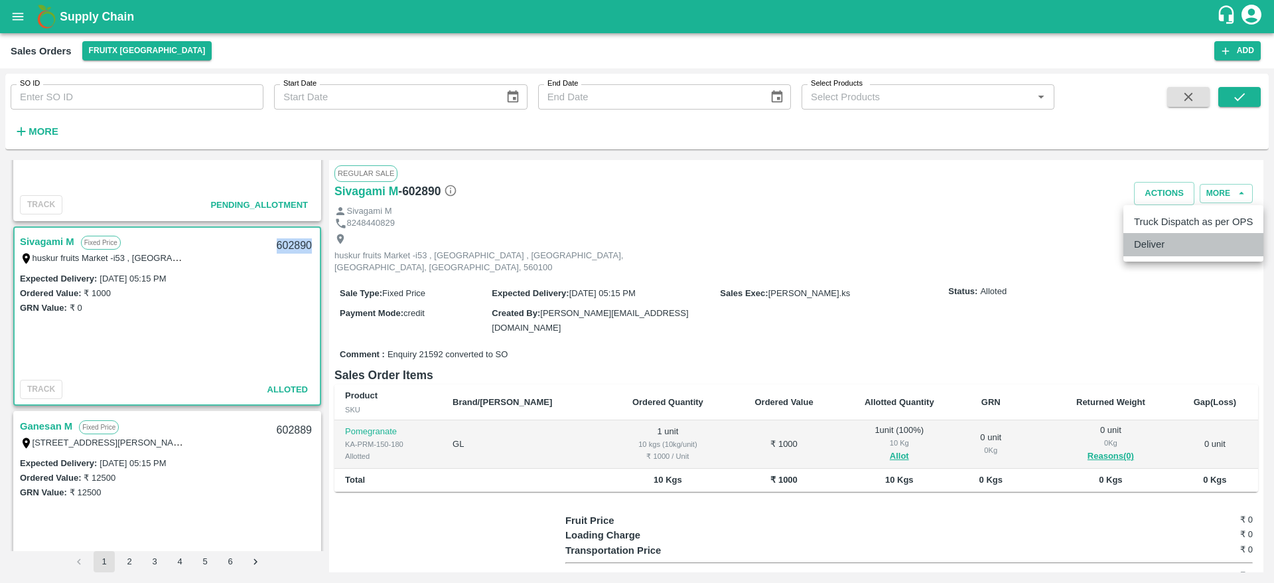
click at [1156, 239] on li "Deliver" at bounding box center [1193, 244] width 140 height 23
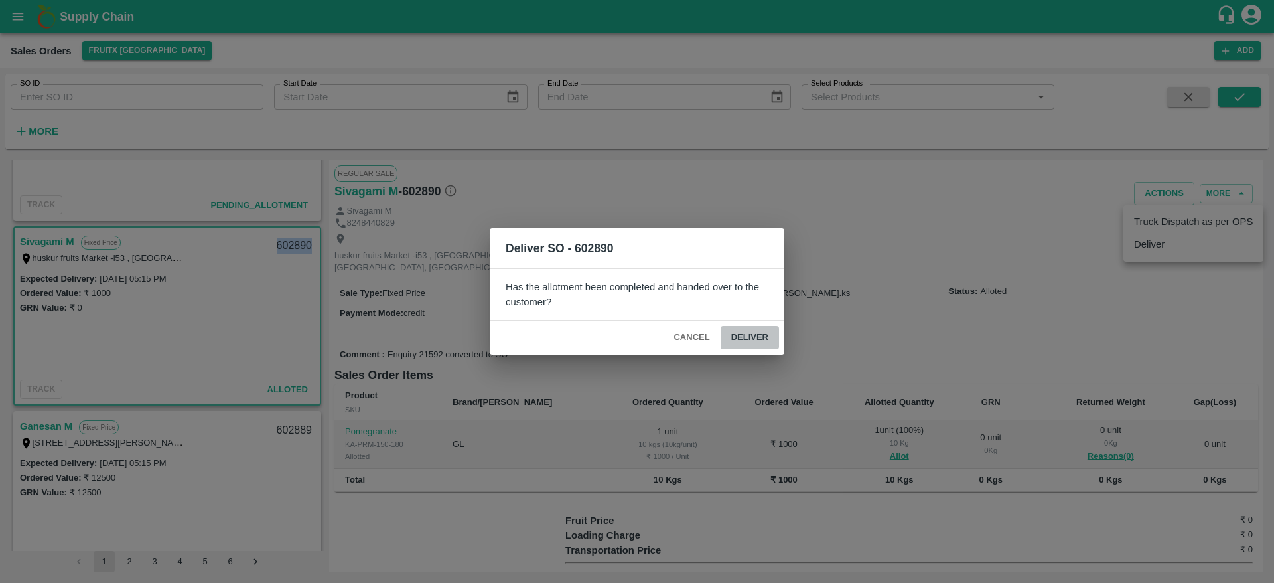
click at [759, 337] on button "Deliver" at bounding box center [750, 337] width 58 height 23
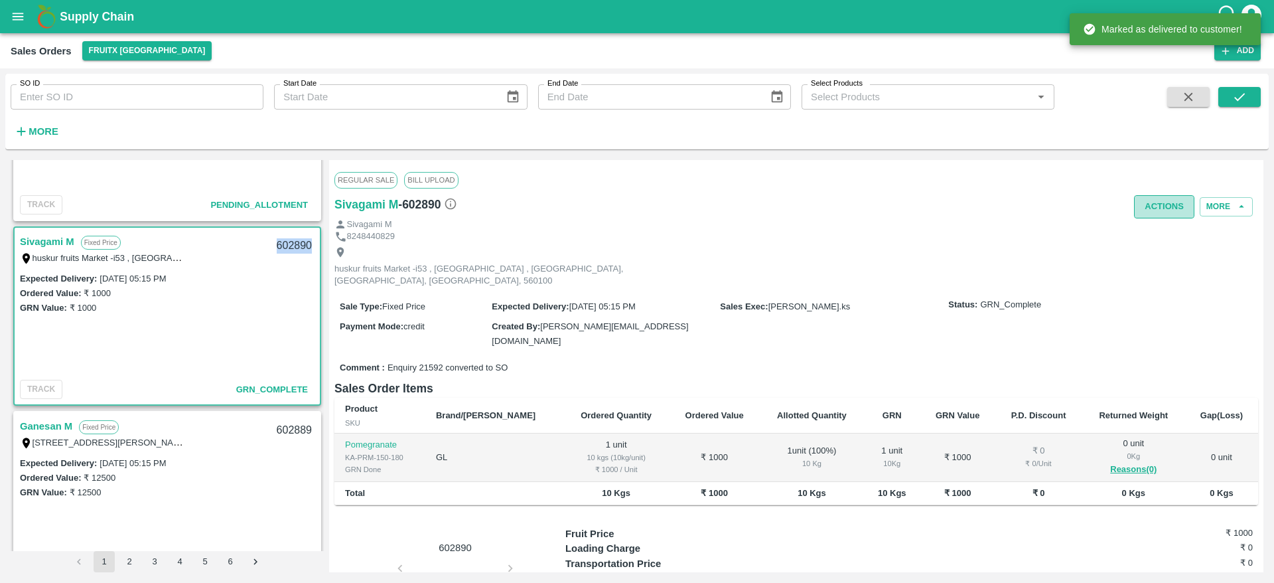
click at [1160, 210] on button "Actions" at bounding box center [1164, 206] width 60 height 23
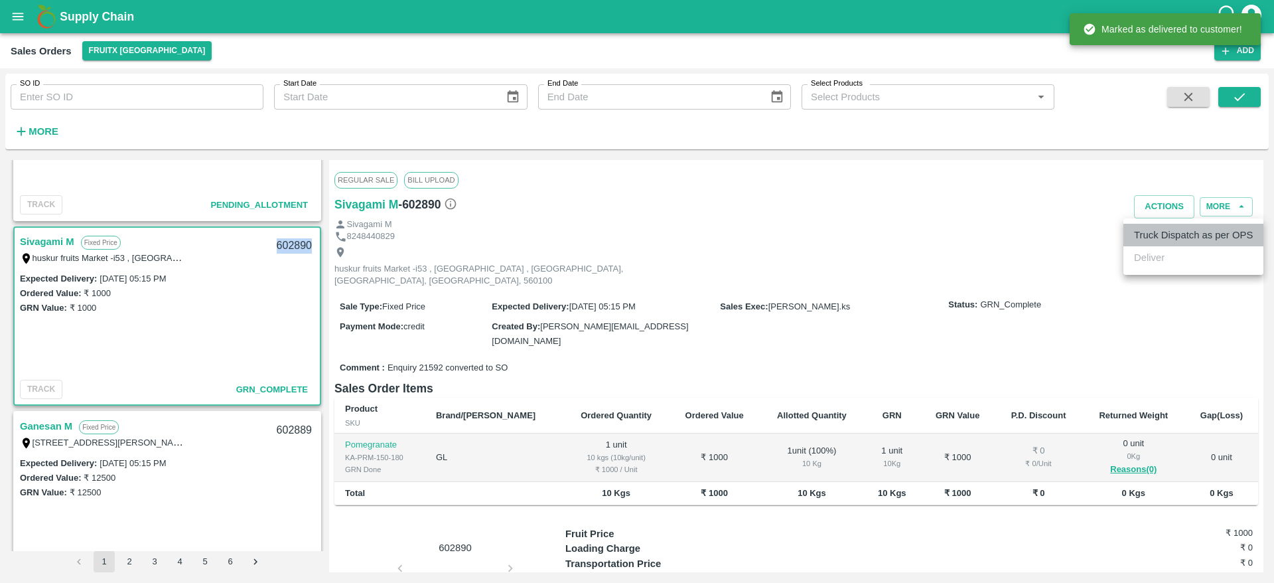
click at [1166, 240] on li "Truck Dispatch as per OPS" at bounding box center [1193, 235] width 140 height 23
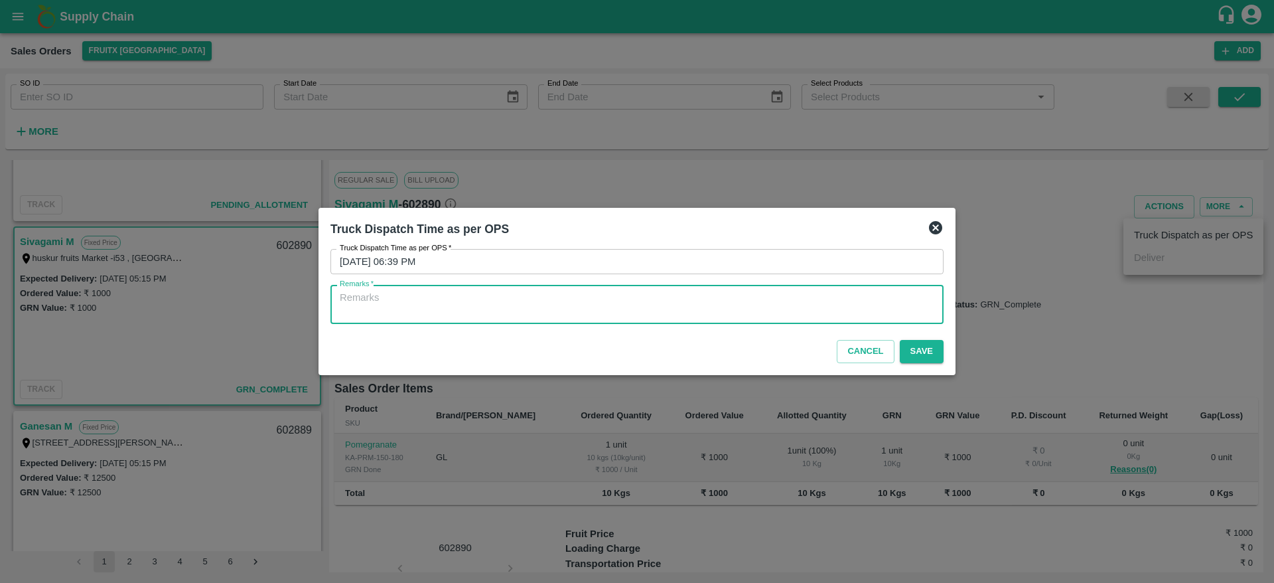
click at [815, 318] on textarea "Remarks   *" at bounding box center [637, 305] width 594 height 28
type textarea "OTD"
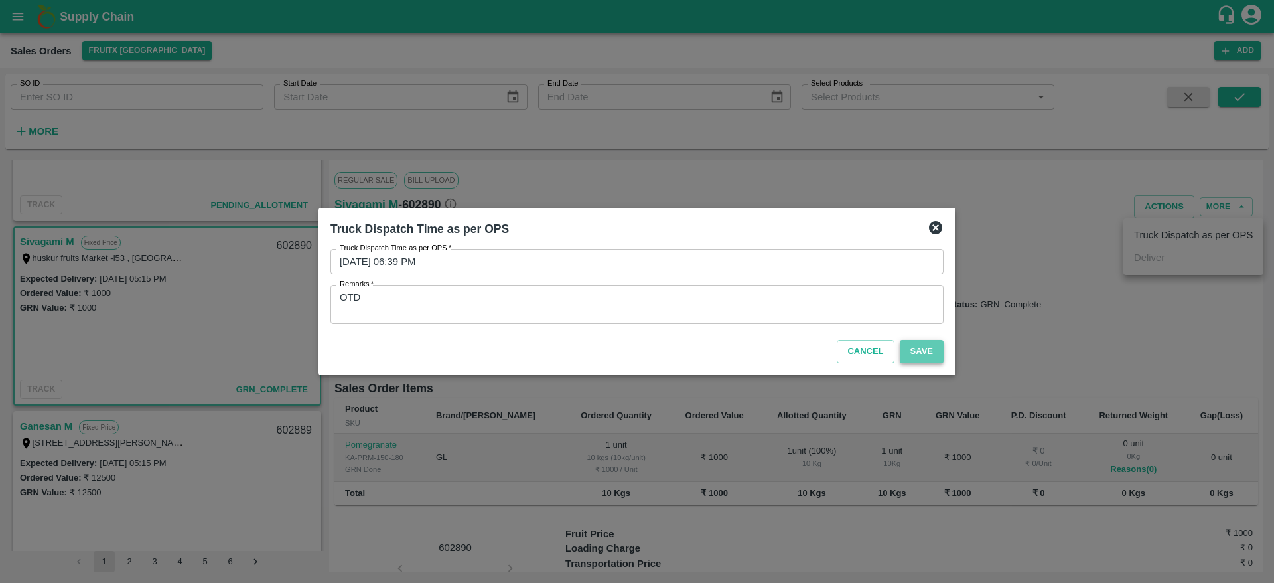
click at [920, 350] on button "Save" at bounding box center [922, 351] width 44 height 23
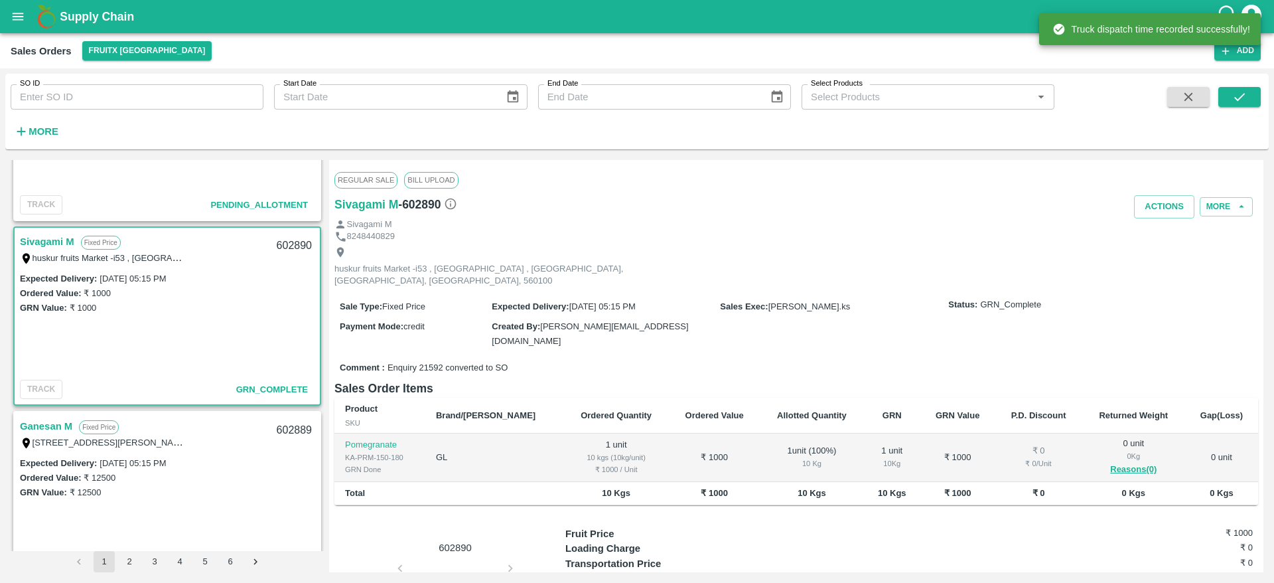
scroll to position [281, 0]
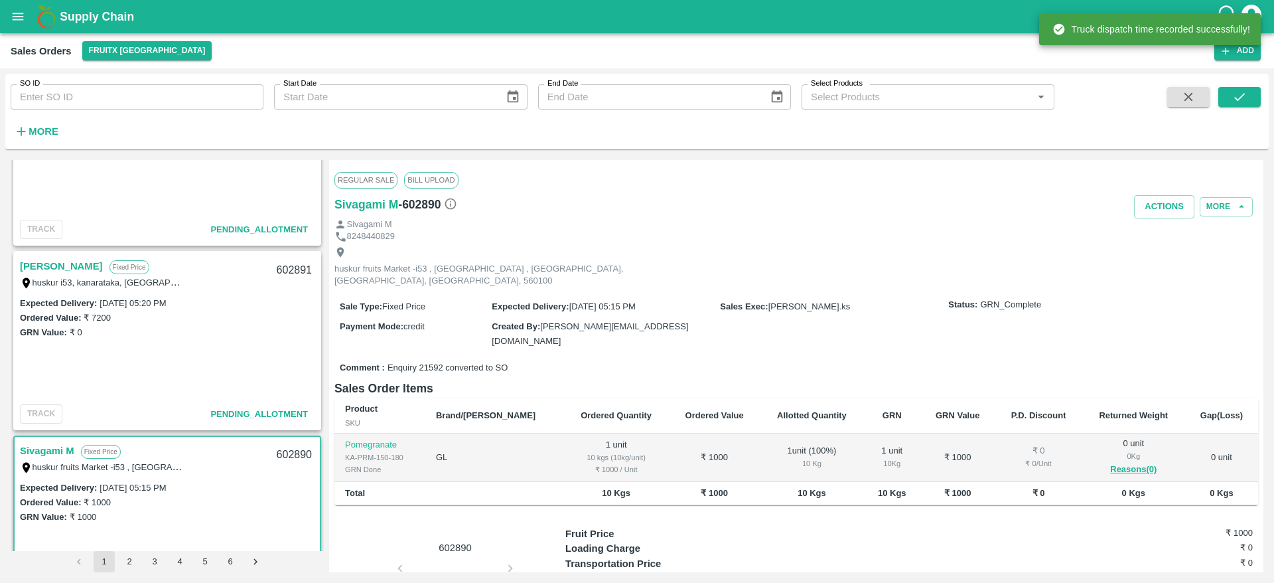
click at [54, 260] on link "[PERSON_NAME]" at bounding box center [61, 265] width 83 height 17
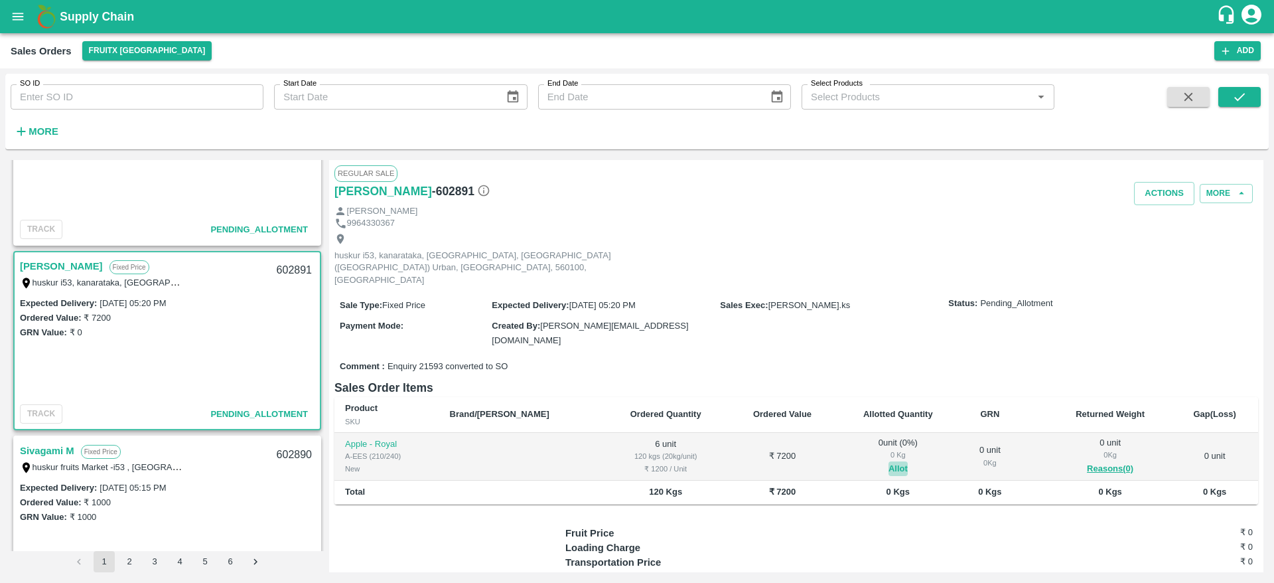
click at [888, 461] on button "Allot" at bounding box center [897, 468] width 19 height 15
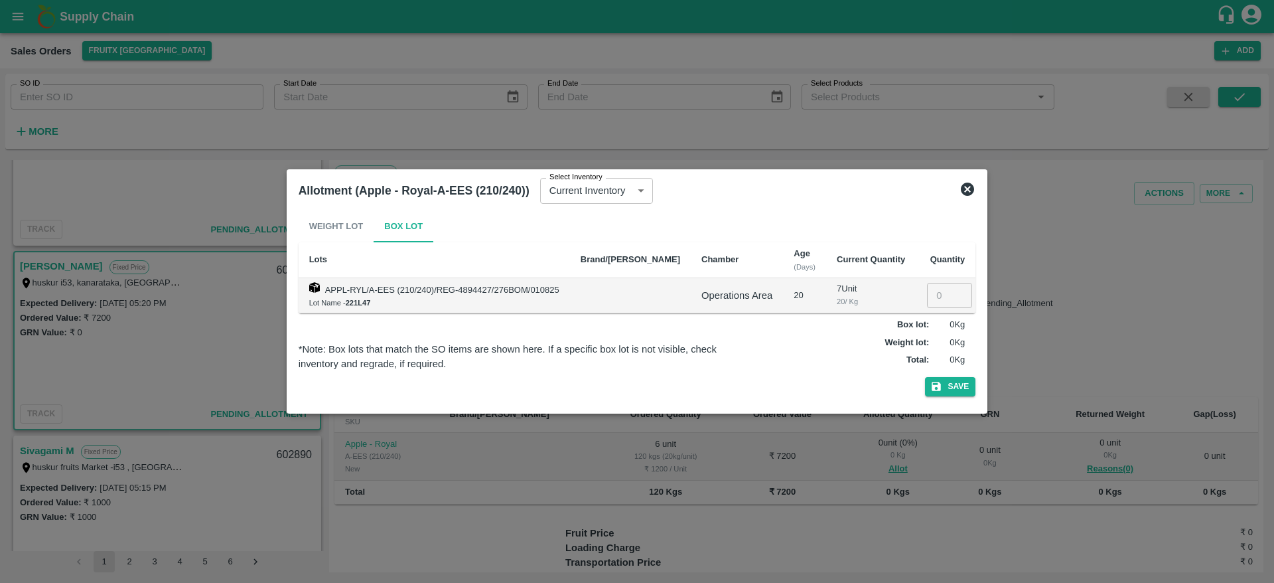
click at [927, 300] on input "number" at bounding box center [949, 295] width 45 height 25
type input "6"
click at [925, 377] on button "Save" at bounding box center [950, 386] width 50 height 19
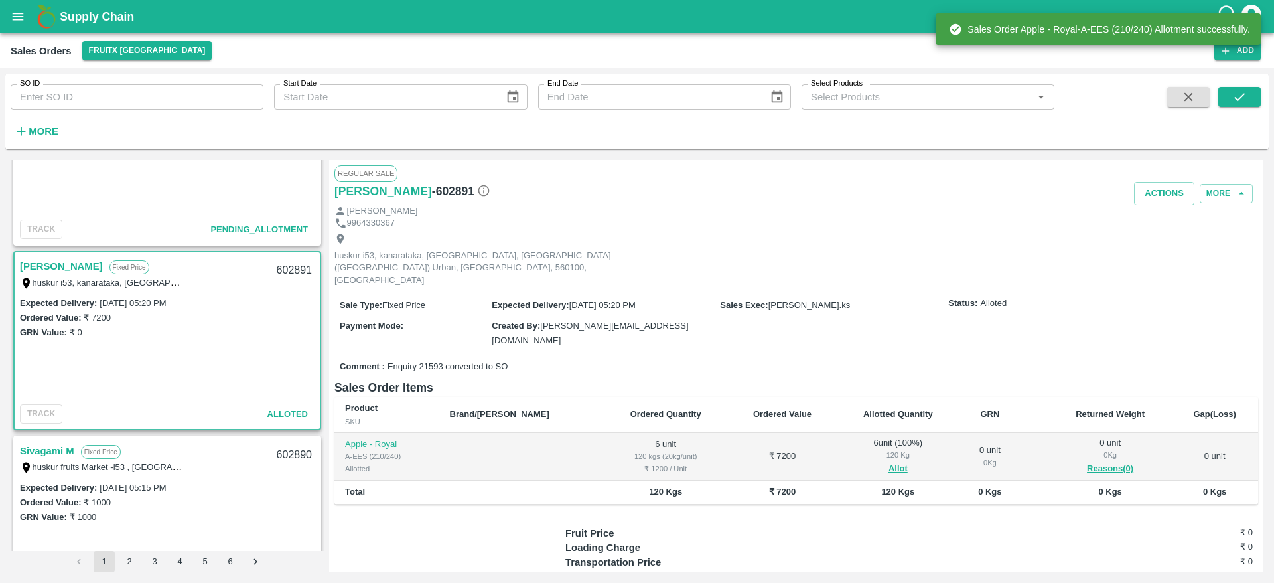
click at [287, 271] on div "602891" at bounding box center [294, 270] width 51 height 31
copy div "602891"
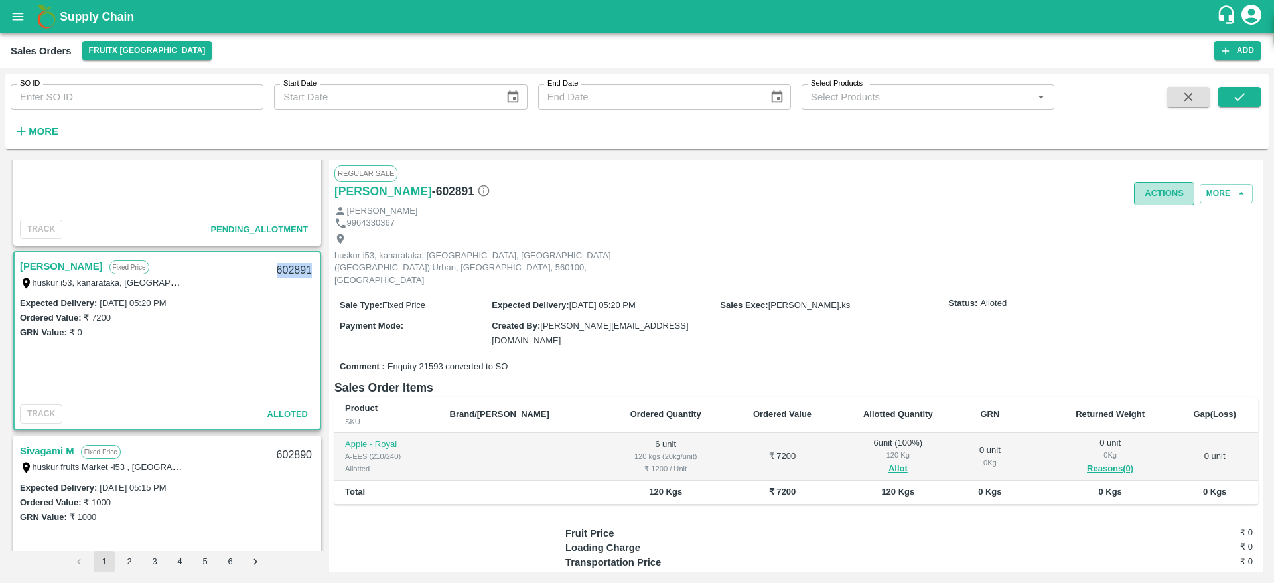
click at [1160, 190] on button "Actions" at bounding box center [1164, 193] width 60 height 23
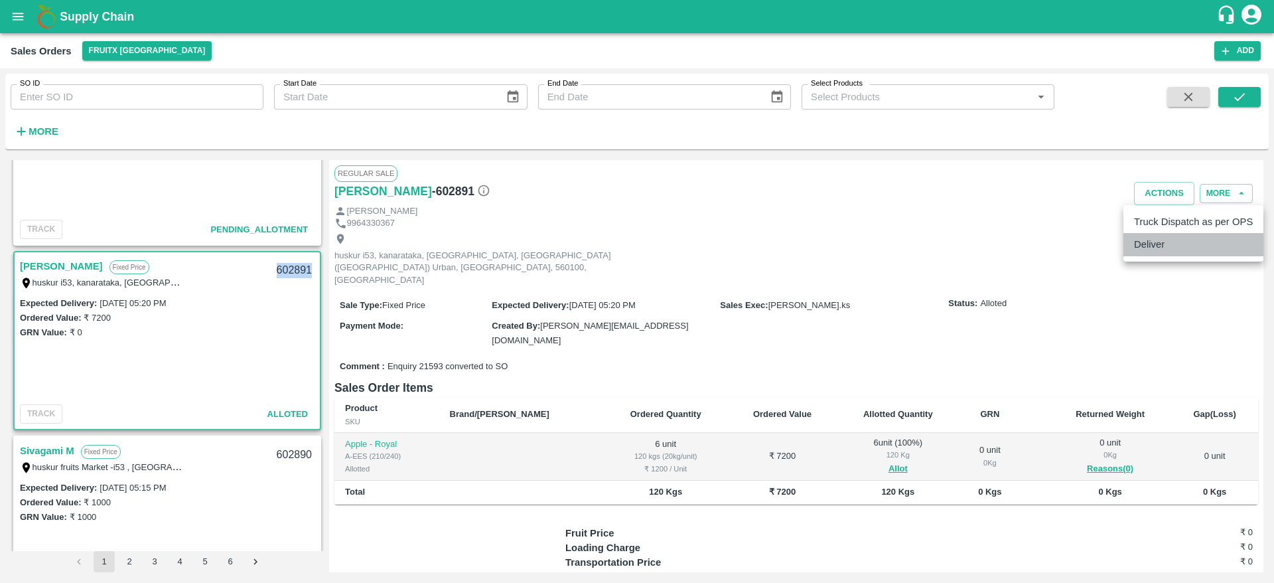
click at [1143, 239] on li "Deliver" at bounding box center [1193, 244] width 140 height 23
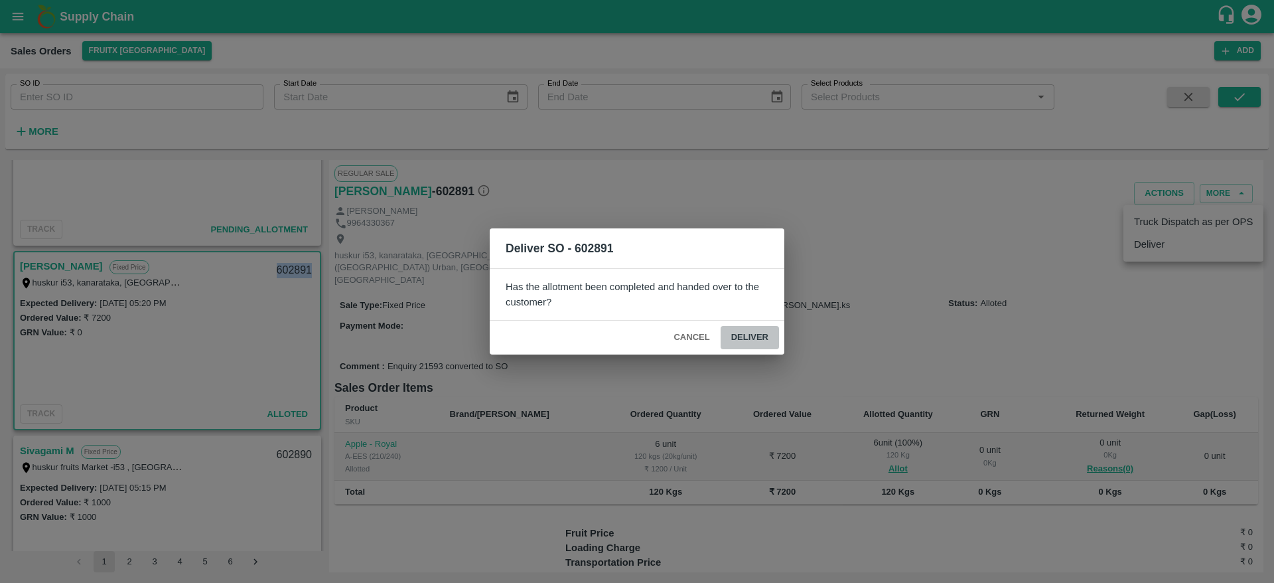
click at [742, 333] on button "Deliver" at bounding box center [750, 337] width 58 height 23
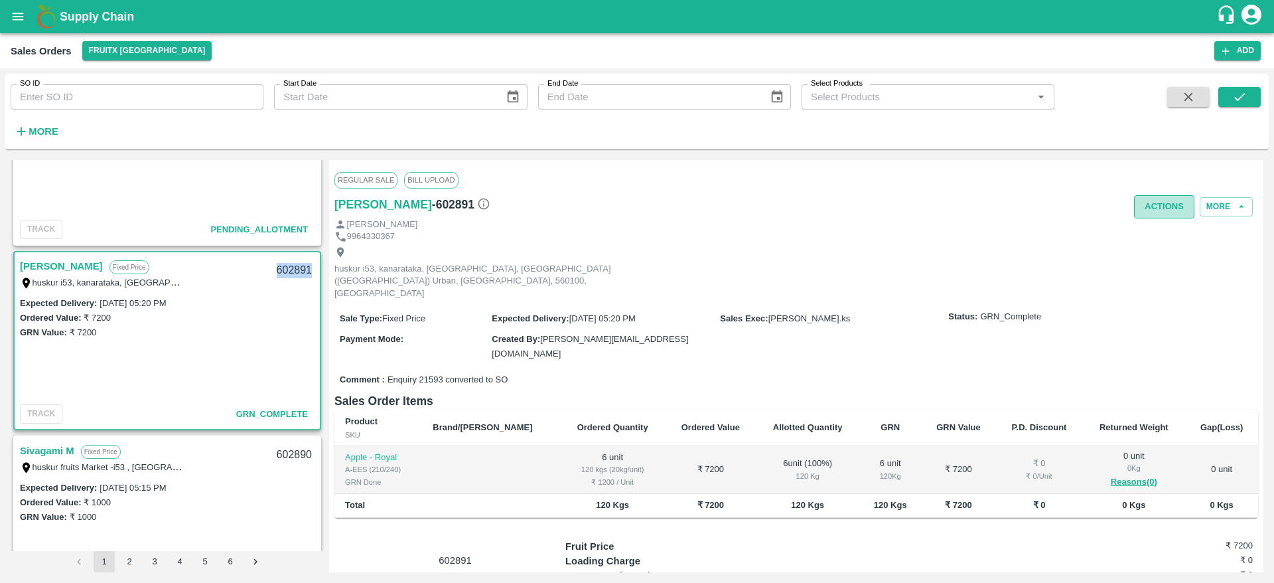
click at [1168, 204] on button "Actions" at bounding box center [1164, 206] width 60 height 23
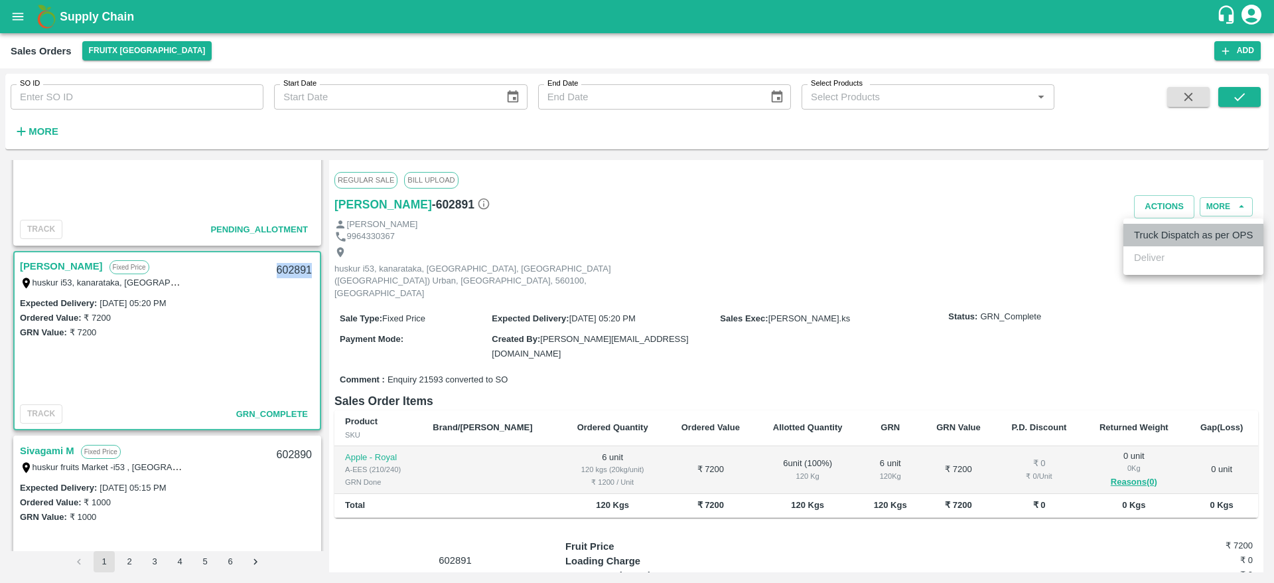
click at [1178, 233] on li "Truck Dispatch as per OPS" at bounding box center [1193, 235] width 140 height 23
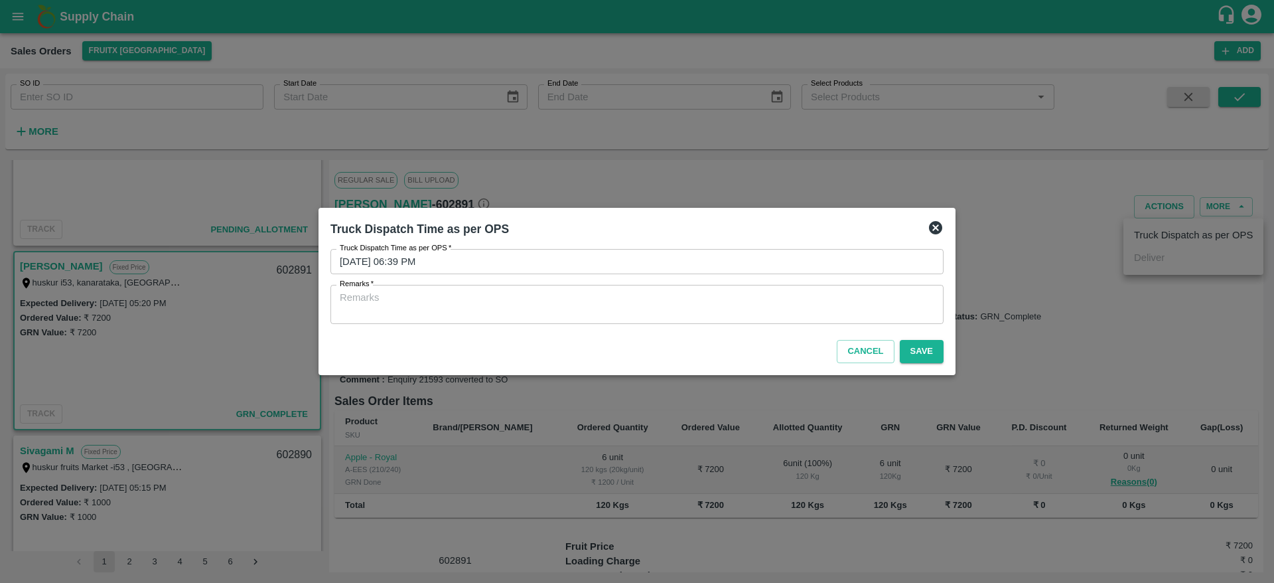
click at [833, 303] on textarea "Remarks   *" at bounding box center [637, 305] width 594 height 28
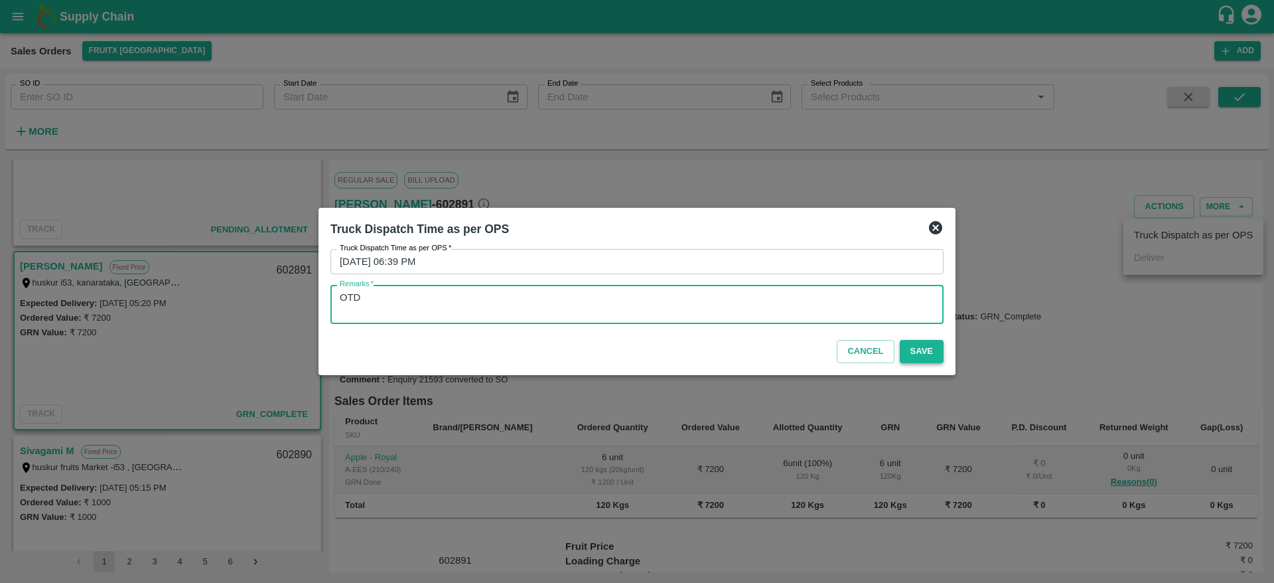
type textarea "OTD"
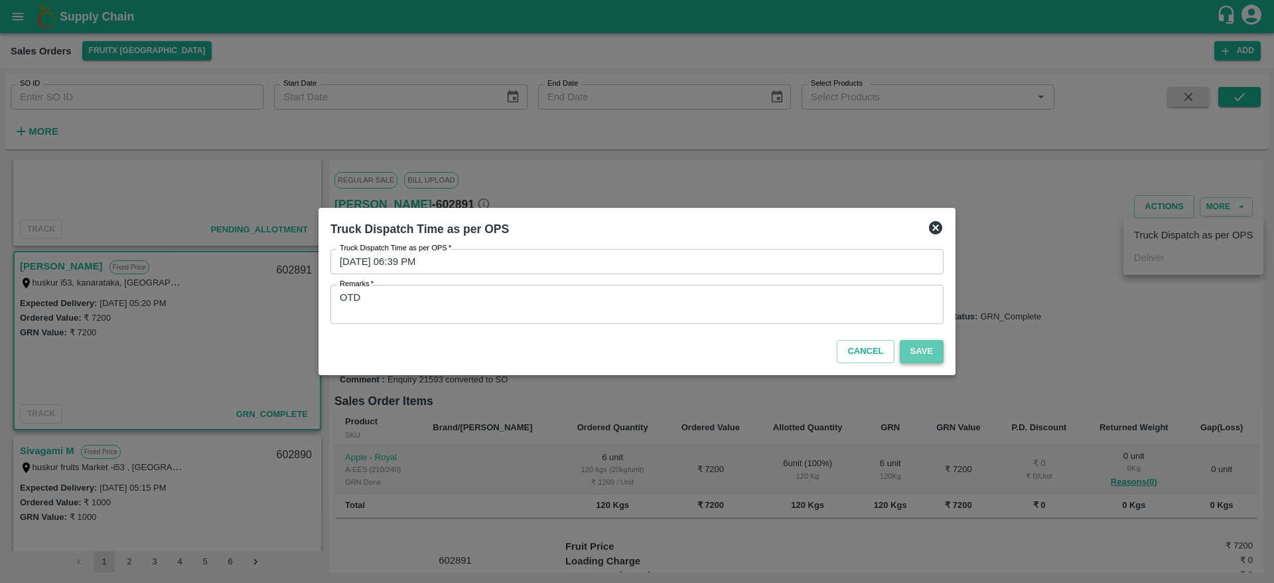
click at [931, 348] on button "Save" at bounding box center [922, 351] width 44 height 23
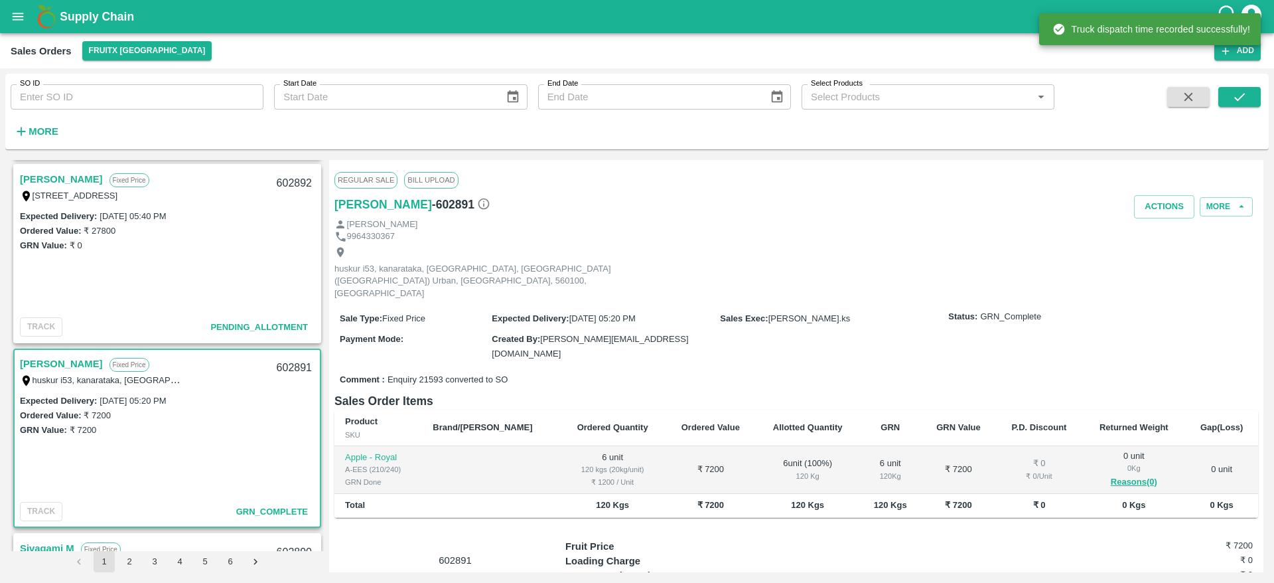
scroll to position [151, 0]
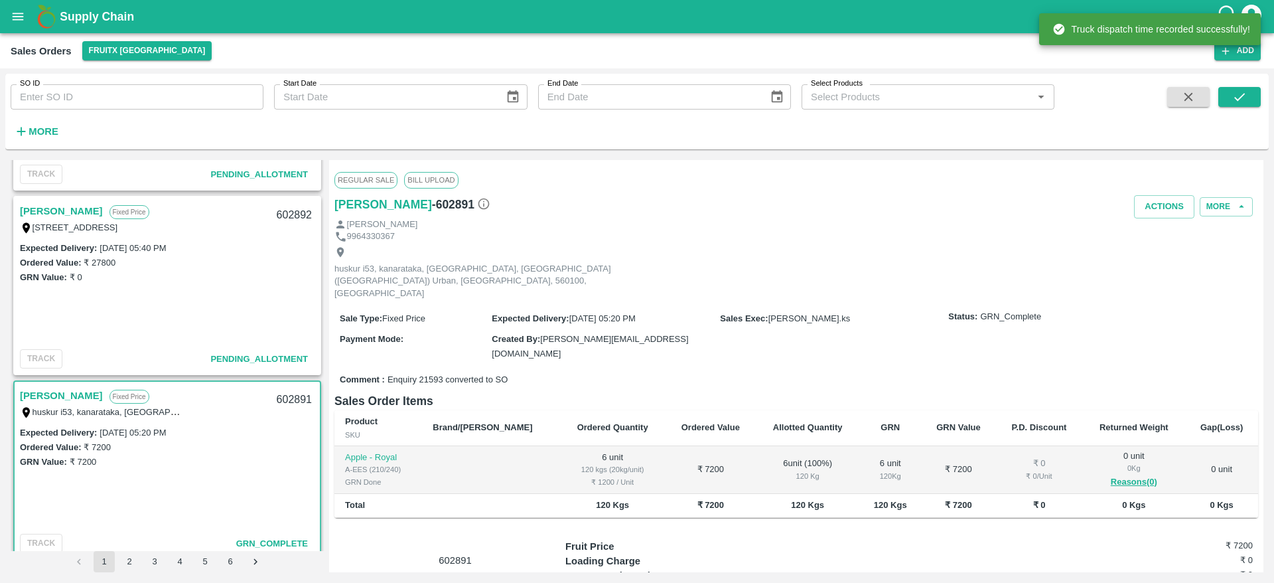
click at [66, 209] on link "[PERSON_NAME]" at bounding box center [61, 210] width 83 height 17
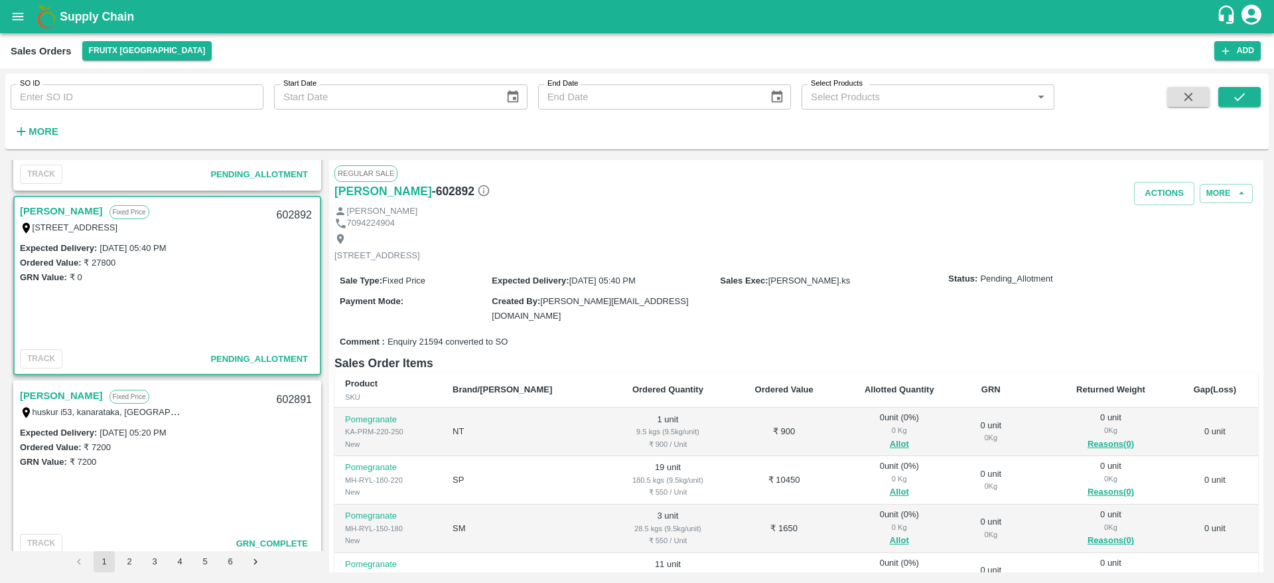
scroll to position [171, 0]
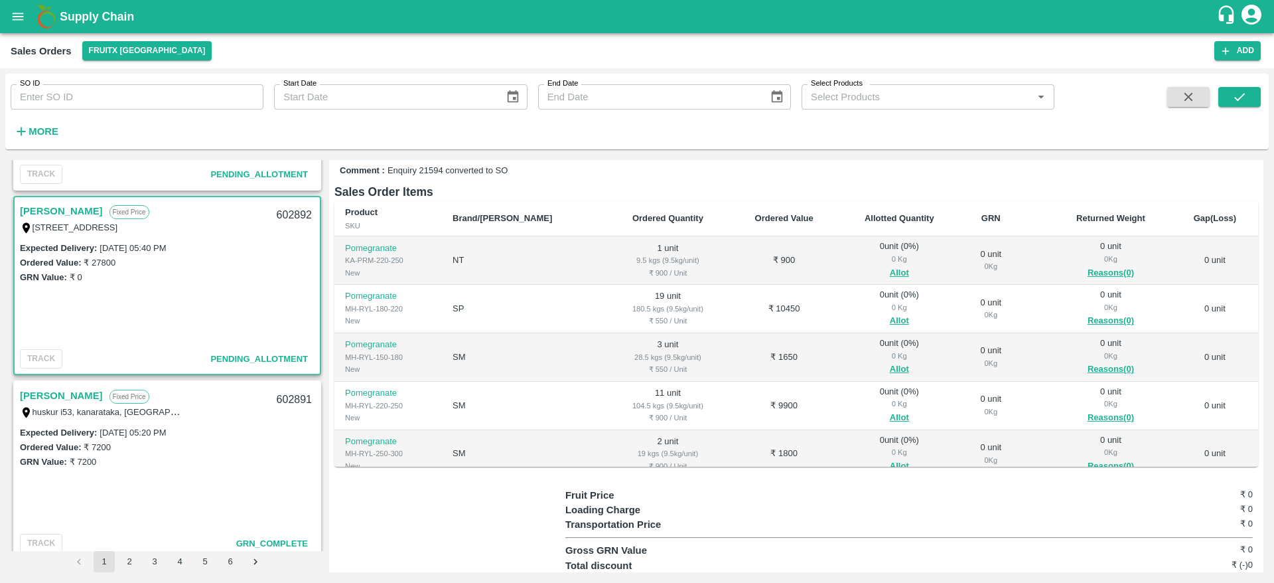
click at [879, 272] on span "Allot" at bounding box center [900, 272] width 102 height 15
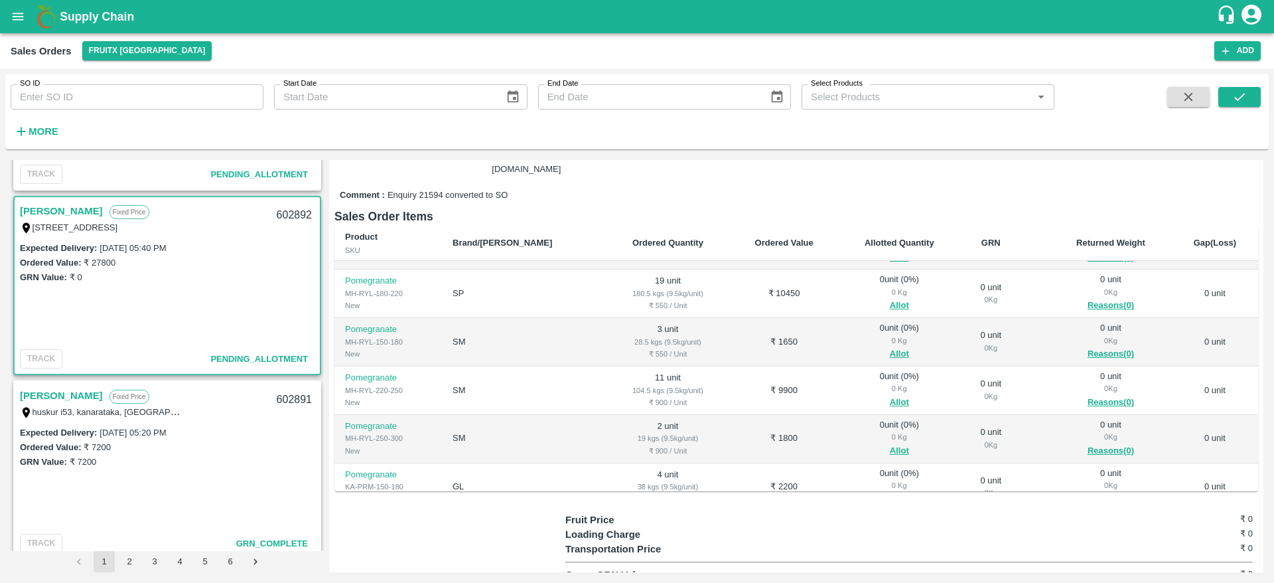
scroll to position [38, 0]
click at [890, 352] on button "Allot" at bounding box center [899, 355] width 19 height 15
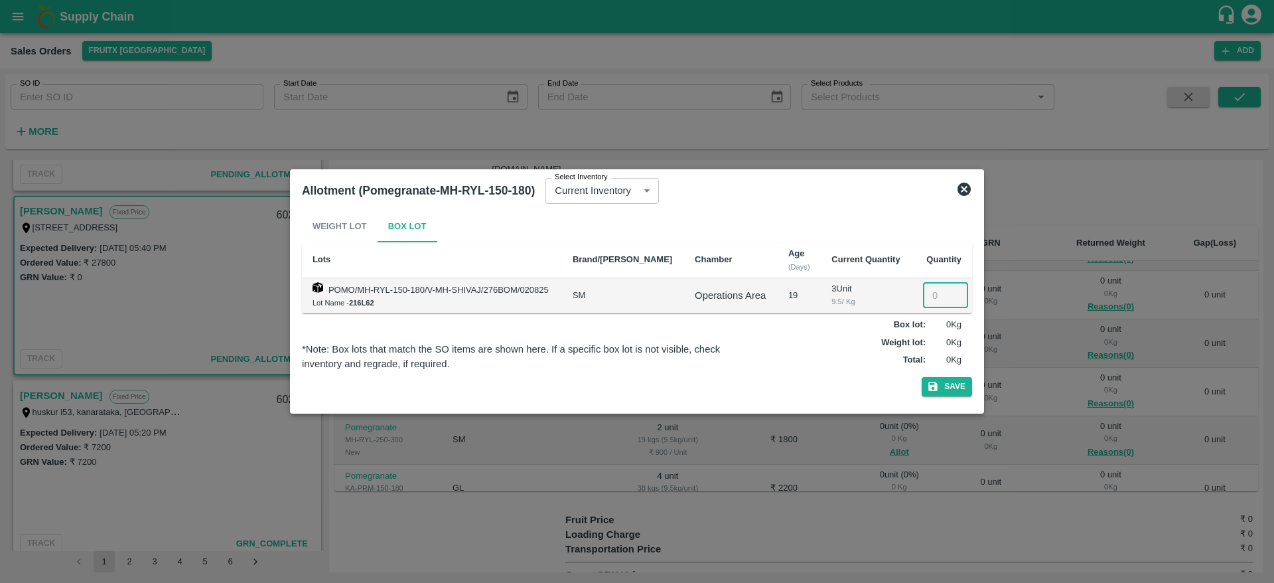
click at [924, 290] on input "number" at bounding box center [945, 295] width 45 height 25
type input "3"
click at [922, 377] on button "Save" at bounding box center [947, 386] width 50 height 19
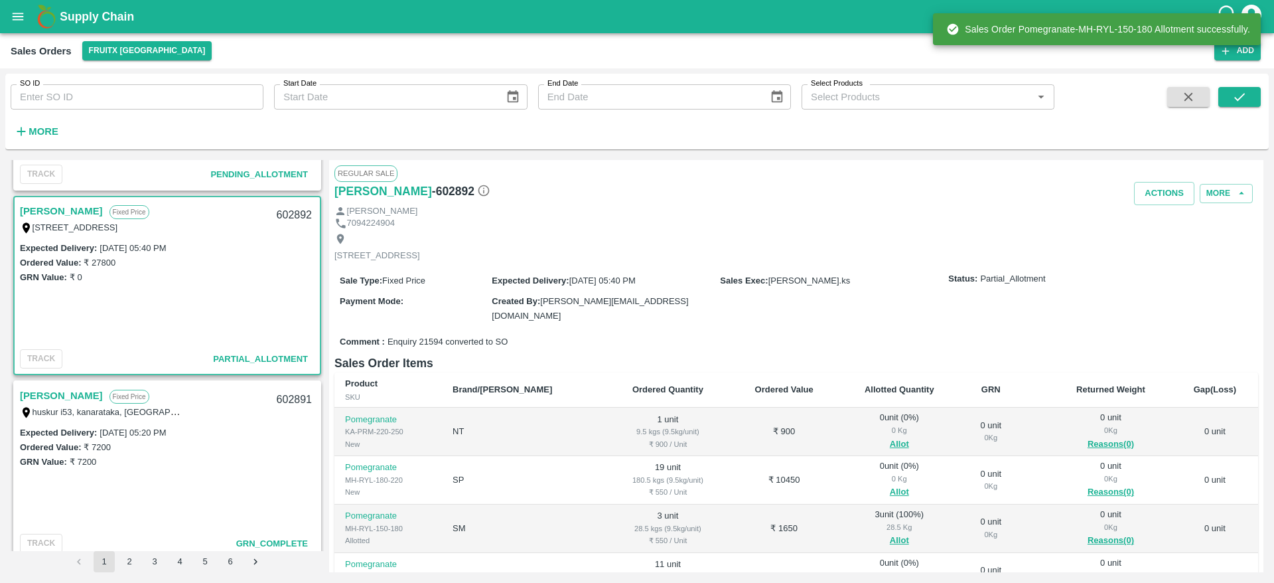
scroll to position [145, 0]
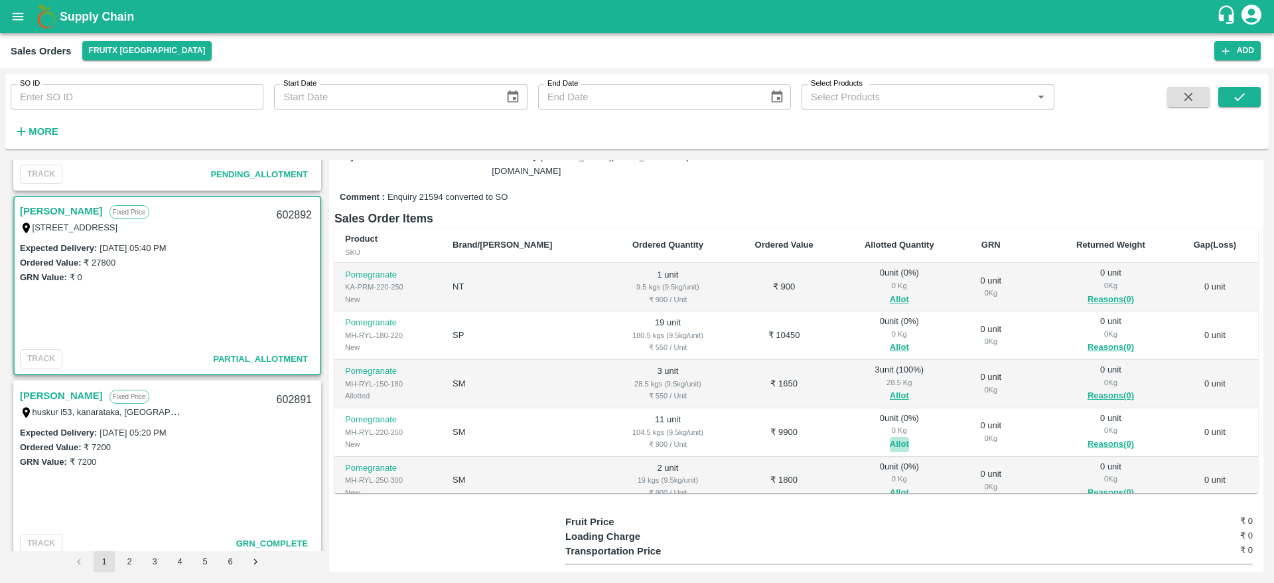
click at [890, 442] on button "Allot" at bounding box center [899, 444] width 19 height 15
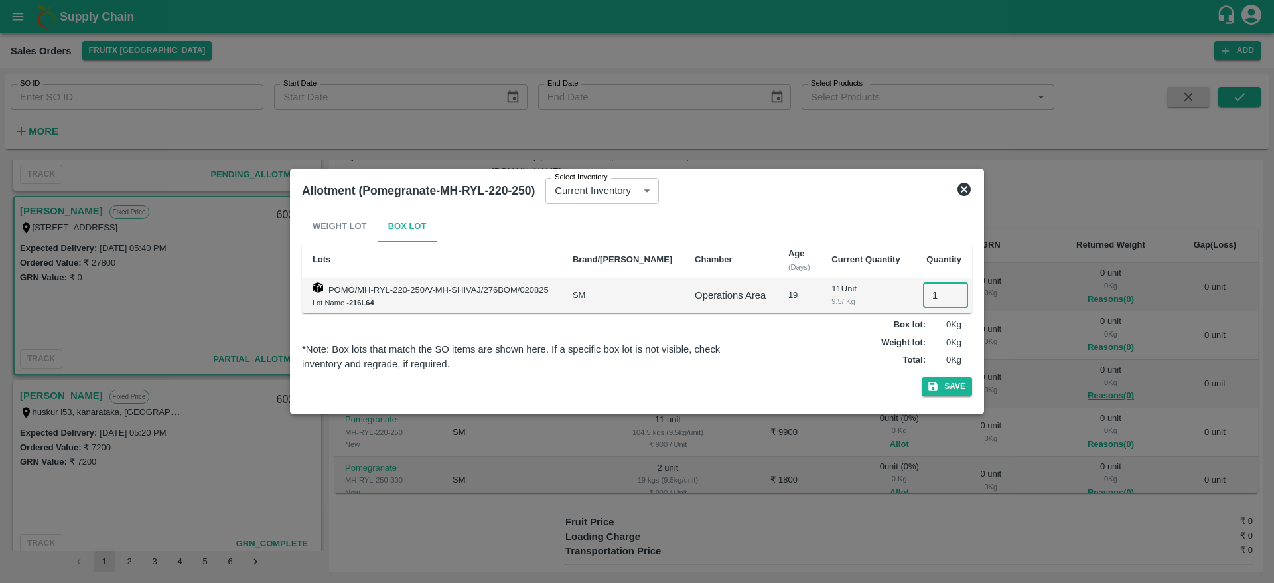
click at [926, 303] on input "1" at bounding box center [945, 295] width 45 height 25
type input "11"
click at [922, 377] on button "Save" at bounding box center [947, 386] width 50 height 19
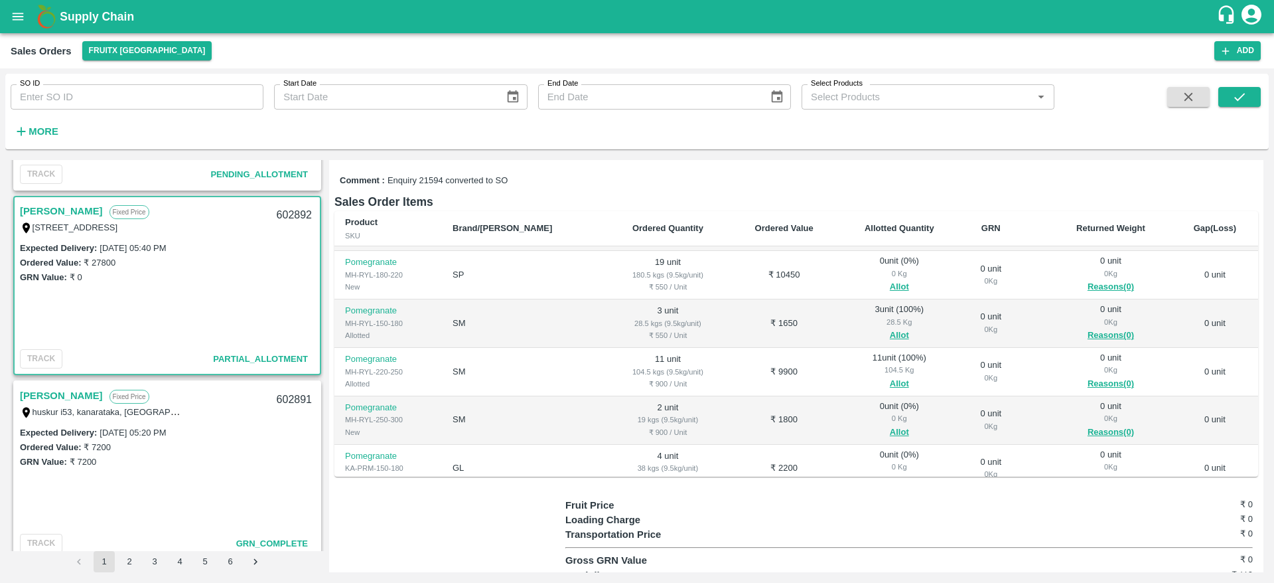
scroll to position [46, 0]
click at [890, 428] on button "Allot" at bounding box center [899, 430] width 19 height 15
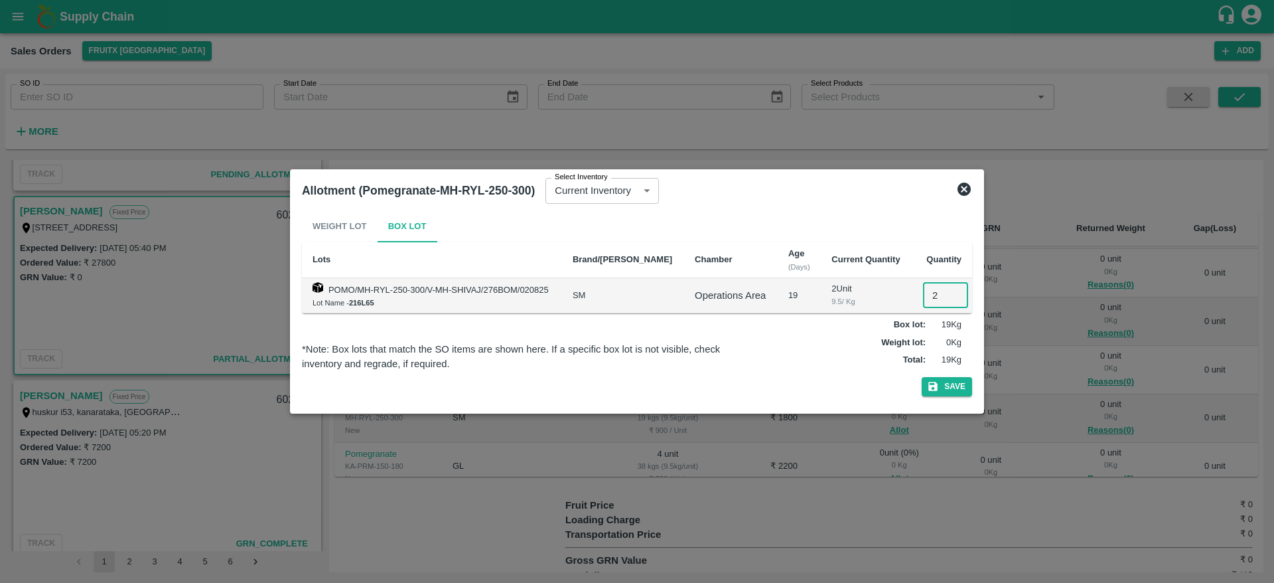
click at [932, 289] on input "2" at bounding box center [945, 295] width 45 height 25
type input "2"
click at [922, 377] on button "Save" at bounding box center [947, 386] width 50 height 19
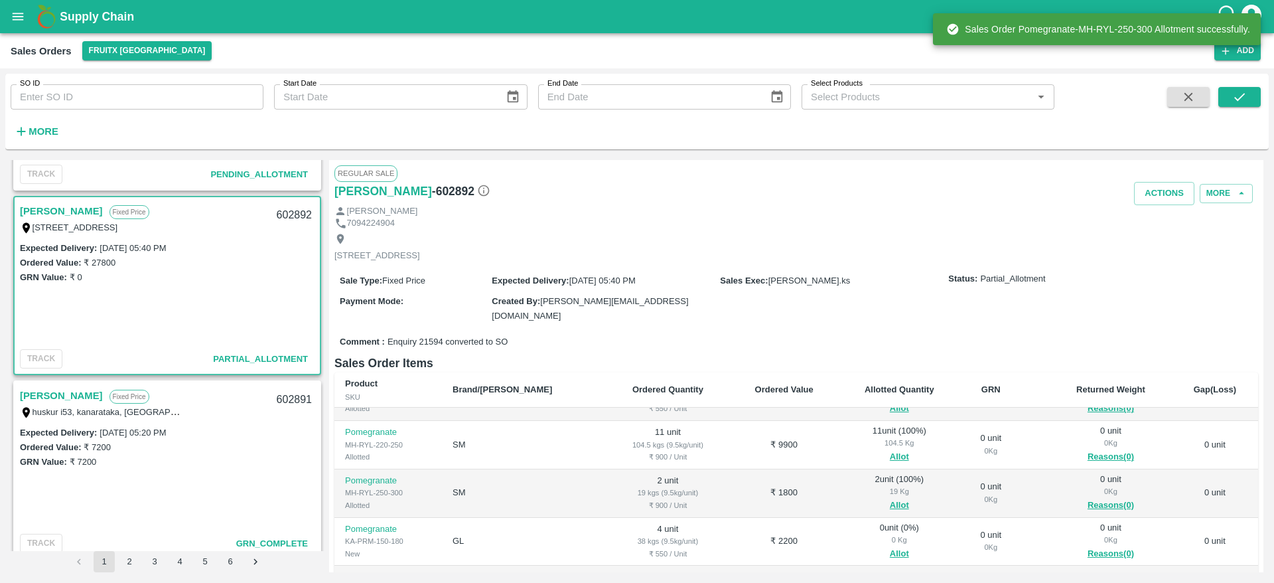
scroll to position [215, 0]
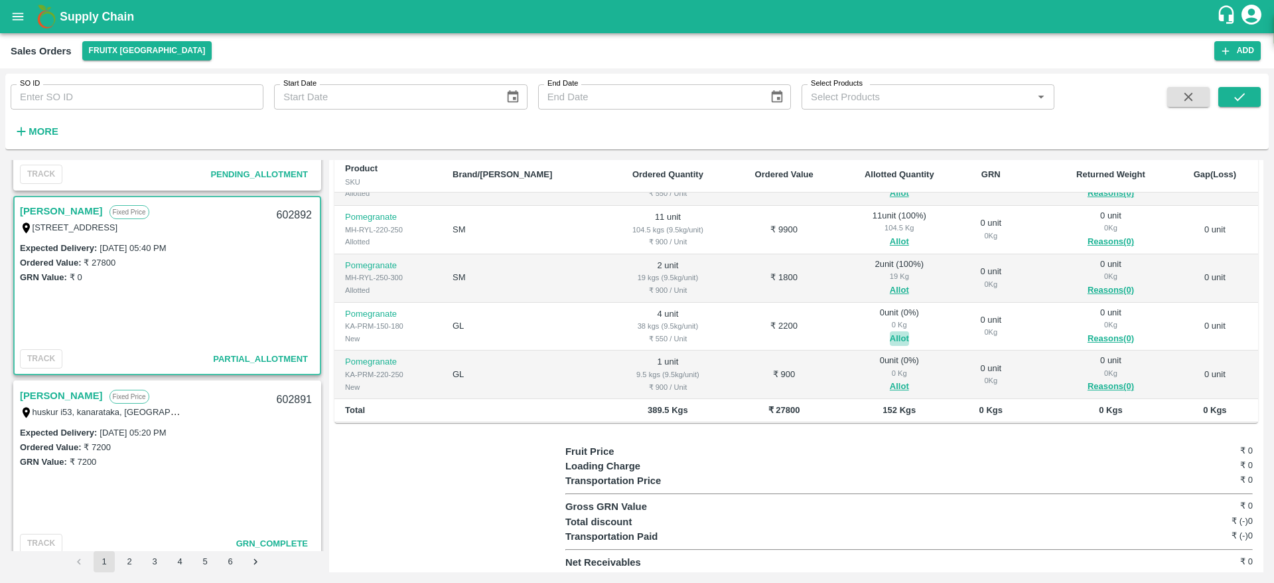
click at [890, 335] on button "Allot" at bounding box center [899, 338] width 19 height 15
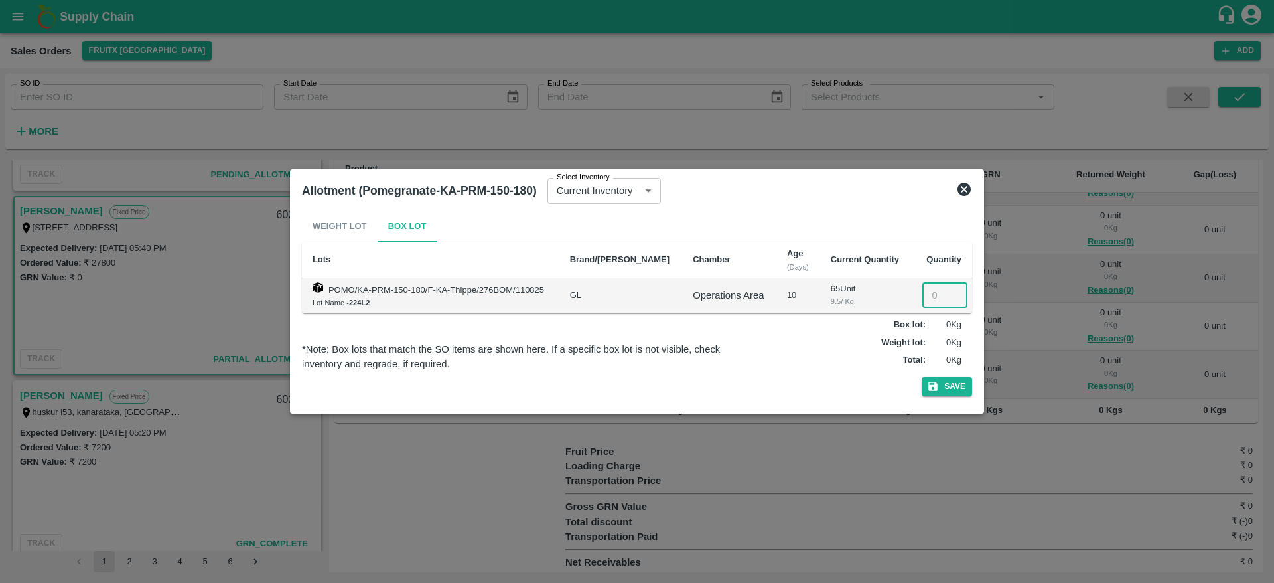
click at [932, 295] on input "number" at bounding box center [944, 295] width 45 height 25
type input "4"
click at [922, 377] on button "Save" at bounding box center [947, 386] width 50 height 19
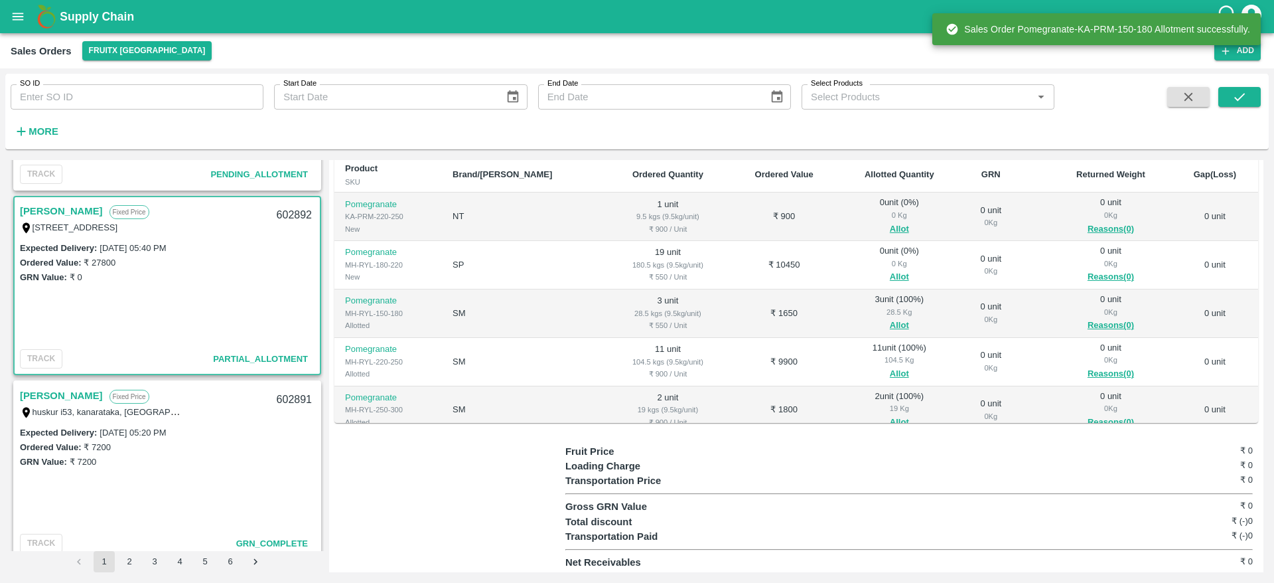
scroll to position [132, 0]
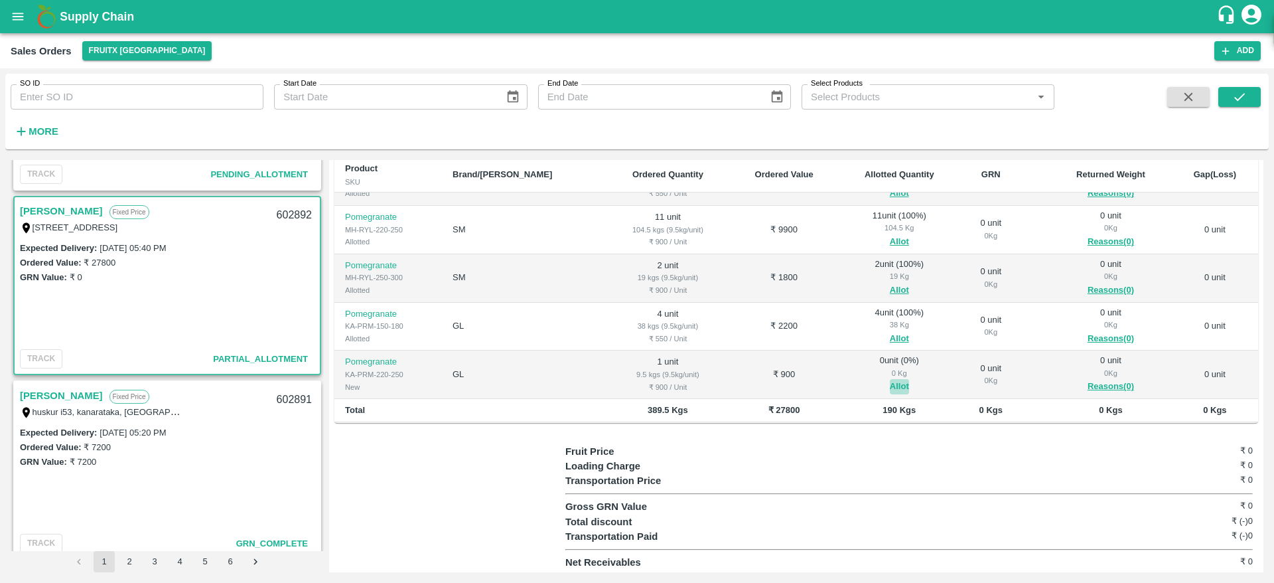
click at [890, 385] on button "Allot" at bounding box center [899, 386] width 19 height 15
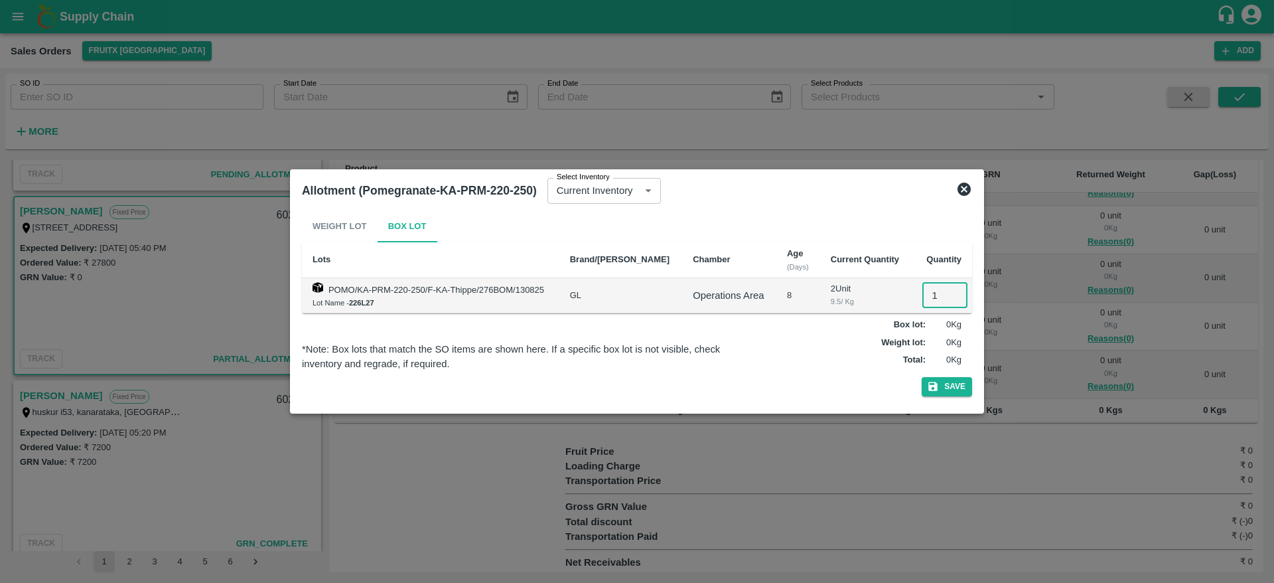
click at [929, 290] on input "1" at bounding box center [944, 295] width 45 height 25
type input "1"
click at [922, 377] on button "Save" at bounding box center [947, 386] width 50 height 19
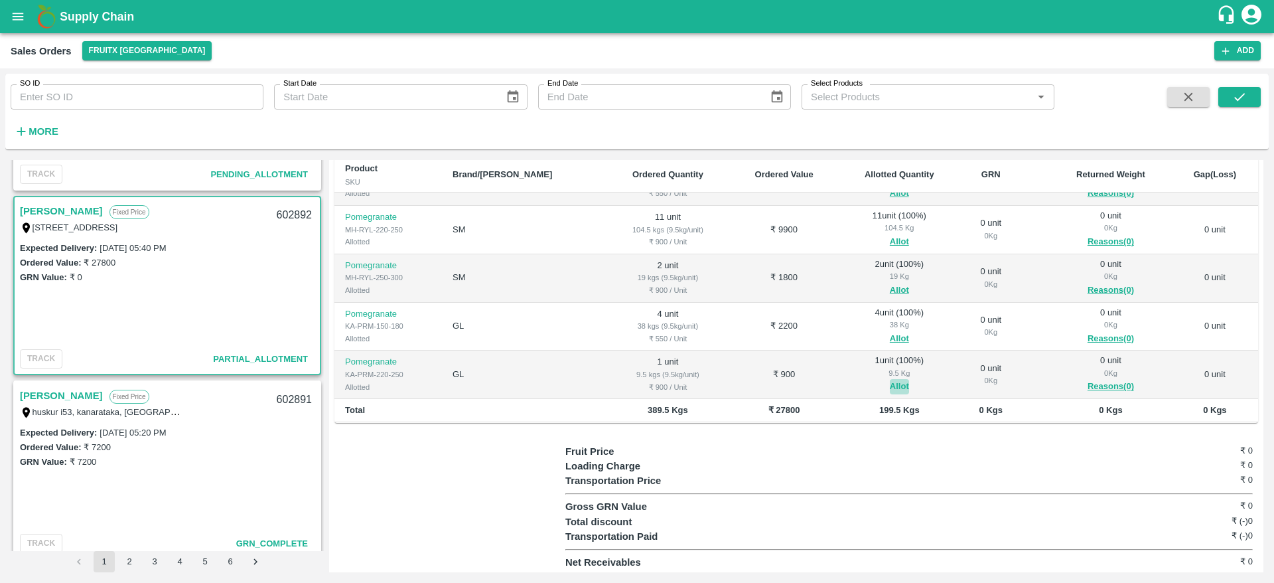
click at [890, 385] on button "Allot" at bounding box center [899, 386] width 19 height 15
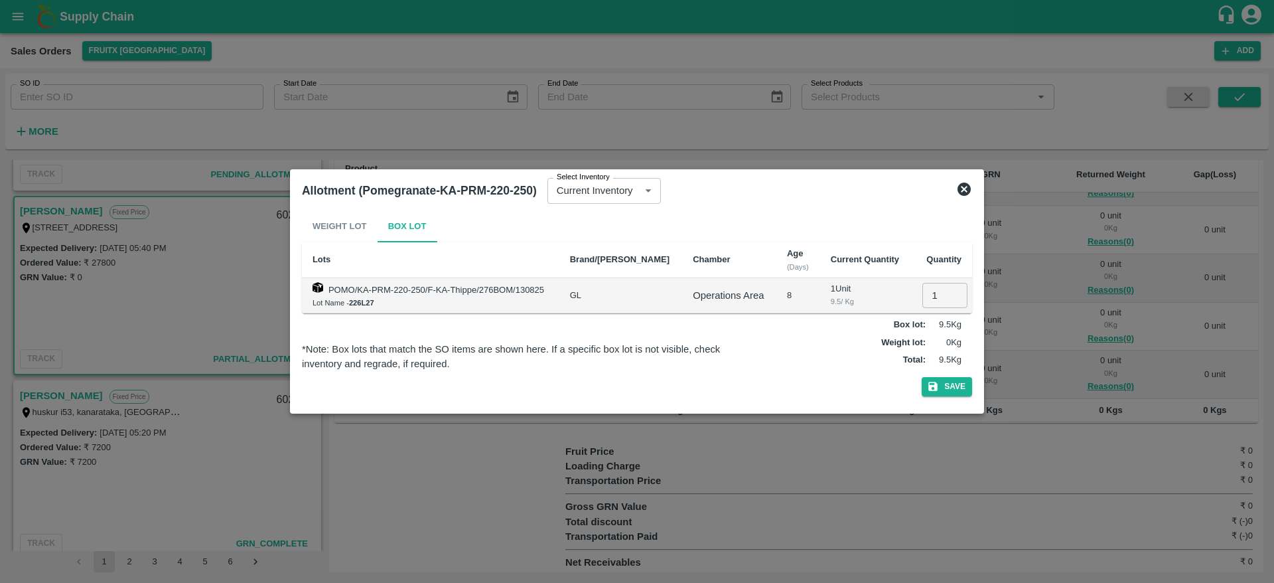
click at [1095, 305] on div at bounding box center [637, 291] width 1274 height 583
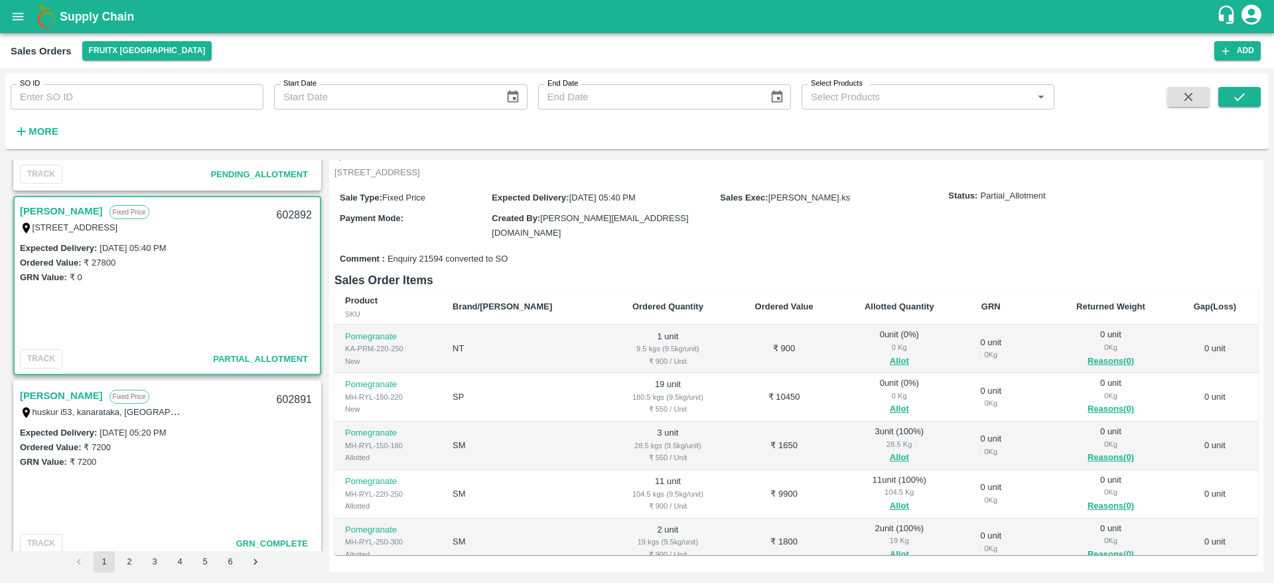
scroll to position [82, 0]
click at [890, 403] on button "Allot" at bounding box center [899, 410] width 19 height 15
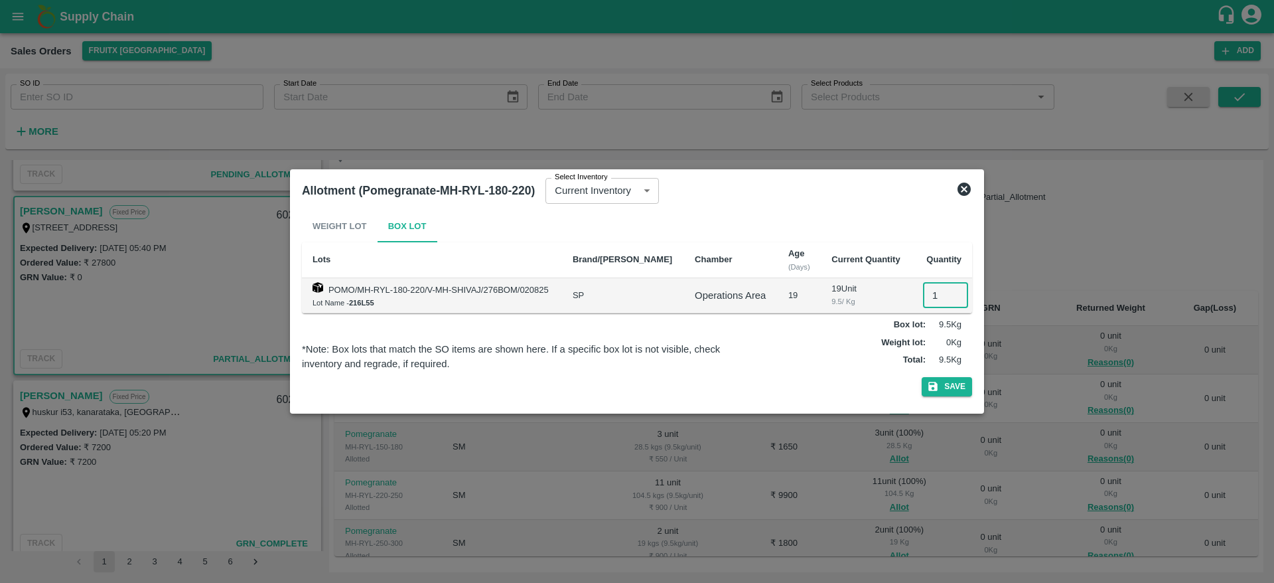
click at [933, 291] on input "1" at bounding box center [945, 295] width 45 height 25
type input "19"
click at [922, 377] on button "Save" at bounding box center [947, 386] width 50 height 19
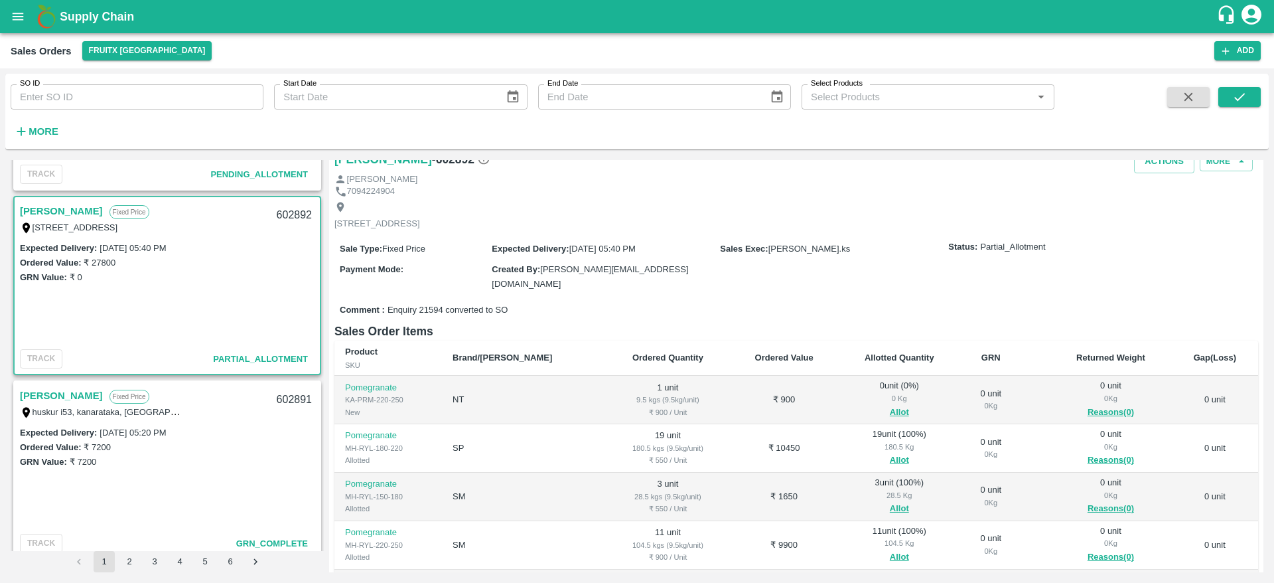
scroll to position [34, 0]
click at [890, 409] on button "Allot" at bounding box center [899, 410] width 19 height 15
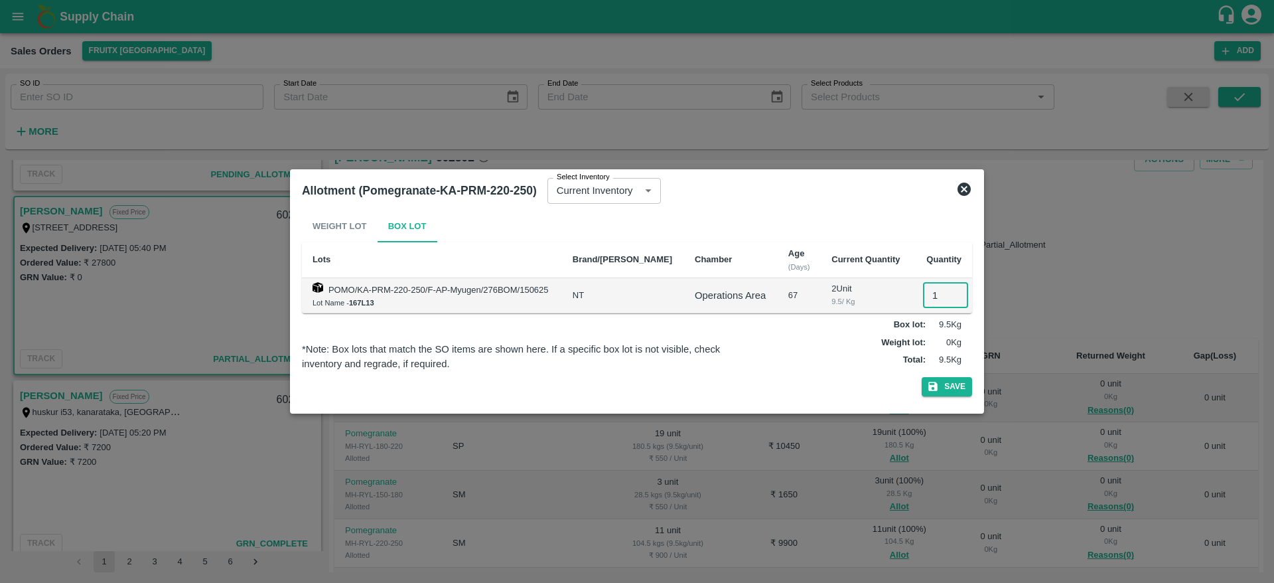
click at [926, 301] on input "1" at bounding box center [945, 295] width 45 height 25
type input "1"
click at [922, 377] on button "Save" at bounding box center [947, 386] width 50 height 19
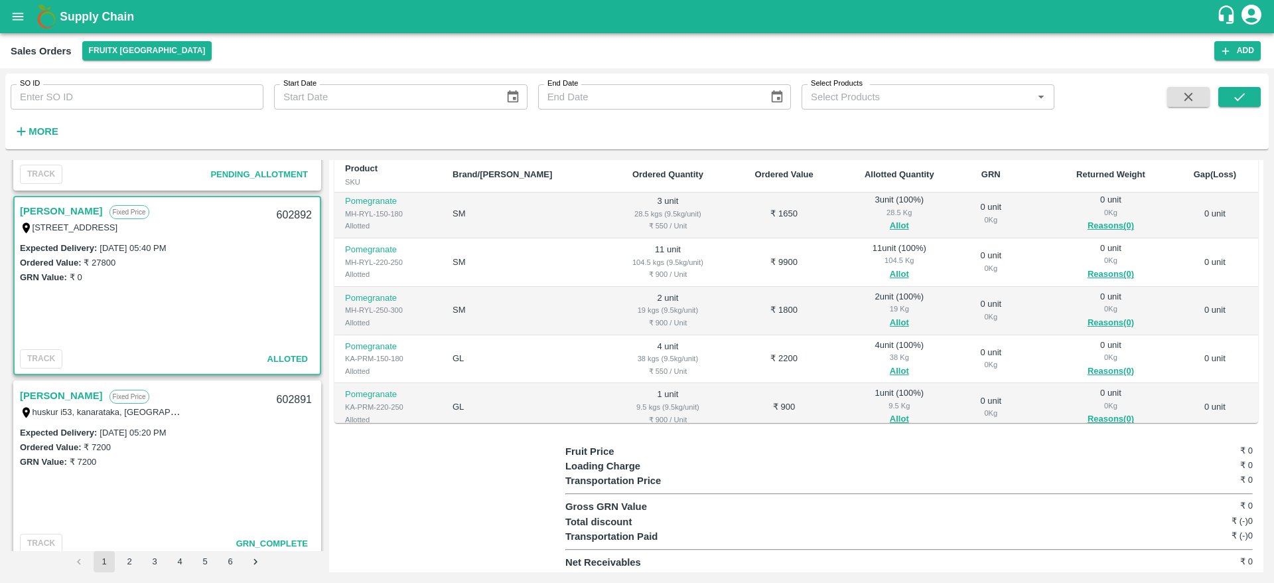
scroll to position [119, 0]
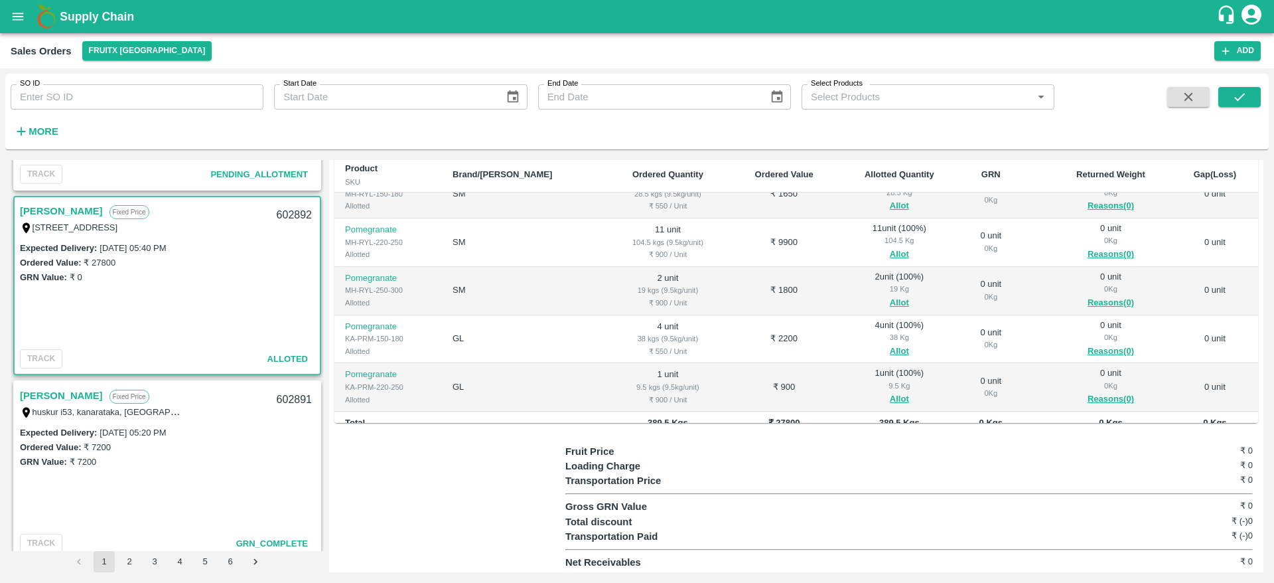
click at [295, 206] on div "602892" at bounding box center [294, 215] width 51 height 31
copy div "602892"
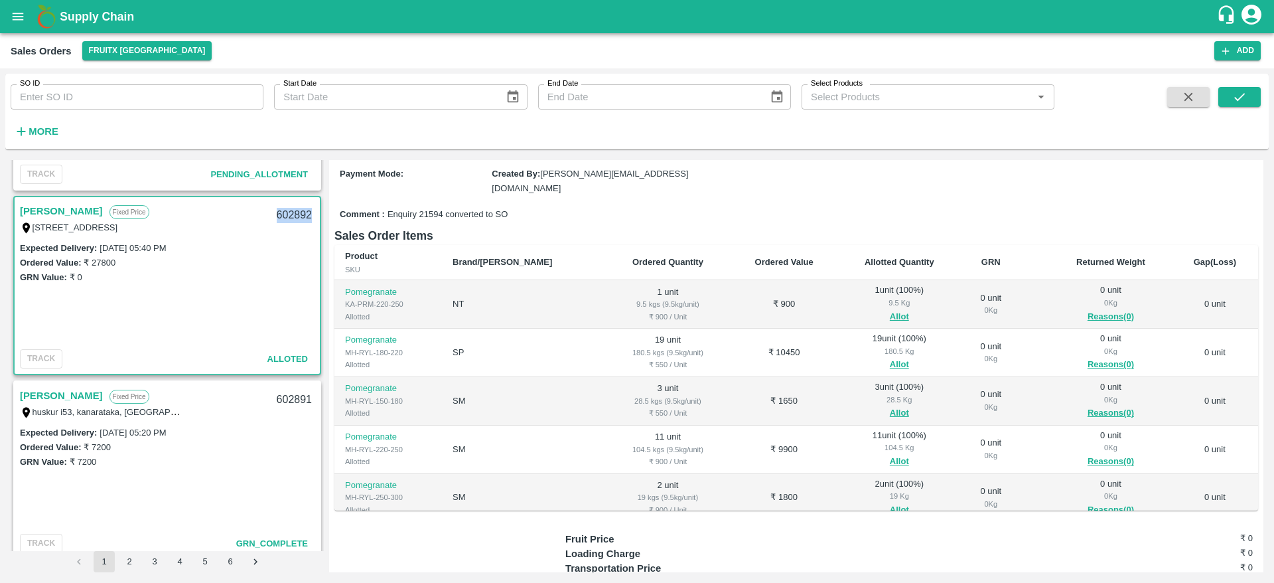
scroll to position [0, 0]
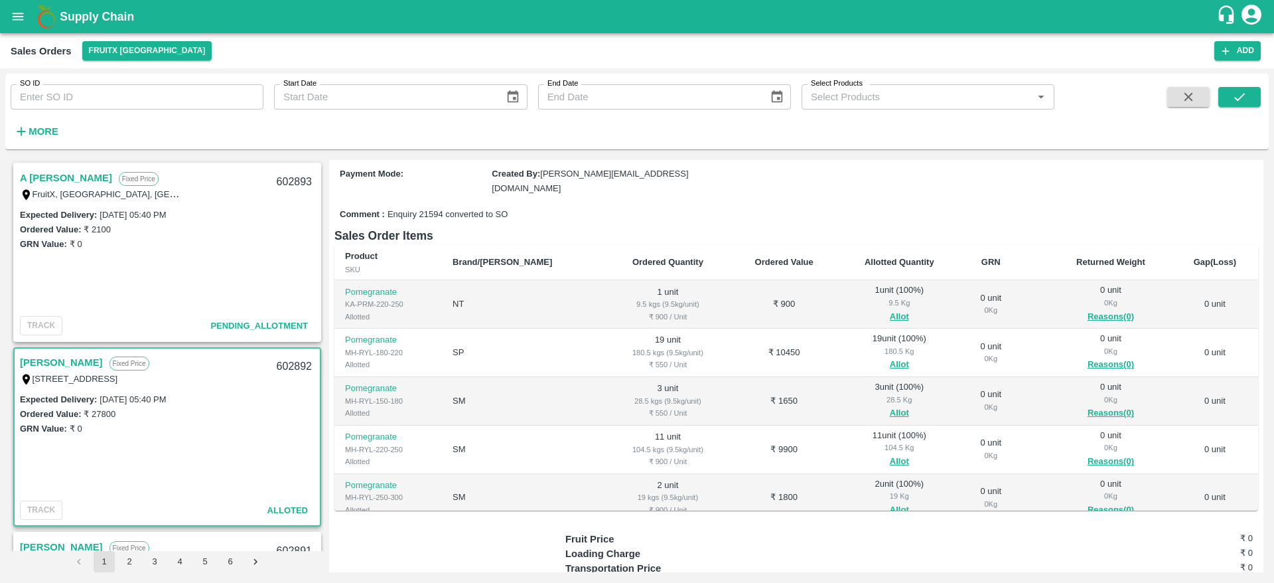
click at [54, 171] on link "A [PERSON_NAME]" at bounding box center [66, 177] width 92 height 17
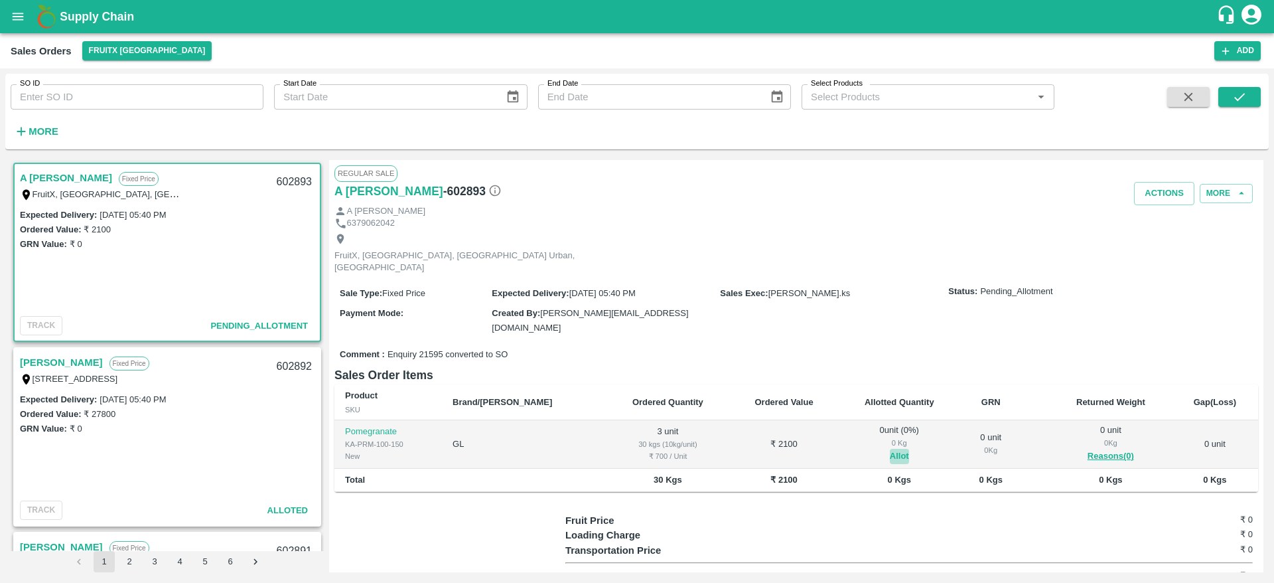
click at [890, 449] on button "Allot" at bounding box center [899, 456] width 19 height 15
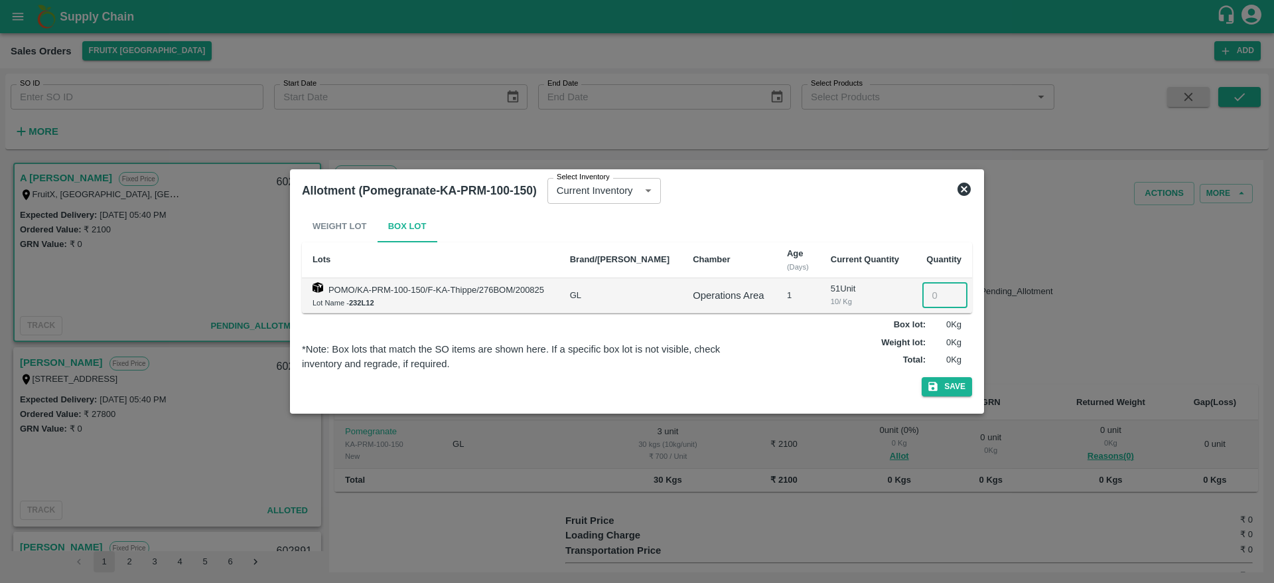
click at [935, 298] on input "number" at bounding box center [944, 295] width 45 height 25
type input "3"
click at [922, 377] on button "Save" at bounding box center [947, 386] width 50 height 19
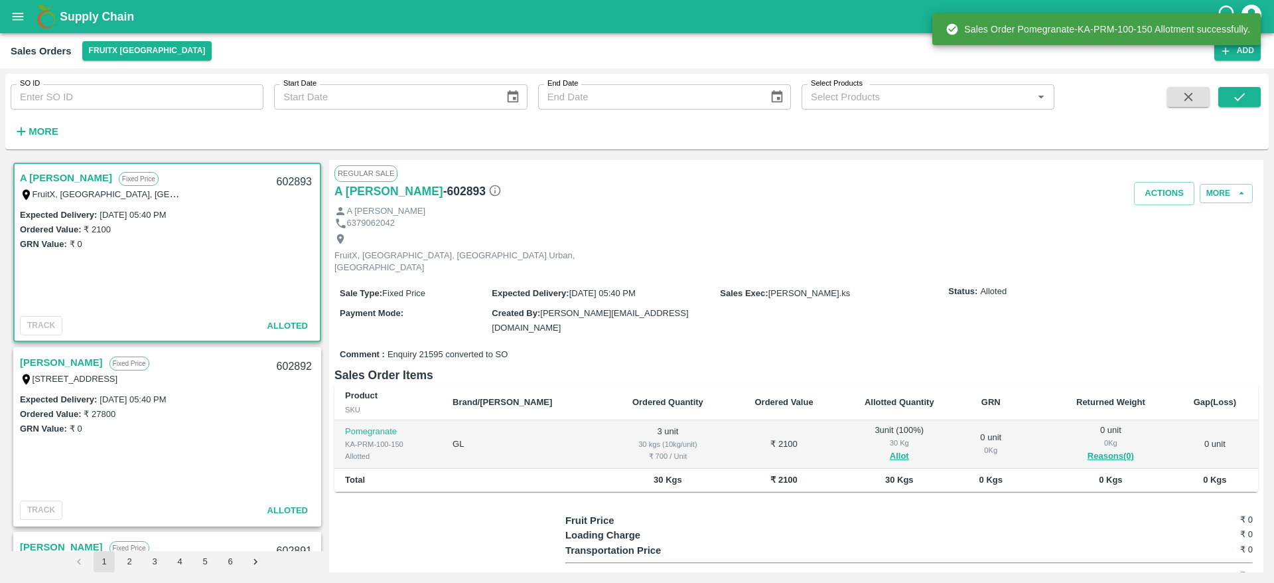
click at [280, 176] on div "602893" at bounding box center [294, 182] width 51 height 31
click at [1150, 195] on button "Actions" at bounding box center [1164, 193] width 60 height 23
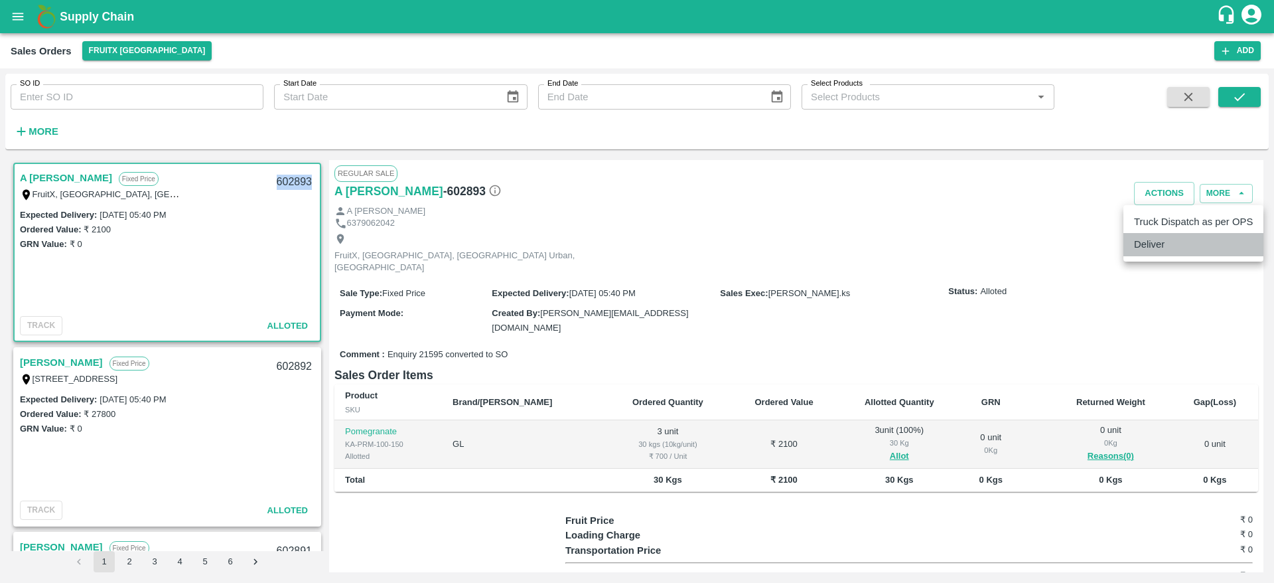
click at [1159, 240] on li "Deliver" at bounding box center [1193, 244] width 140 height 23
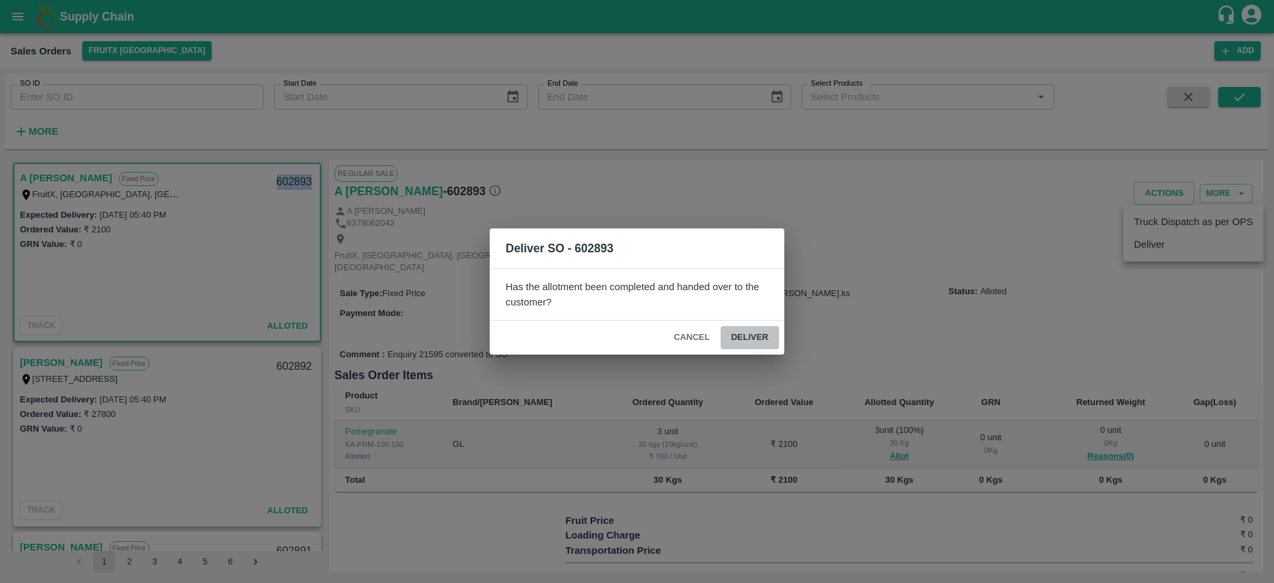
click at [750, 341] on button "Deliver" at bounding box center [750, 337] width 58 height 23
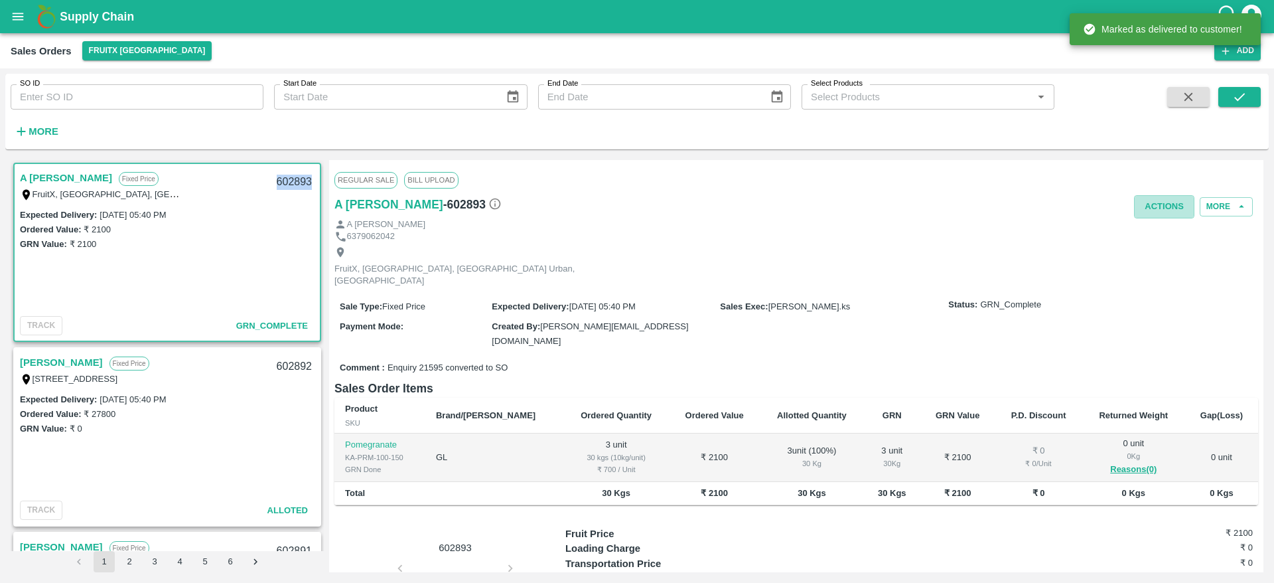
click at [1137, 201] on button "Actions" at bounding box center [1164, 206] width 60 height 23
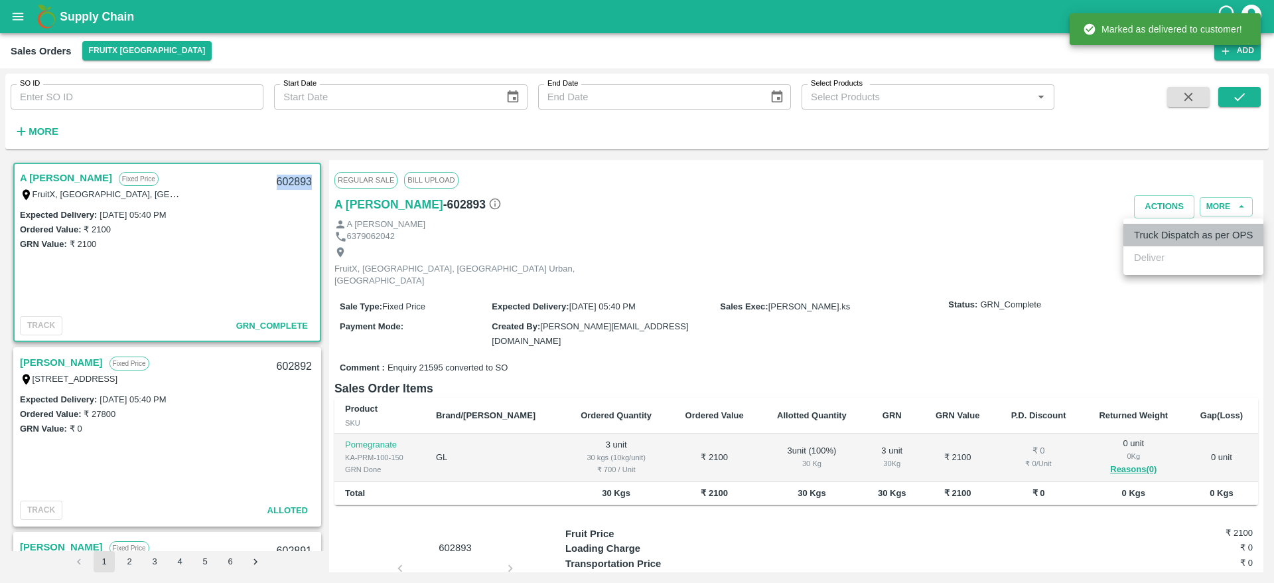
click at [1164, 238] on li "Truck Dispatch as per OPS" at bounding box center [1193, 235] width 140 height 23
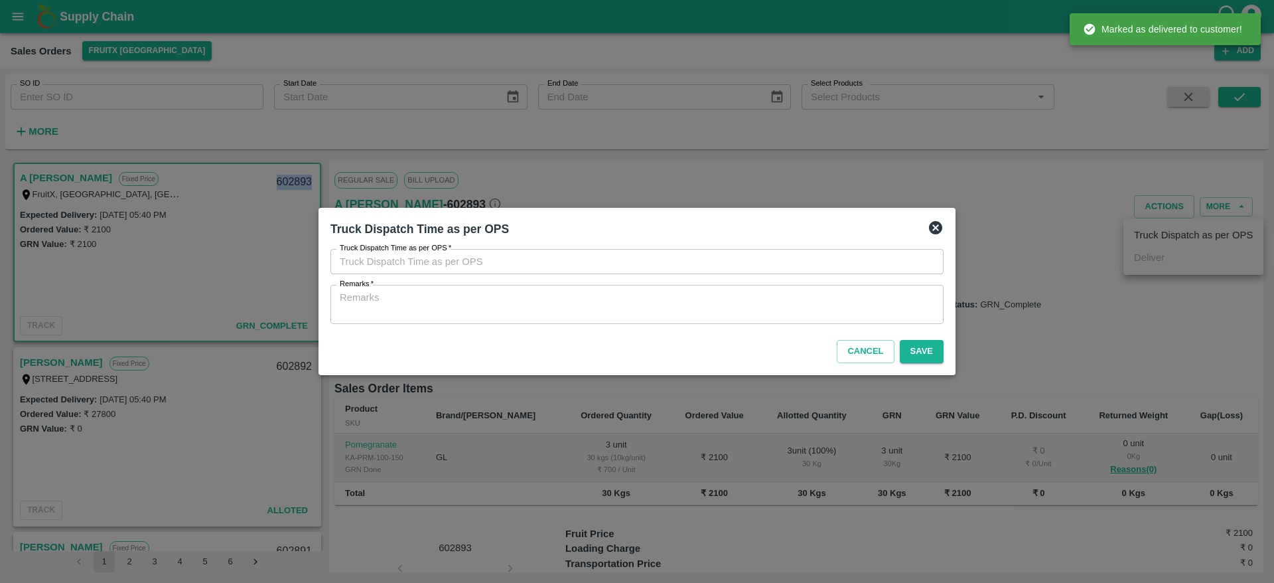
type input "[DATE] 06:49 PM"
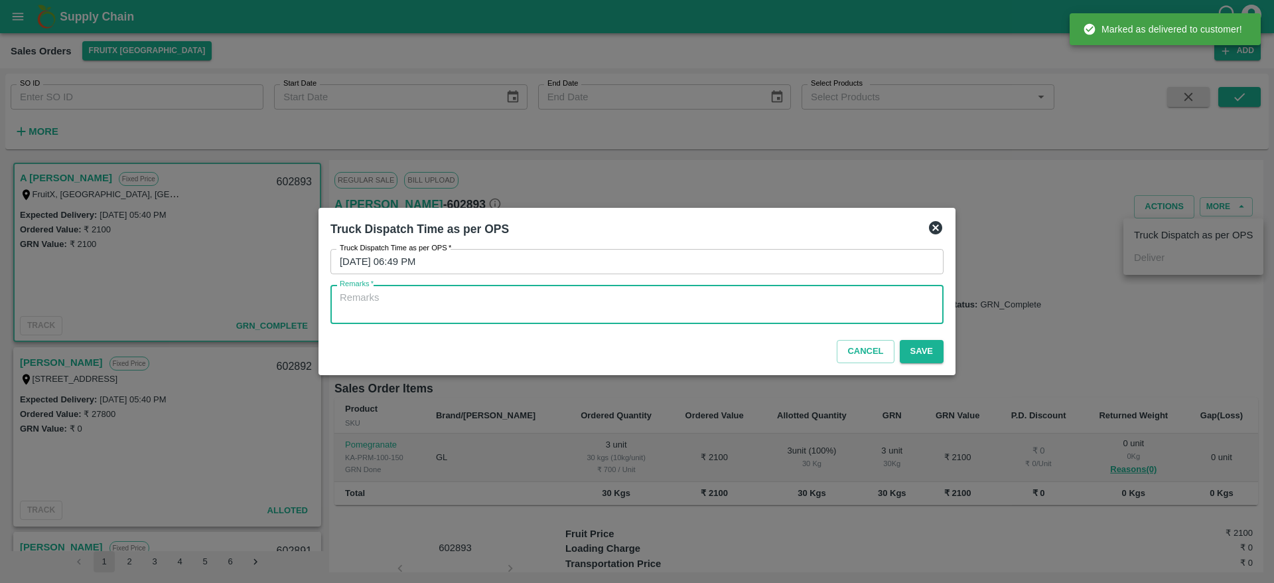
click at [835, 301] on textarea "Remarks   *" at bounding box center [637, 305] width 594 height 28
type textarea "OTD"
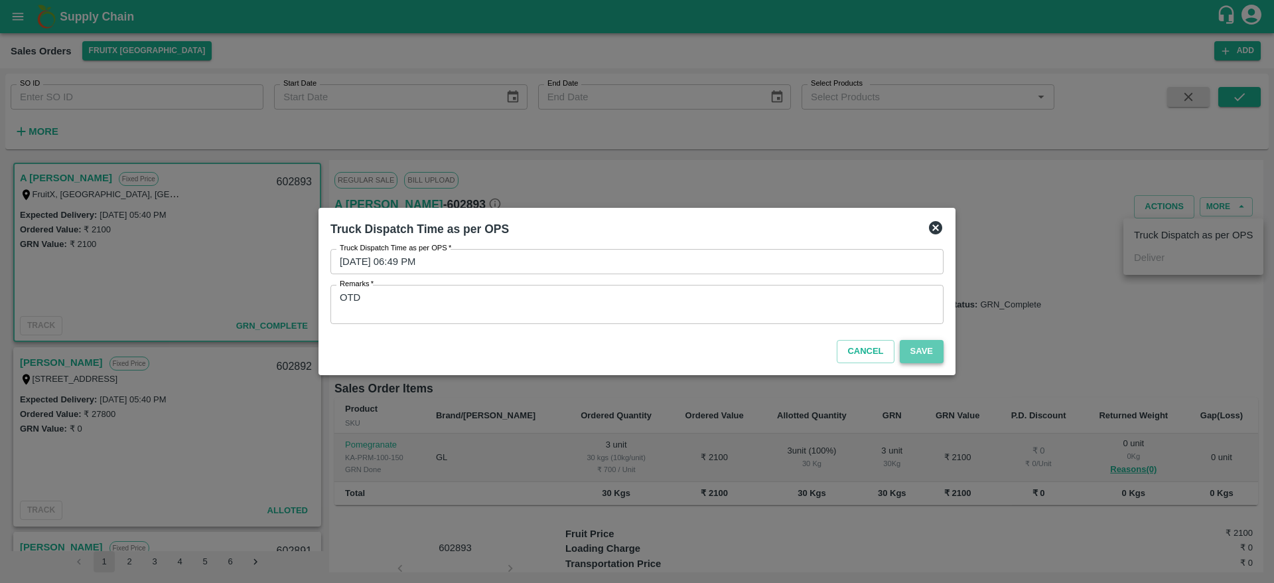
click at [908, 344] on button "Save" at bounding box center [922, 351] width 44 height 23
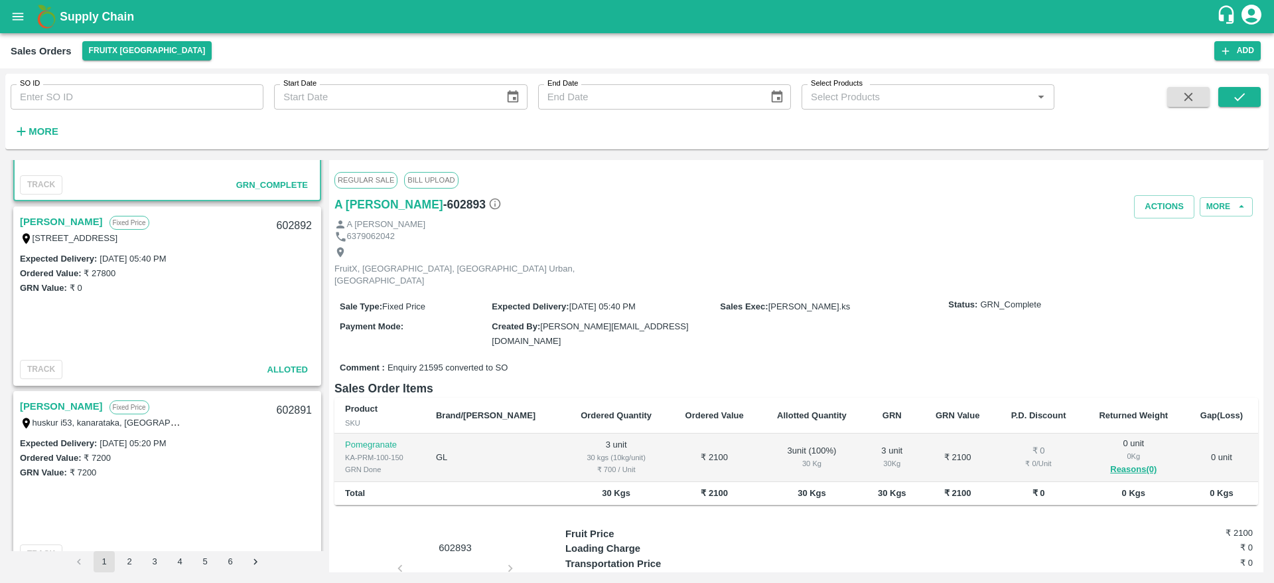
scroll to position [135, 0]
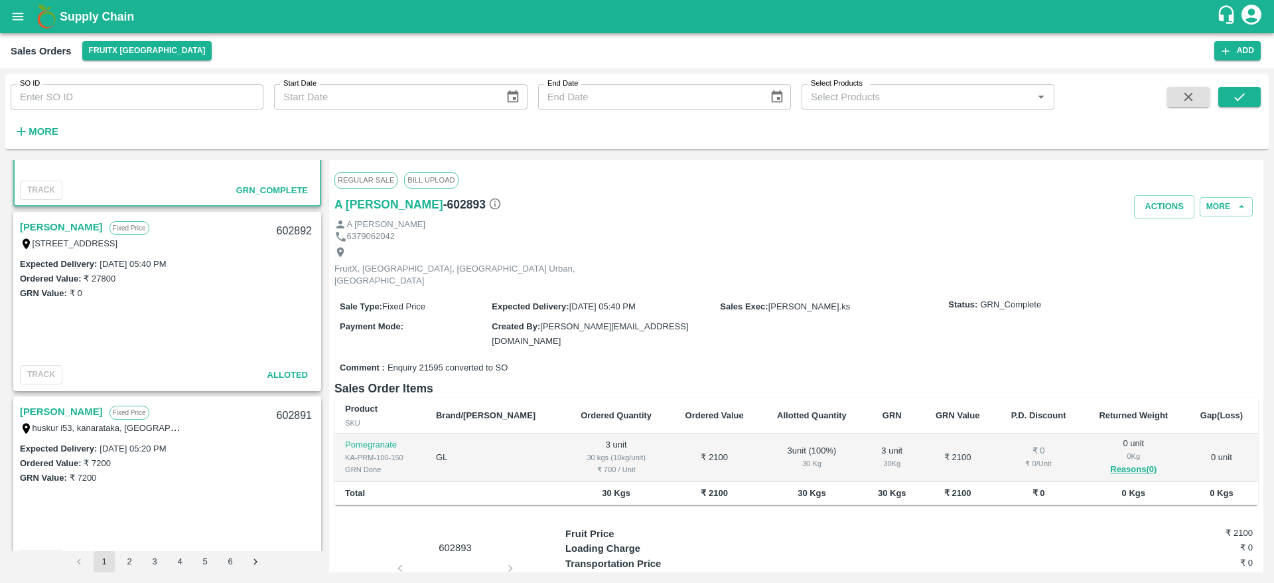
click at [70, 232] on link "Shivachandran V" at bounding box center [61, 226] width 83 height 17
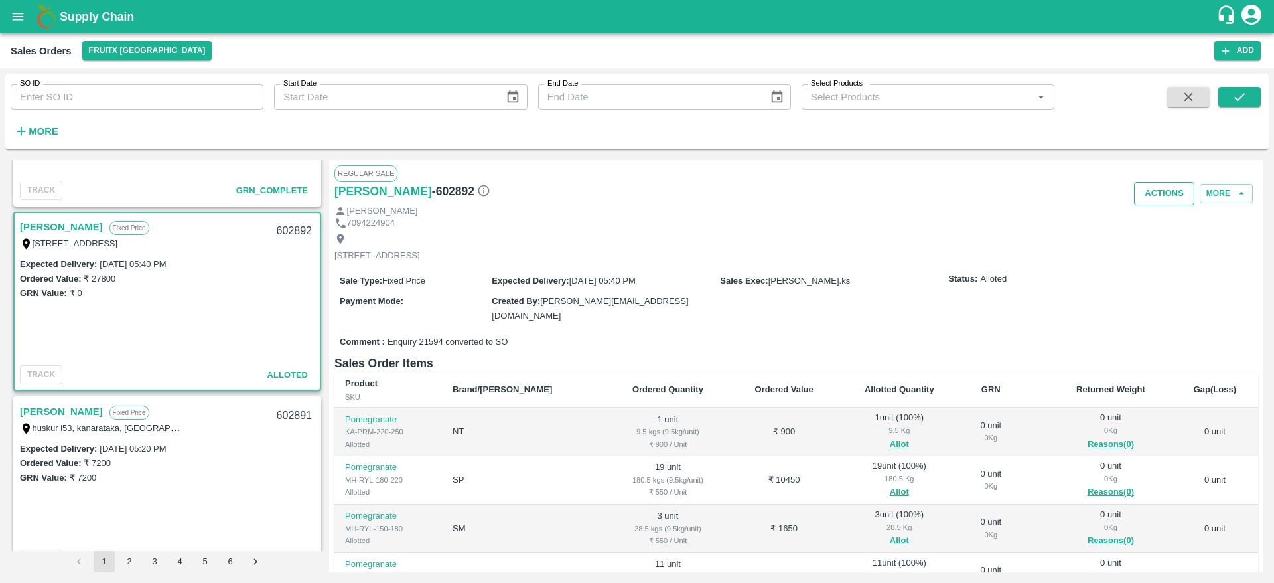
click at [1160, 194] on button "Actions" at bounding box center [1164, 193] width 60 height 23
click at [1160, 238] on li "Deliver" at bounding box center [1193, 244] width 140 height 23
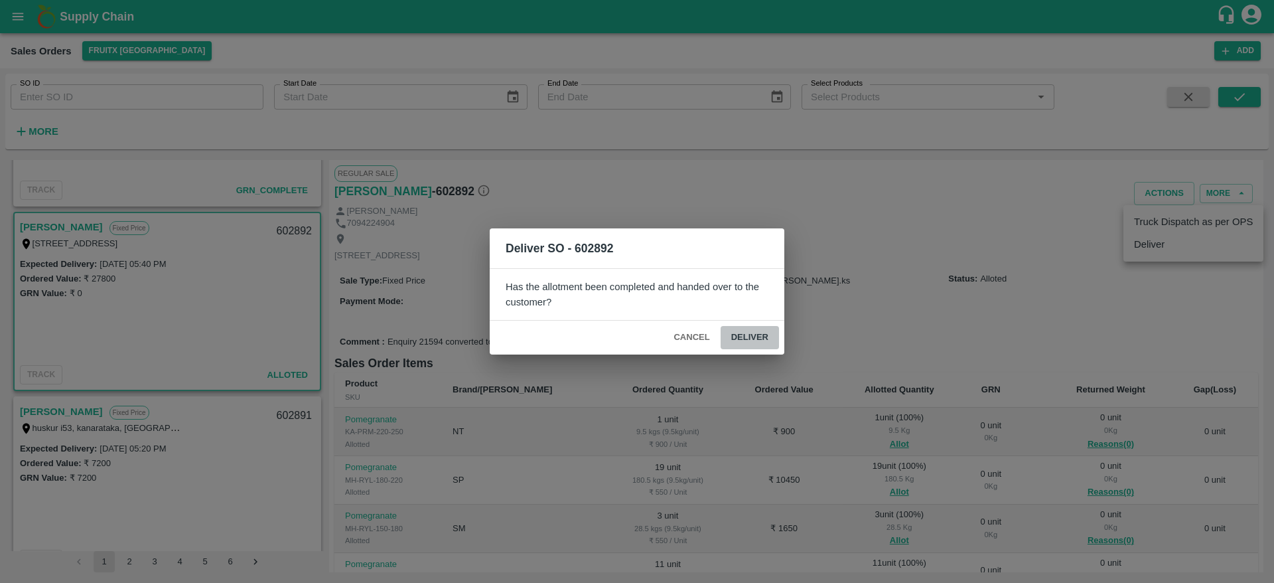
click at [748, 337] on button "Deliver" at bounding box center [750, 337] width 58 height 23
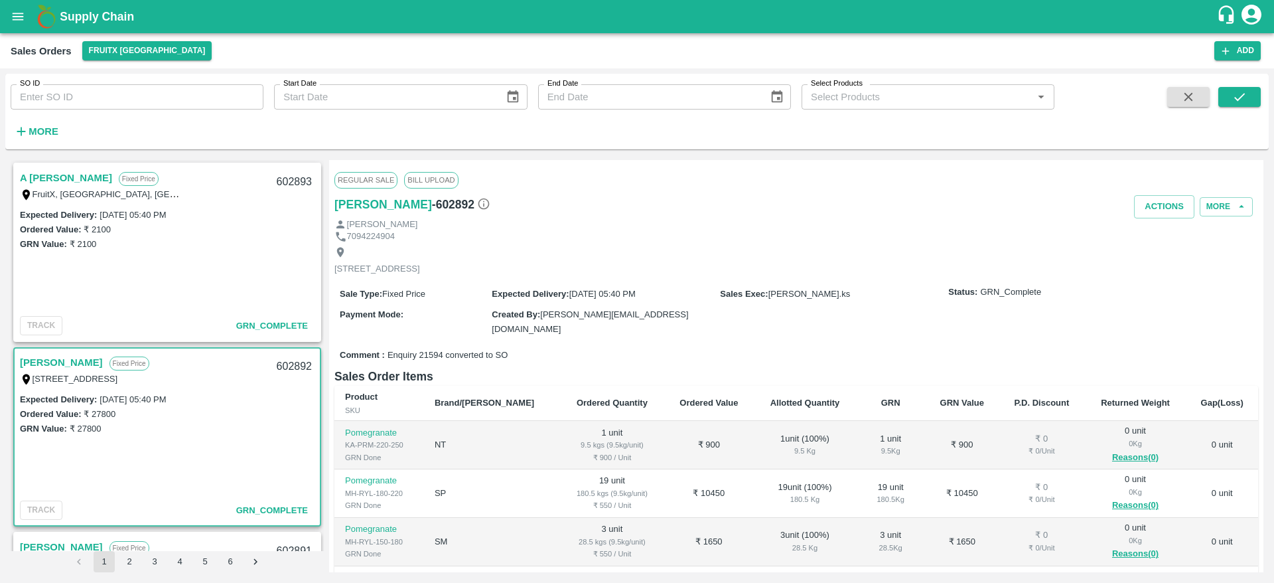
click at [44, 176] on link "A [PERSON_NAME]" at bounding box center [66, 177] width 92 height 17
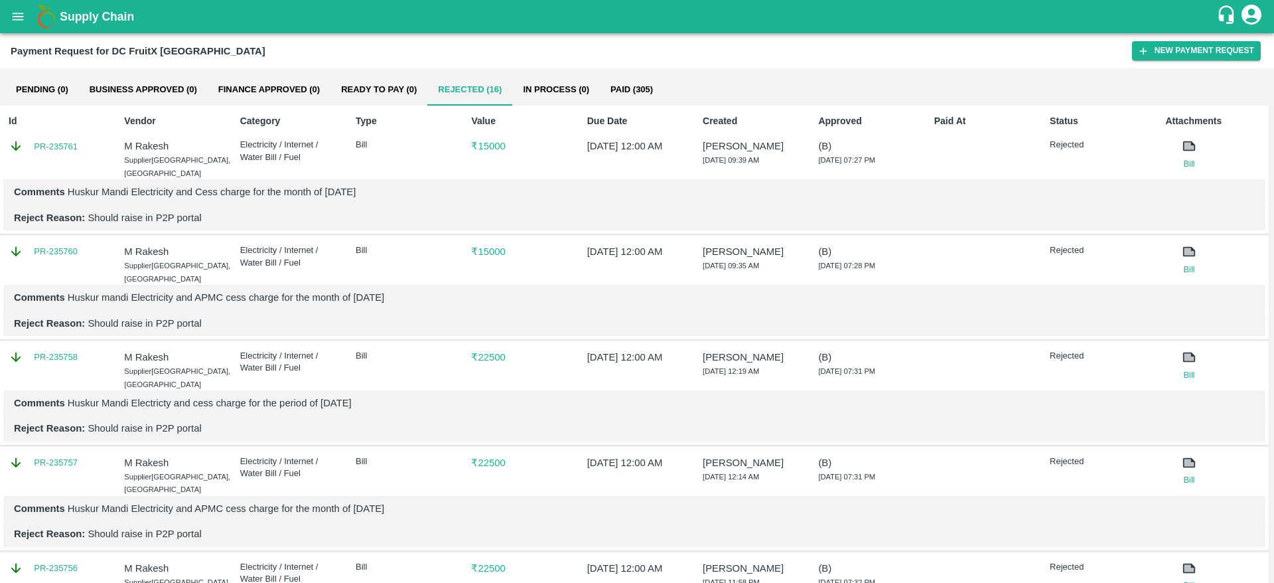
scroll to position [231, 0]
